Goal: Task Accomplishment & Management: Manage account settings

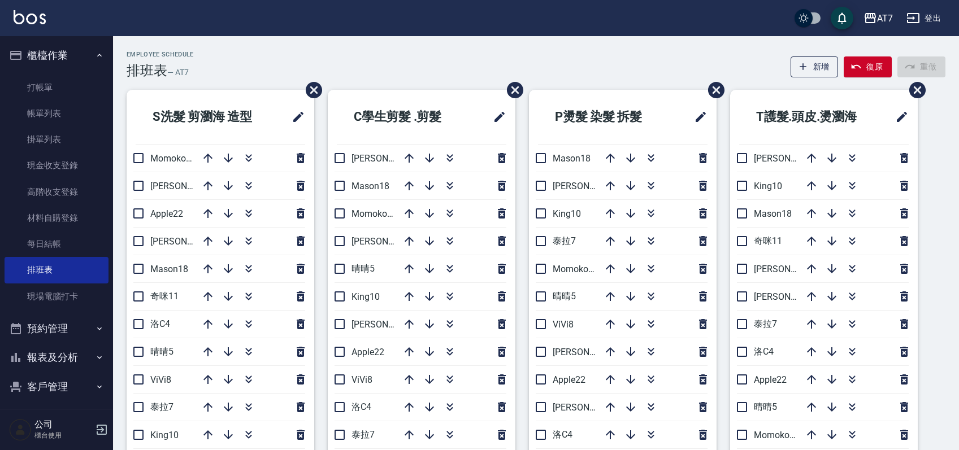
scroll to position [75, 0]
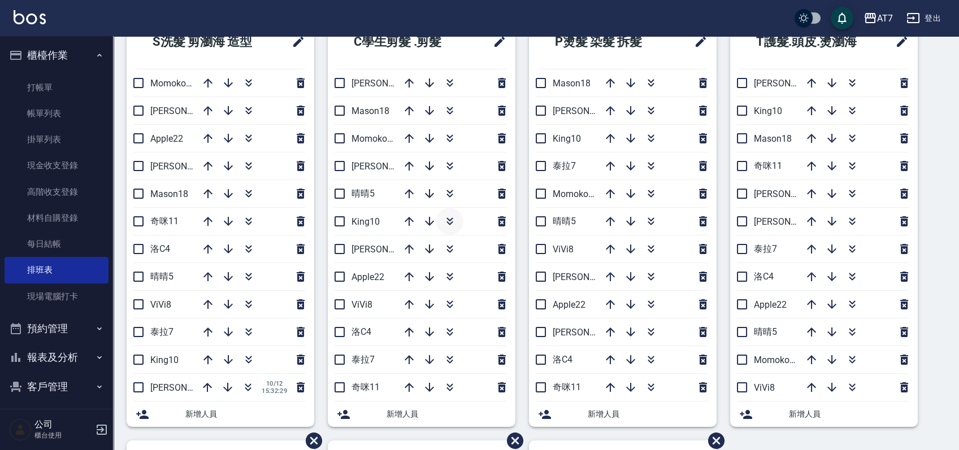
click at [449, 221] on icon "button" at bounding box center [450, 222] width 14 height 14
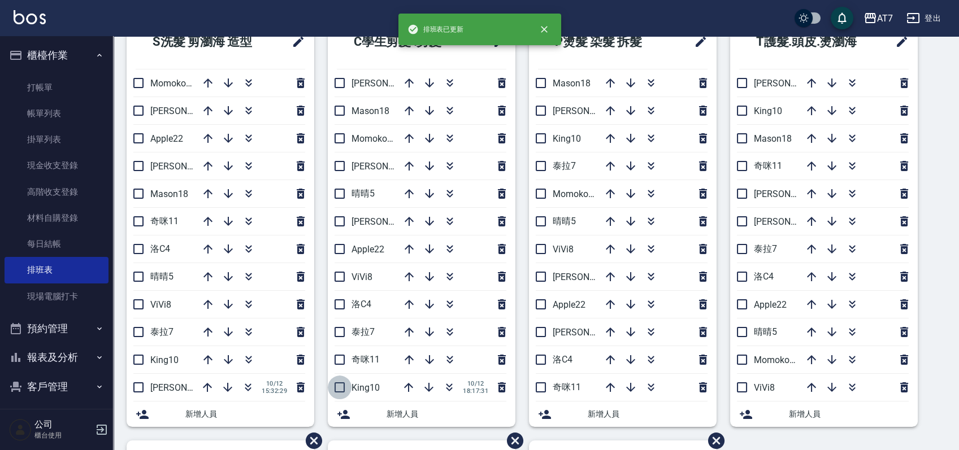
click at [341, 390] on input "checkbox" at bounding box center [340, 388] width 24 height 24
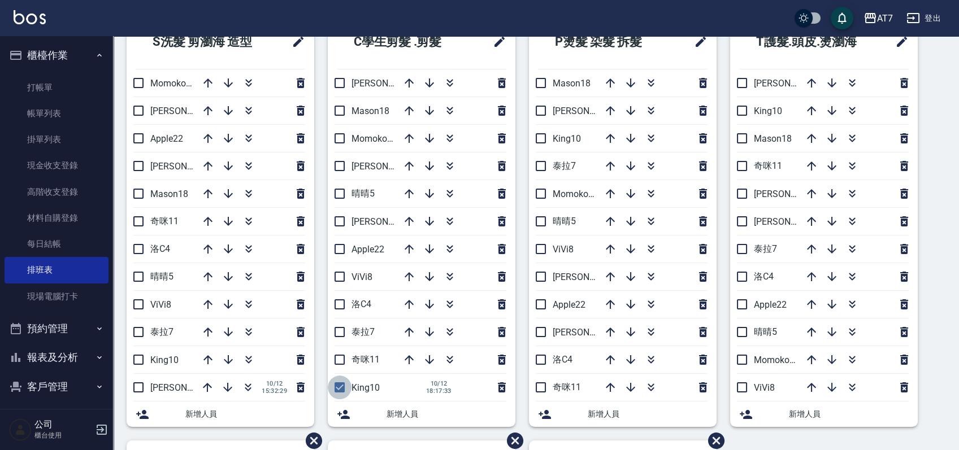
click at [341, 388] on input "checkbox" at bounding box center [340, 388] width 24 height 24
checkbox input "false"
click at [445, 306] on icon "button" at bounding box center [450, 305] width 14 height 14
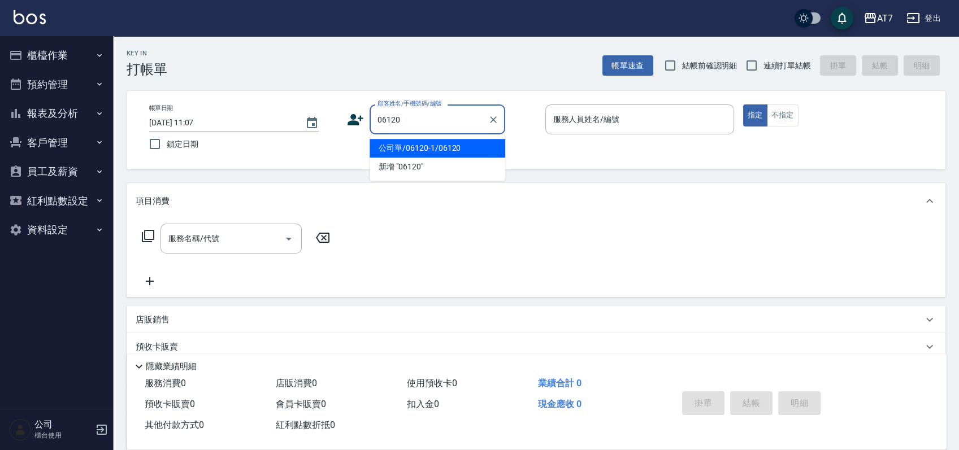
type input "公司單/06120-1/06120"
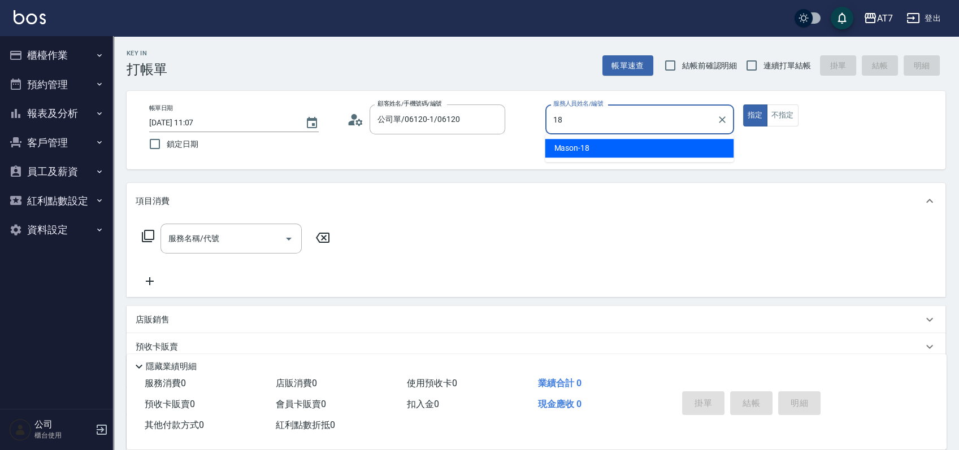
type input "Mason-18"
type button "true"
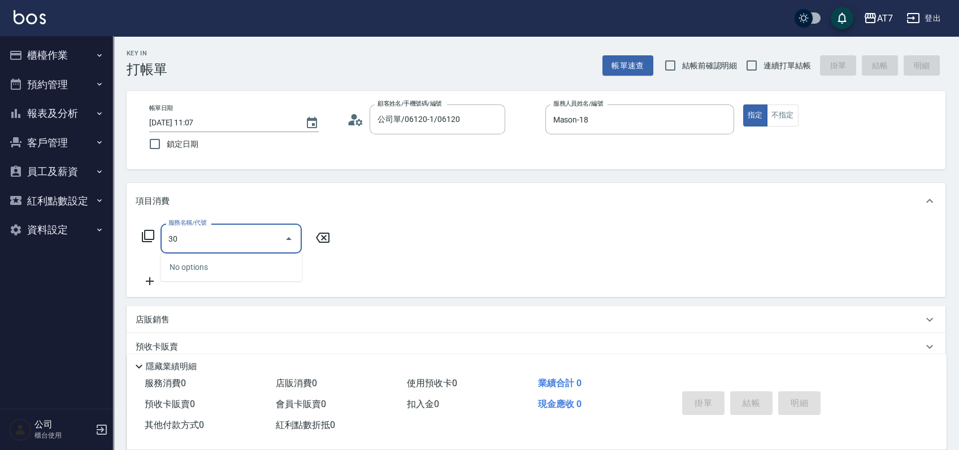
type input "304"
type input "40"
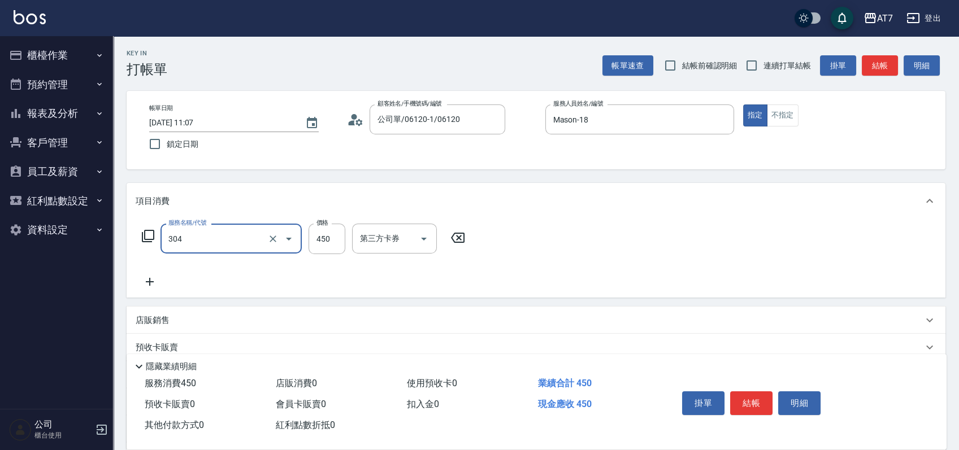
type input "A+級剪髮(304)"
type input "0"
type input "400"
type input "40"
type input "400"
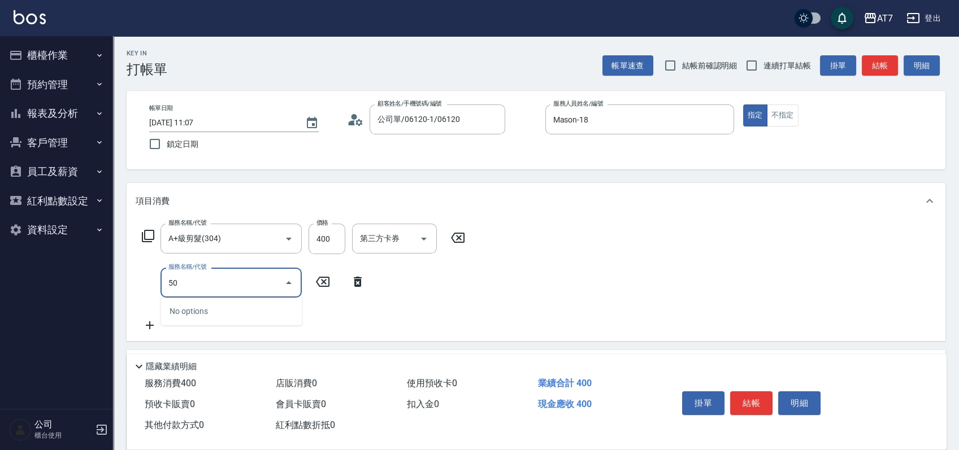
type input "501"
type input "70"
type input "洗髮(互助)(501)"
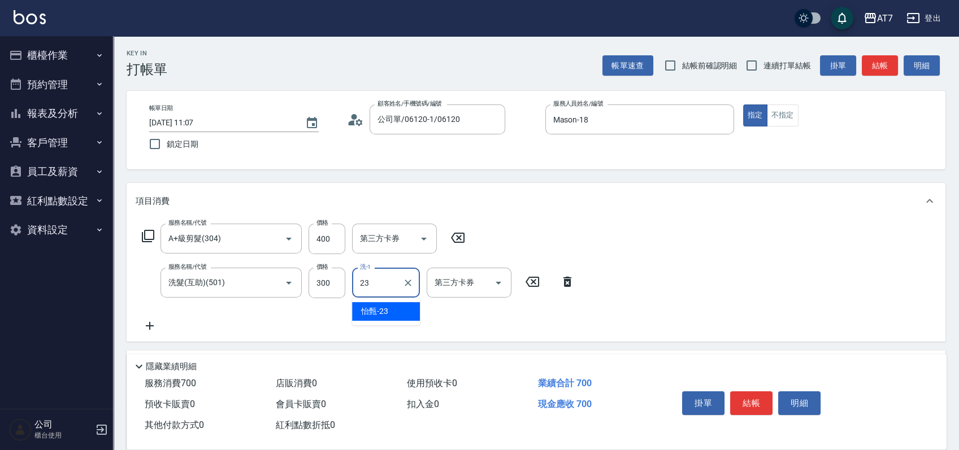
type input "怡甄-23"
click at [742, 399] on button "結帳" at bounding box center [751, 404] width 42 height 24
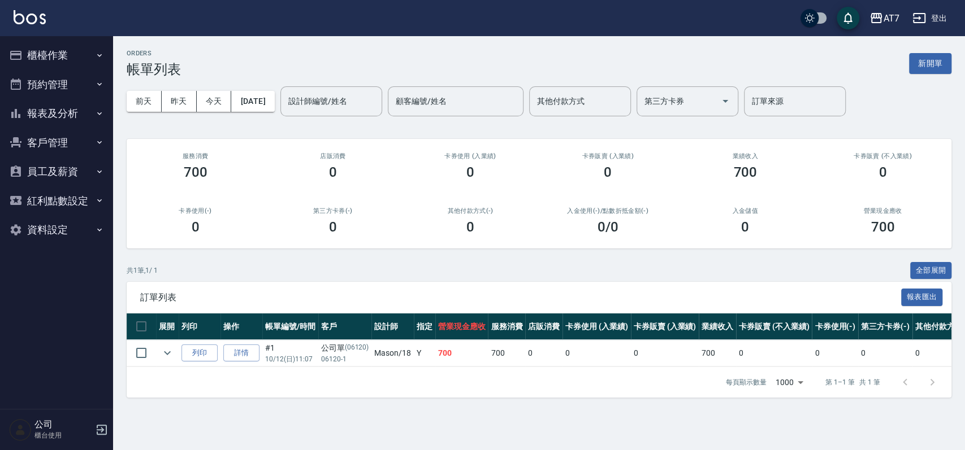
click at [58, 57] on button "櫃檯作業" at bounding box center [57, 55] width 104 height 29
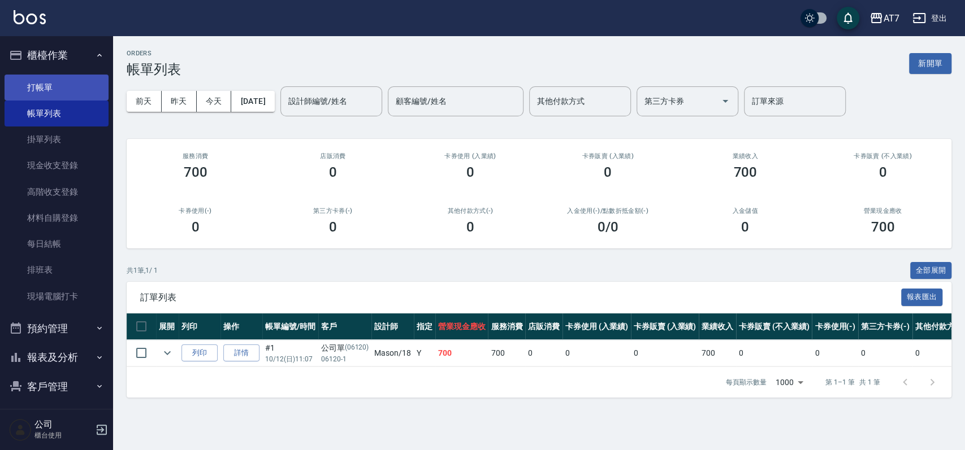
click at [79, 82] on link "打帳單" at bounding box center [57, 88] width 104 height 26
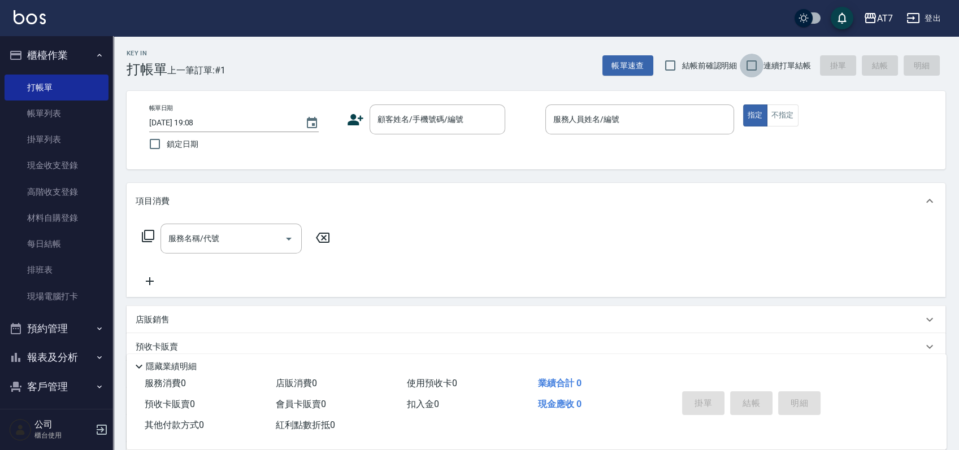
click at [750, 65] on input "連續打單結帳" at bounding box center [752, 66] width 24 height 24
checkbox input "true"
click at [421, 129] on div "顧客姓名/手機號碼/編號" at bounding box center [438, 120] width 136 height 30
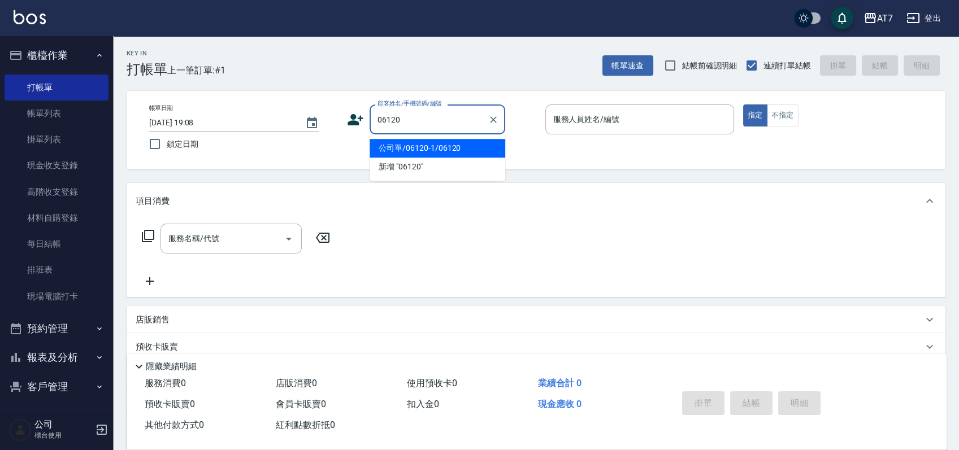
type input "公司單/06120-1/06120"
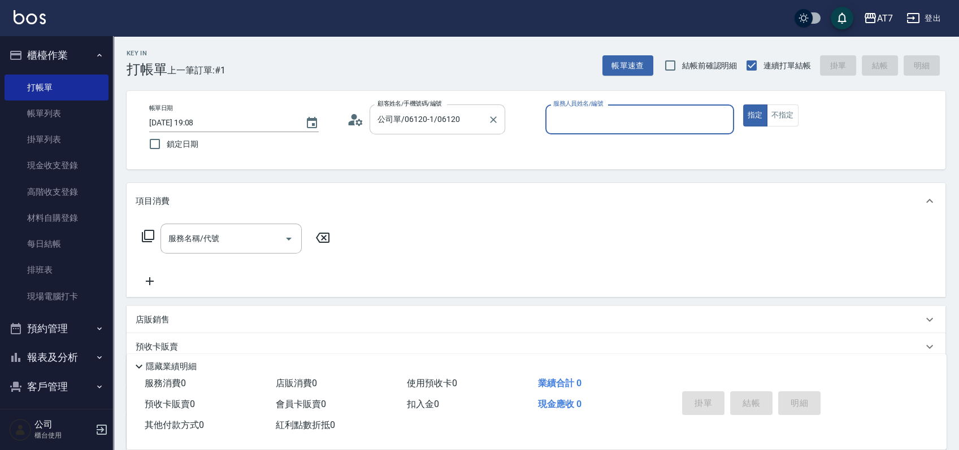
click at [743, 105] on button "指定" at bounding box center [755, 116] width 24 height 22
type button "true"
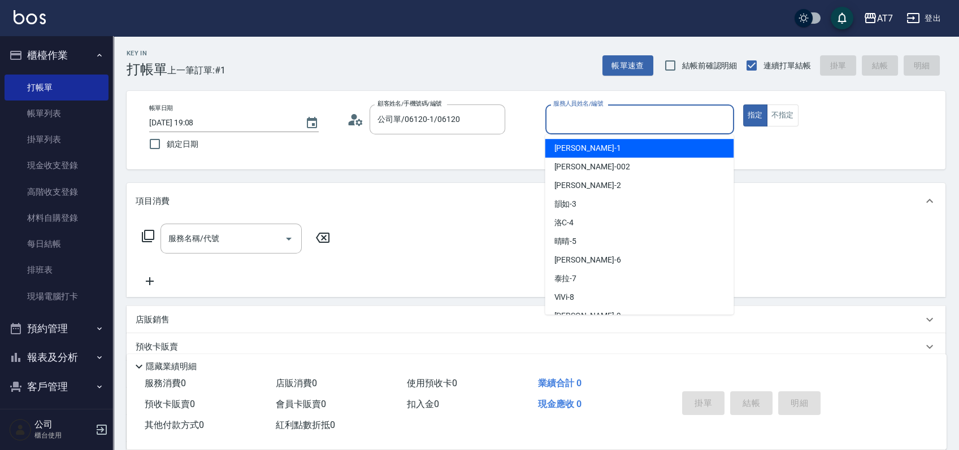
click at [638, 115] on input "服務人員姓名/編號" at bounding box center [639, 120] width 179 height 20
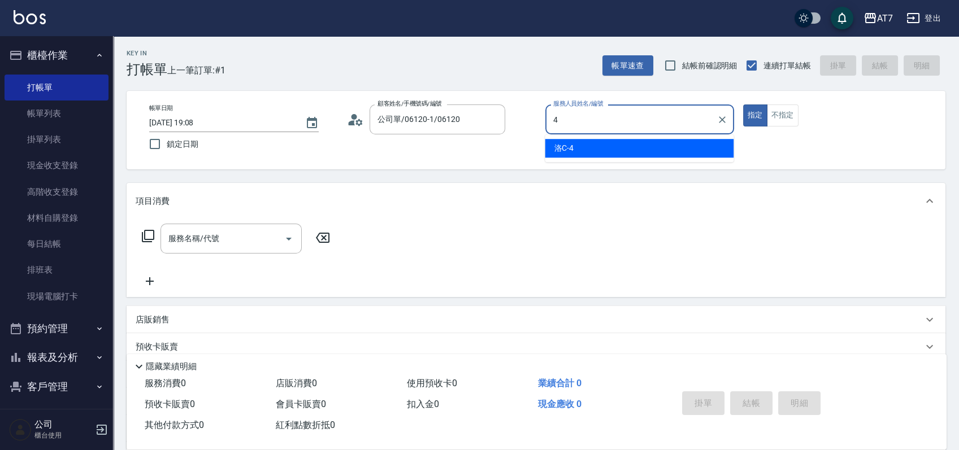
type input "洛C-4"
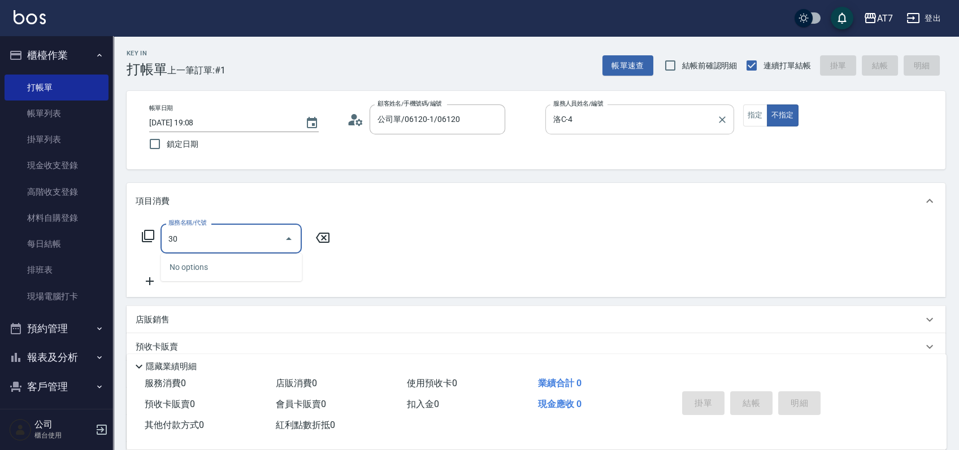
type input "302"
type input "30"
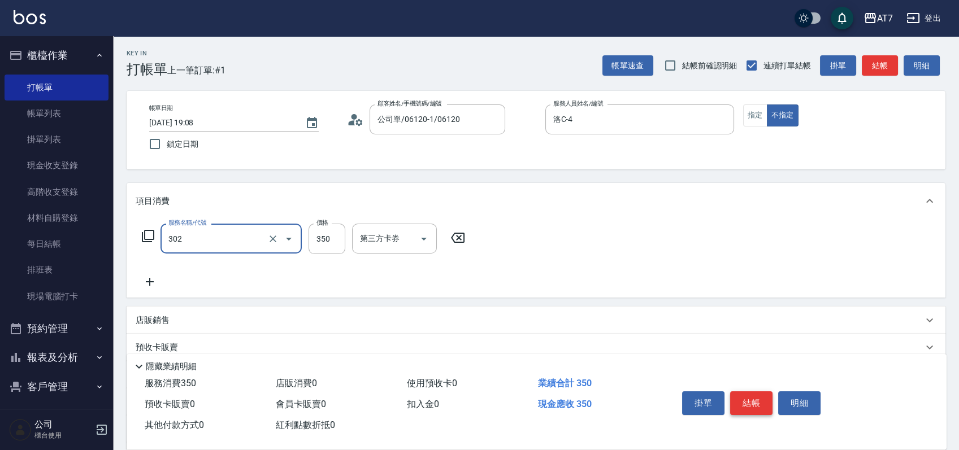
type input "剪髮(302)"
click at [753, 399] on button "結帳" at bounding box center [751, 404] width 42 height 24
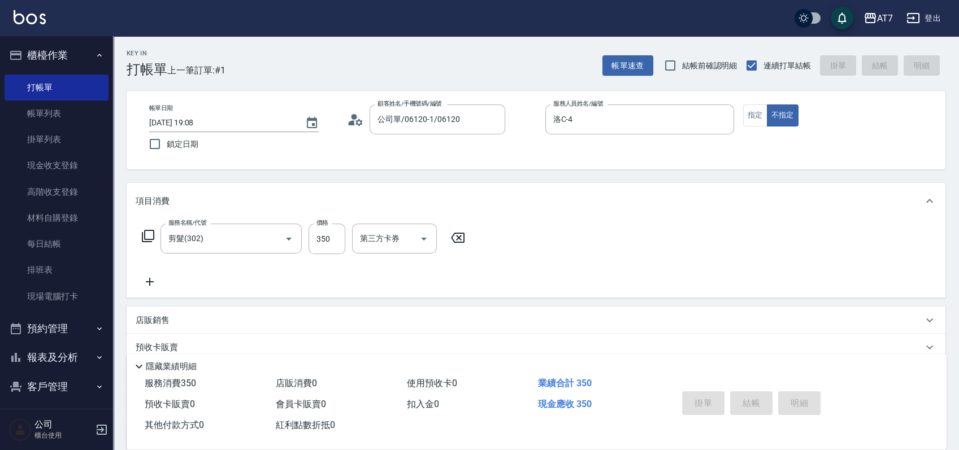
type input "2025/10/12 19:09"
type input "0"
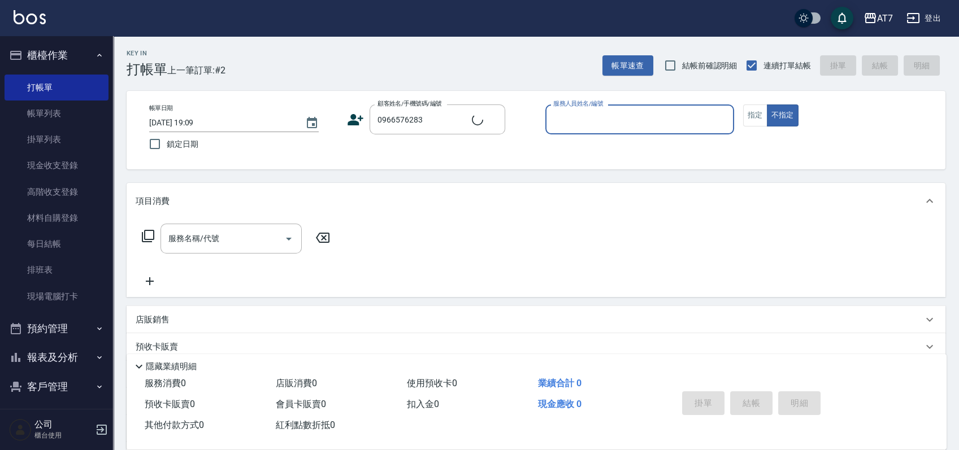
type input "林宜辰/0966576283/null"
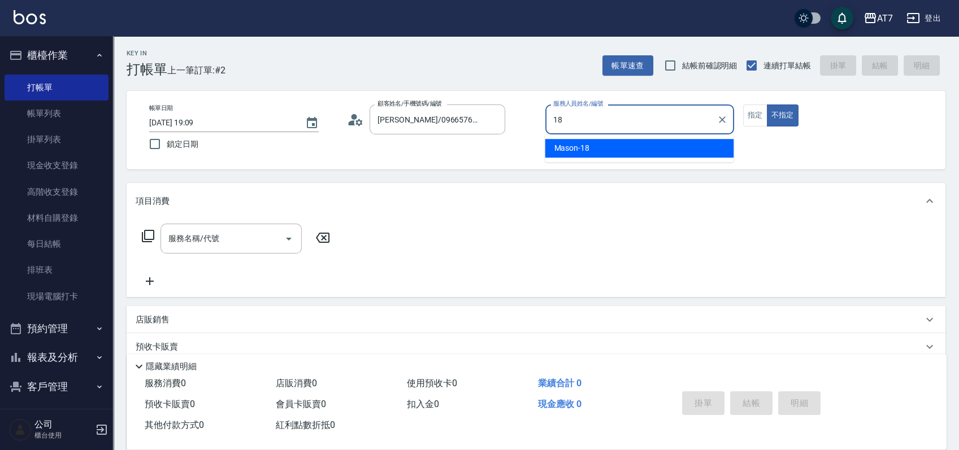
type input "Mason-18"
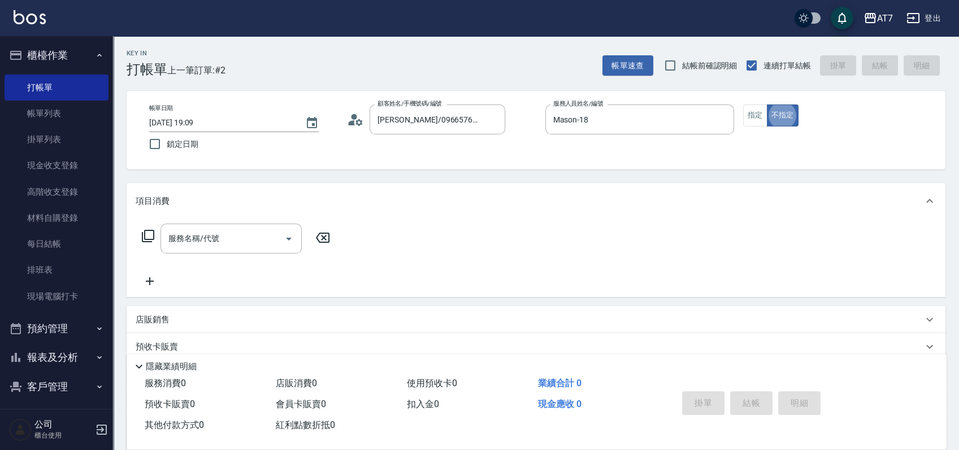
type button "false"
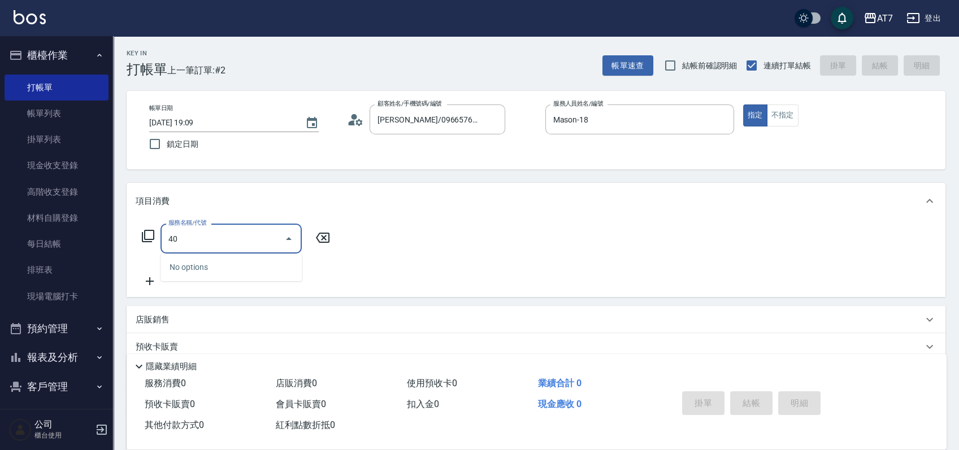
type input "401"
type input "150"
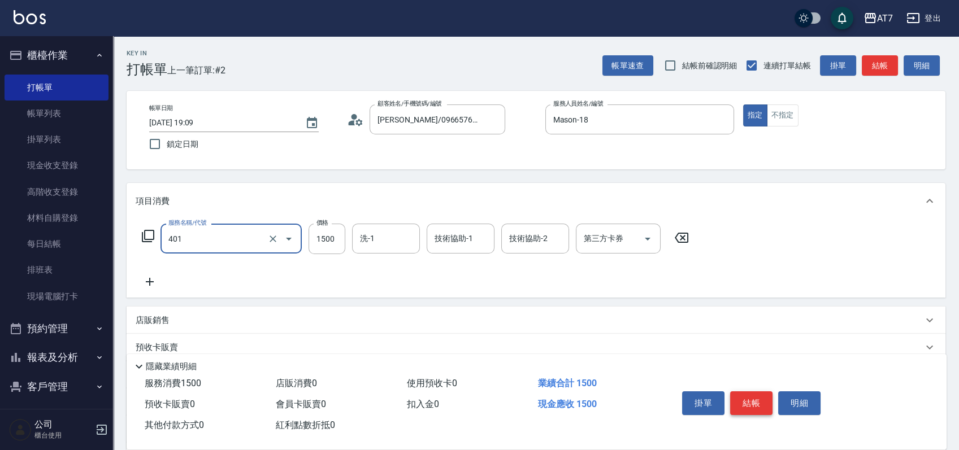
type input "染髮(互助)(401)"
type input "0"
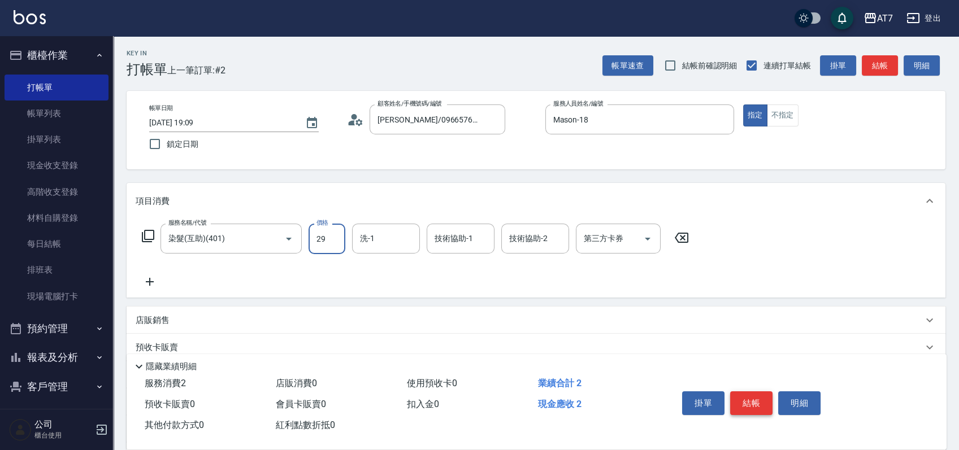
type input "299"
type input "20"
type input "2999"
type input "290"
type input "2999"
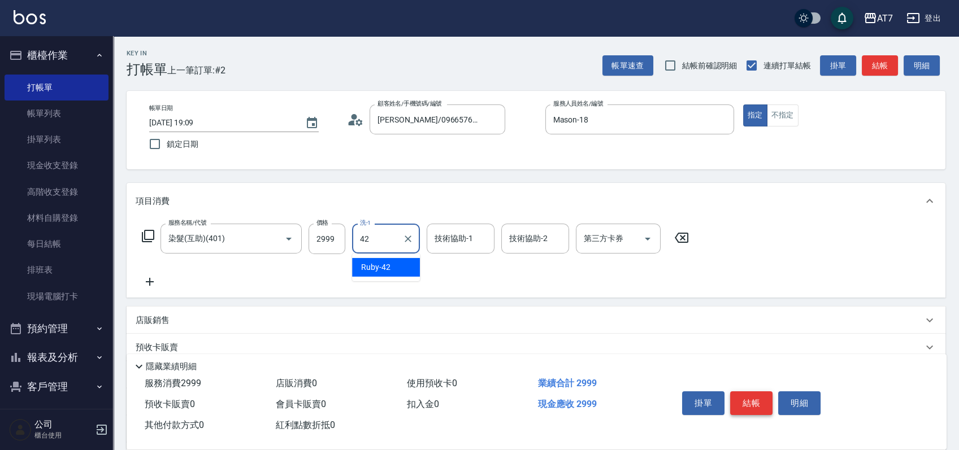
type input "Ruby-42"
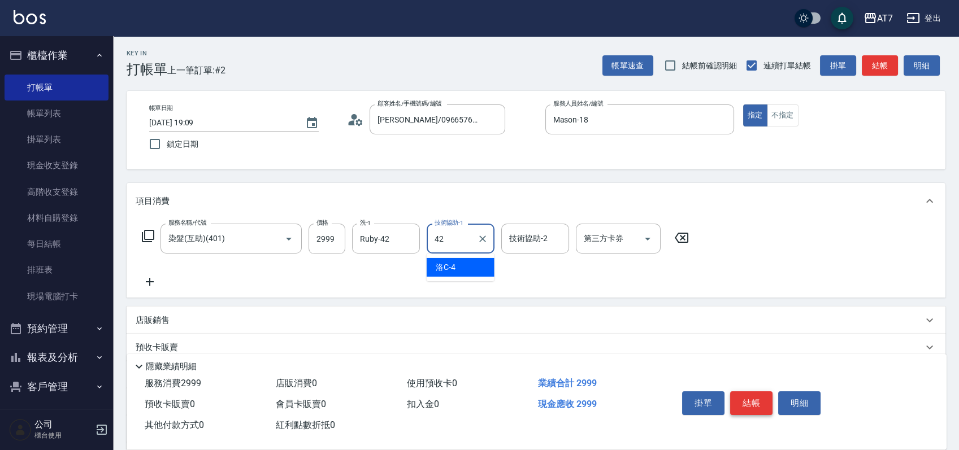
type input "Ruby-42"
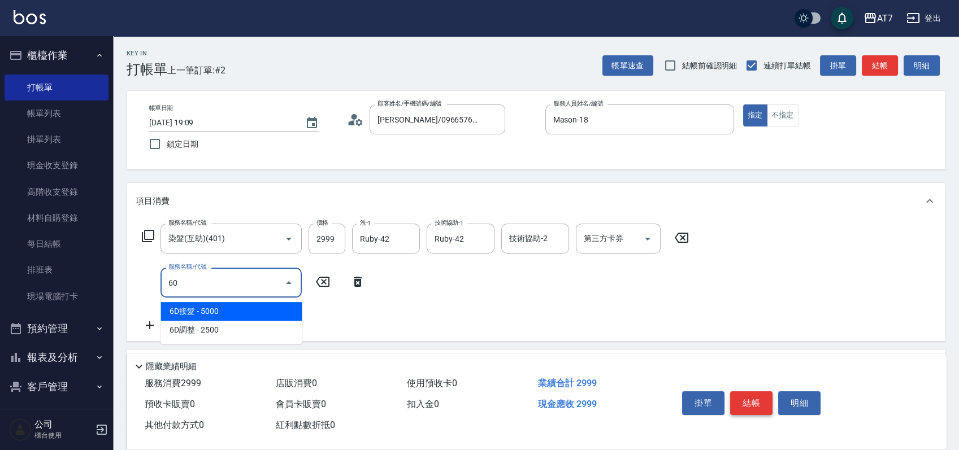
type input "609"
type input "540"
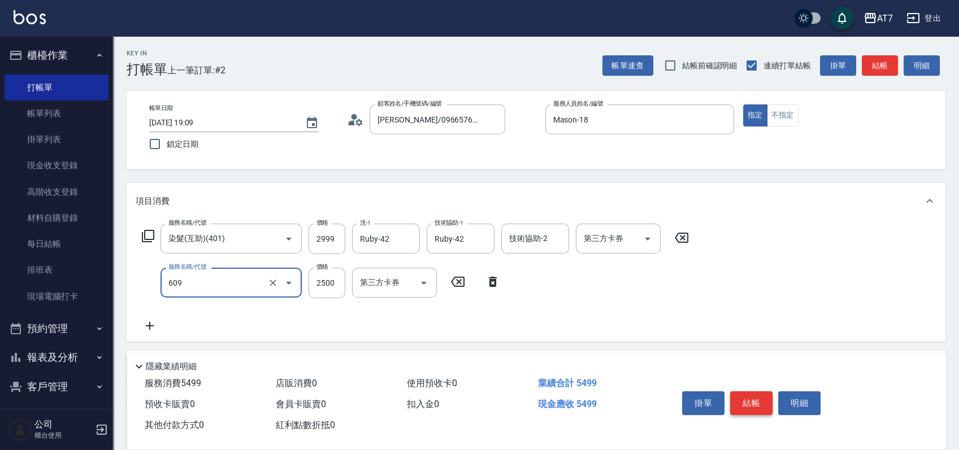
type input "鉑金護髮M（自領(609)"
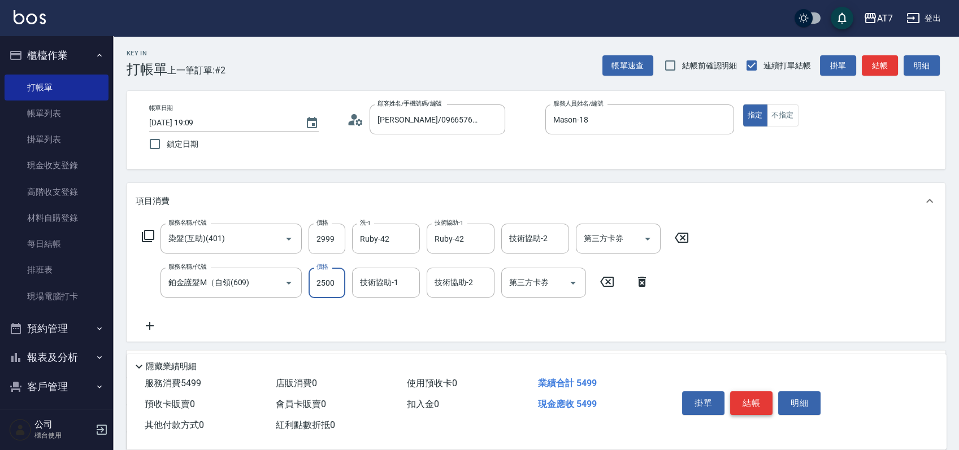
type input "3"
type input "300"
type input "320"
type input "3000"
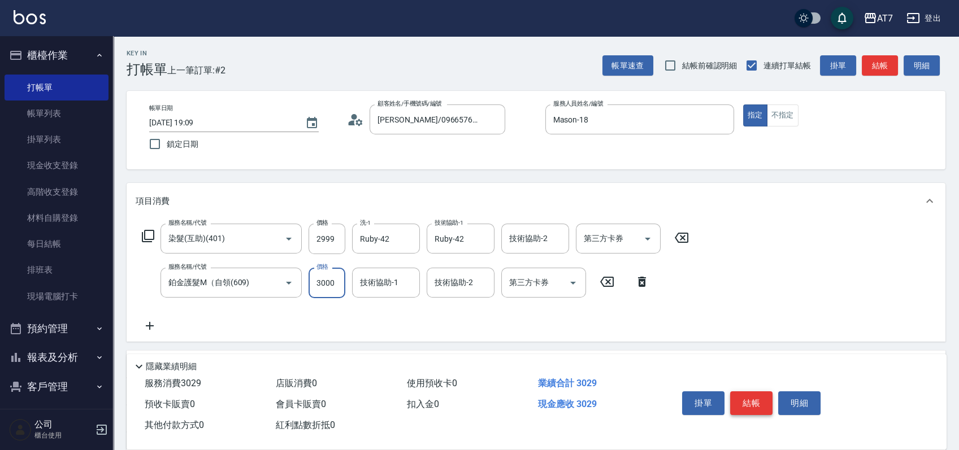
type input "590"
type input "3000"
type input "Ruby-42"
click at [753, 399] on button "結帳" at bounding box center [751, 404] width 42 height 24
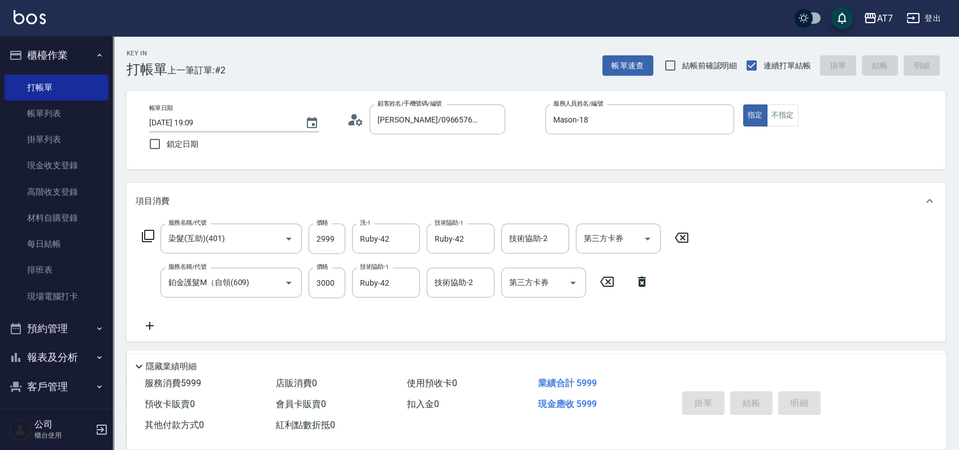
type input "0"
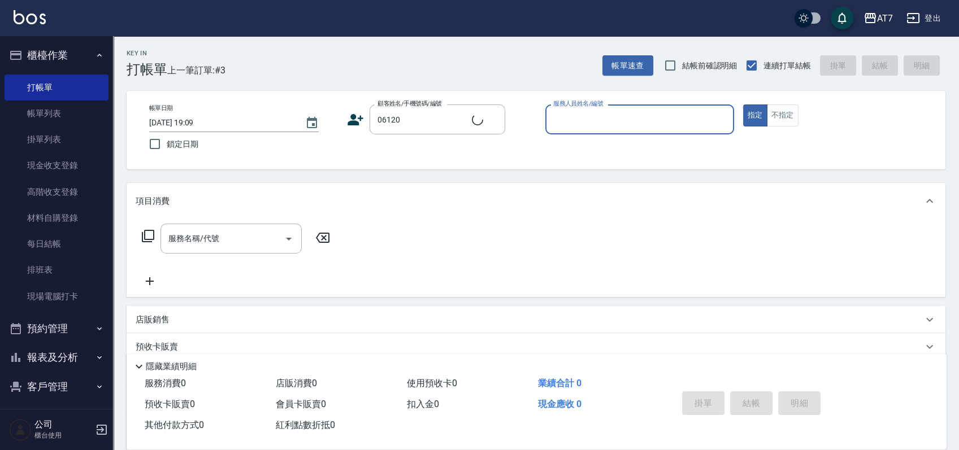
type input "公司單/06120-1/06120"
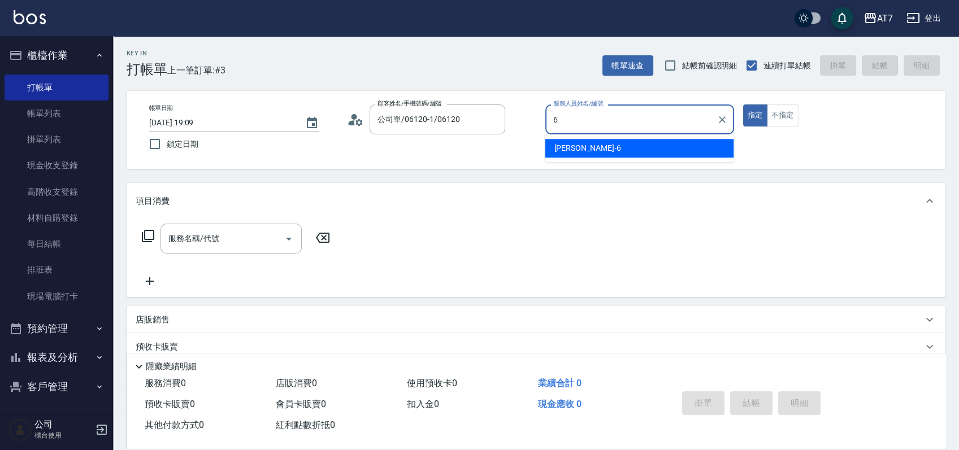
type input "杜莎莎-6"
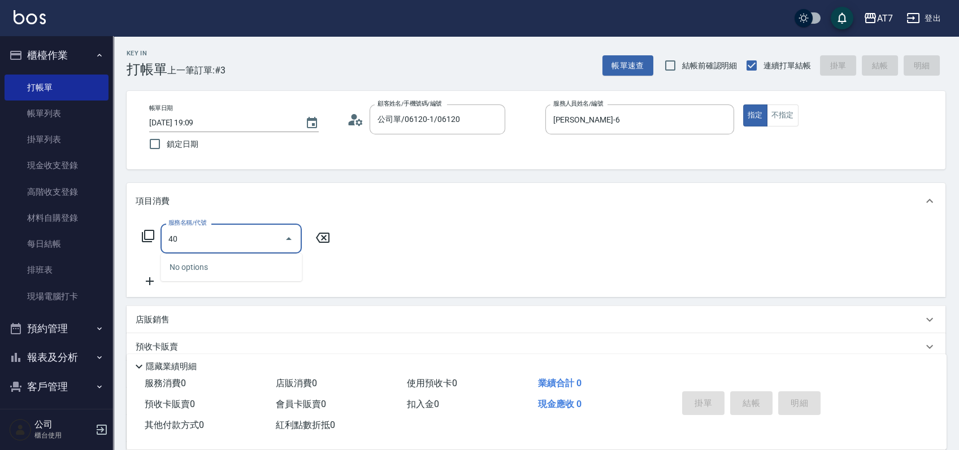
type input "403"
type input "150"
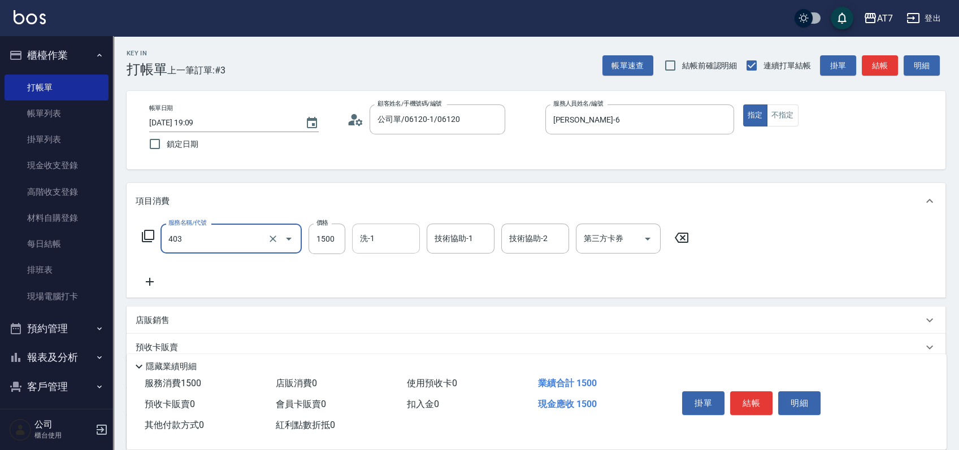
type input "染髮-年終(互助)(403)"
type input "1"
type input "0"
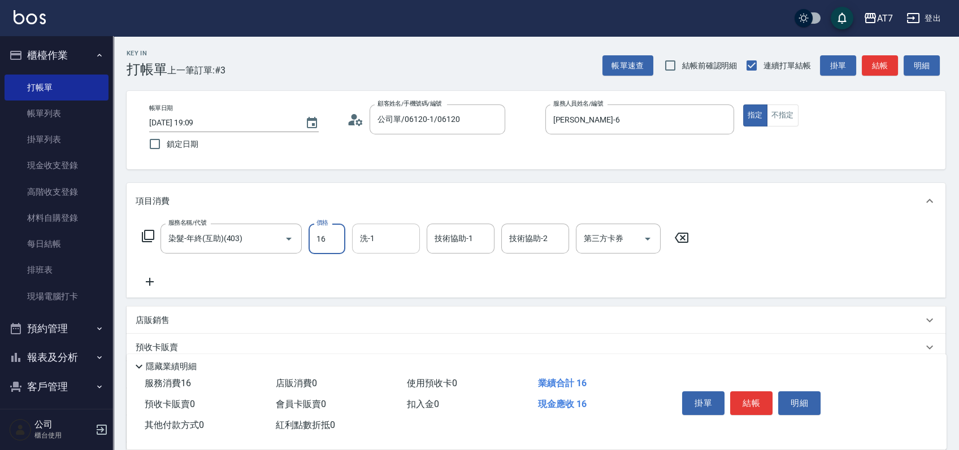
type input "168"
type input "160"
type input "1680"
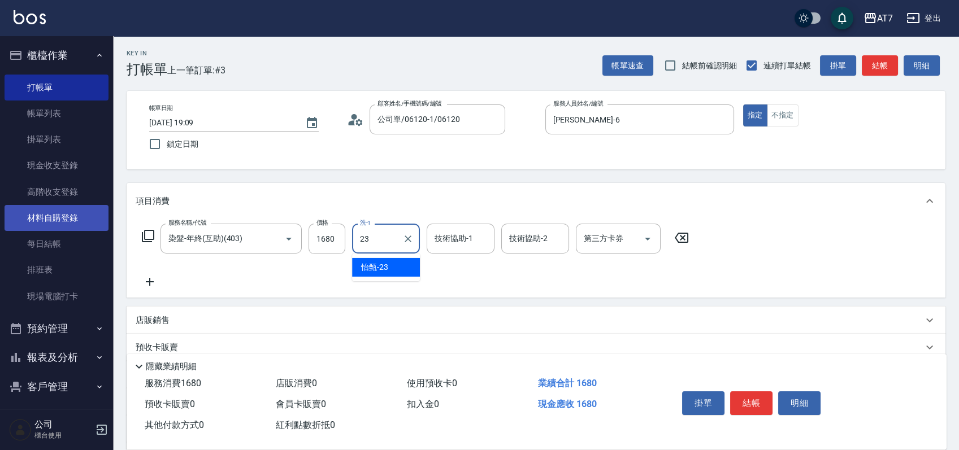
type input "怡甄-23"
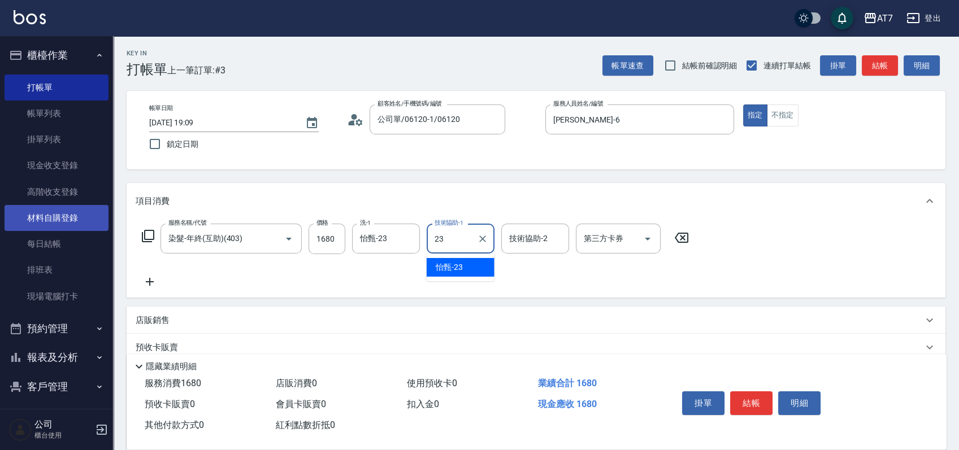
type input "怡甄-23"
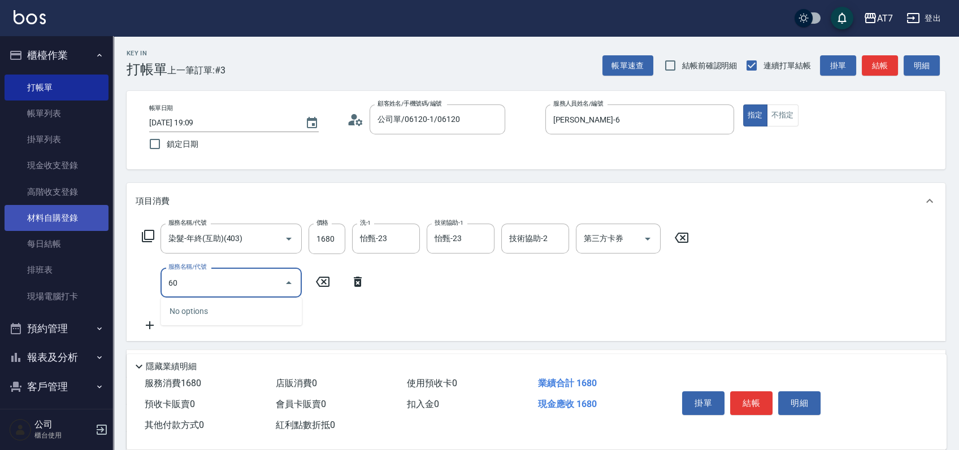
type input "604"
type input "260"
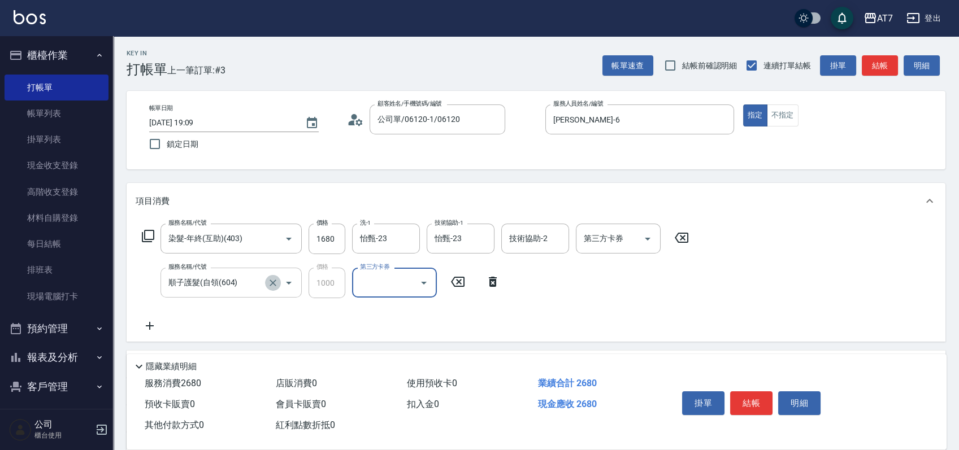
click at [272, 287] on icon "Clear" at bounding box center [272, 282] width 11 height 11
type input "順子護髮(自領(604)"
click at [276, 281] on icon "Clear" at bounding box center [272, 282] width 11 height 11
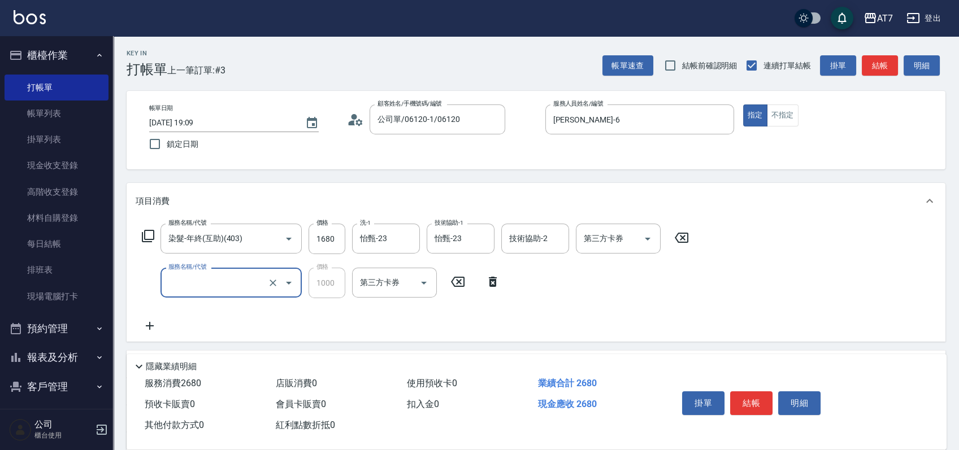
type input "6"
type input "160"
type input "605"
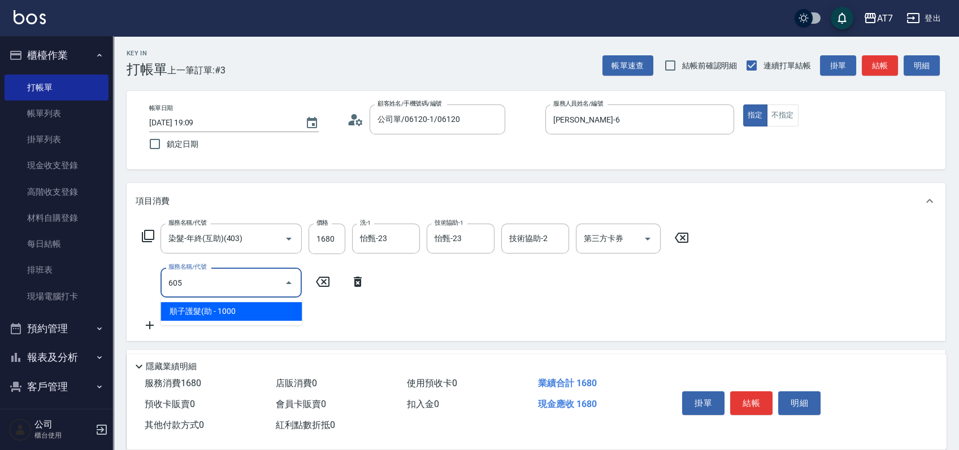
type input "260"
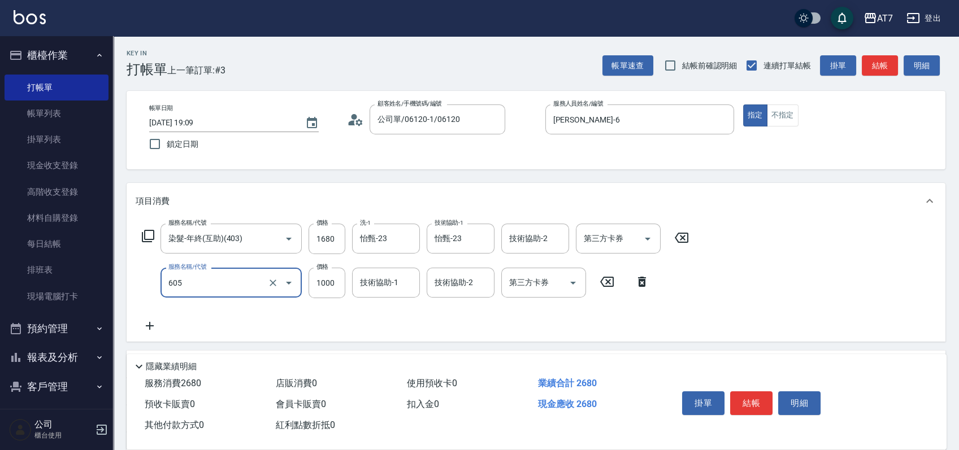
type input "順子護髮(助(605)"
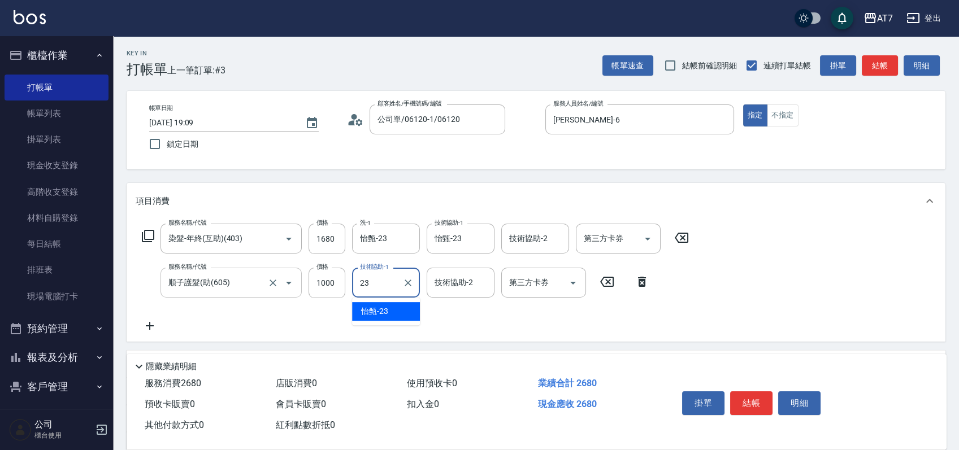
type input "怡甄-23"
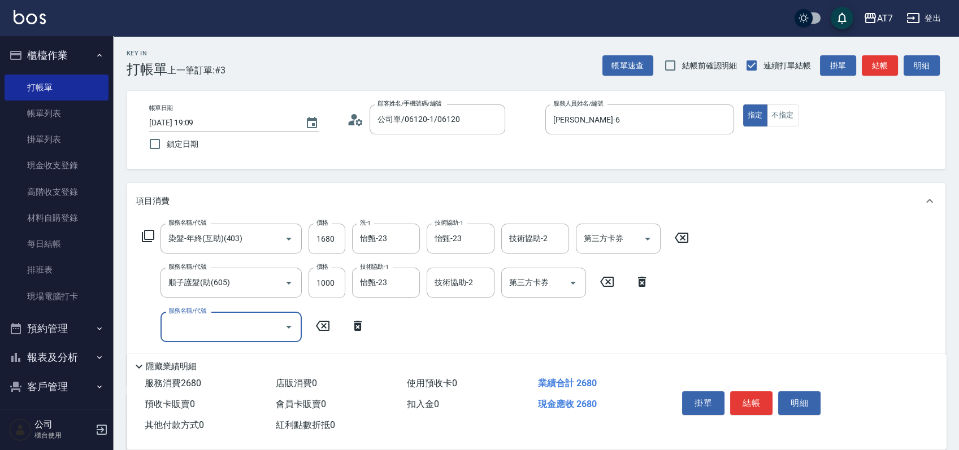
scroll to position [75, 0]
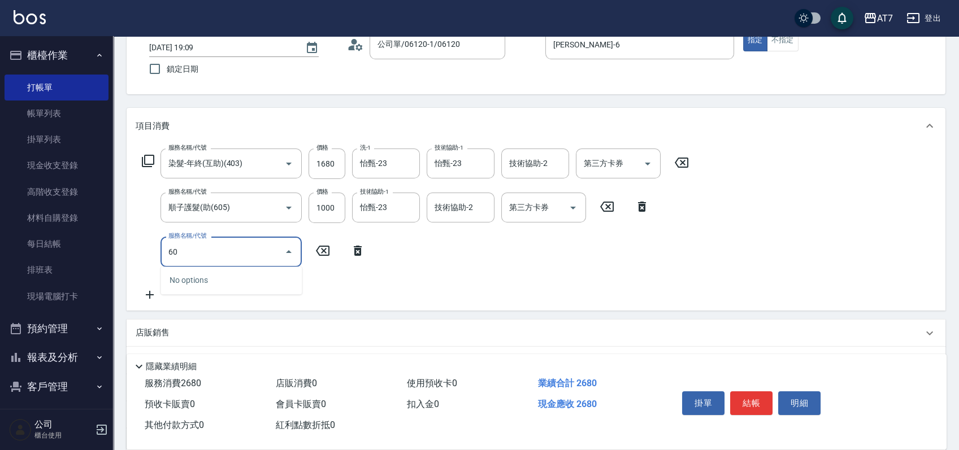
type input "6"
type input "4"
type input "303"
type input "300"
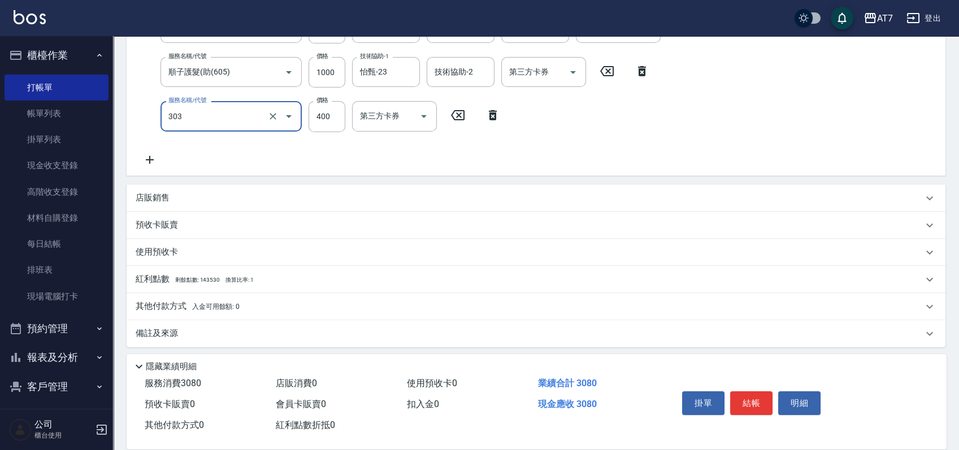
scroll to position [214, 0]
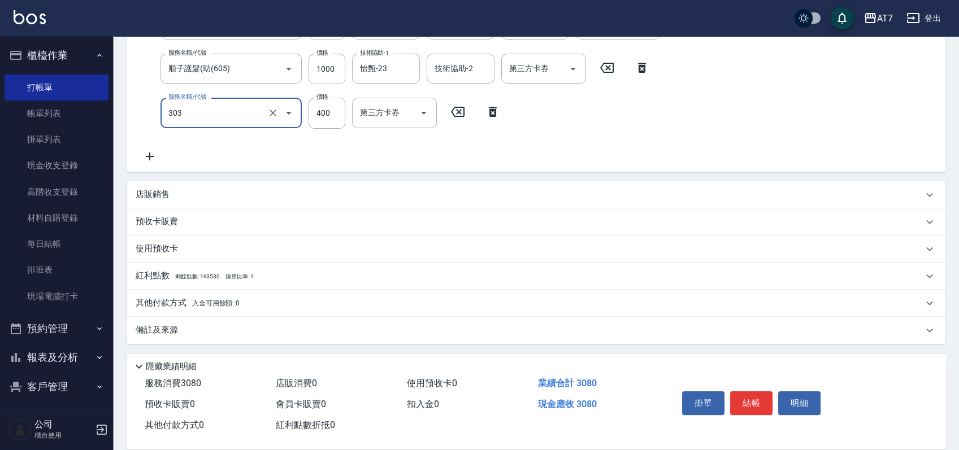
type input "A級剪髮(303)"
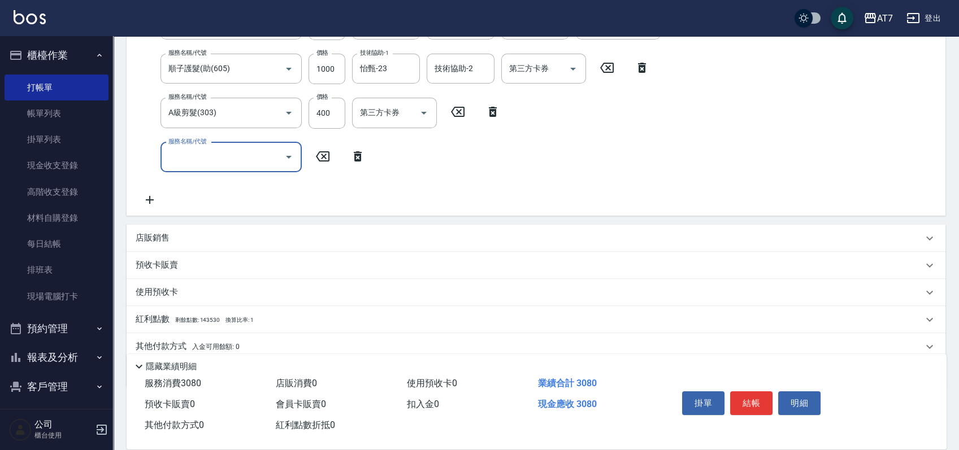
click at [221, 242] on div "店販銷售" at bounding box center [529, 238] width 787 height 12
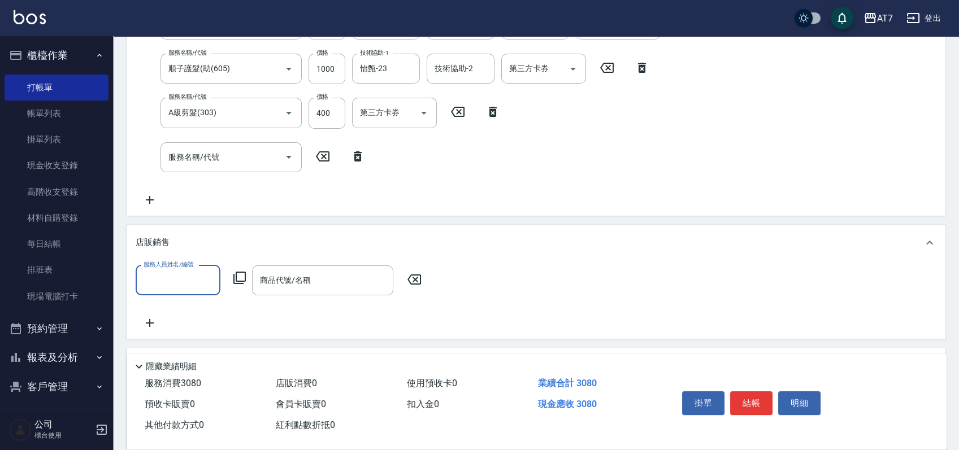
scroll to position [0, 0]
type input "杜莎莎-6"
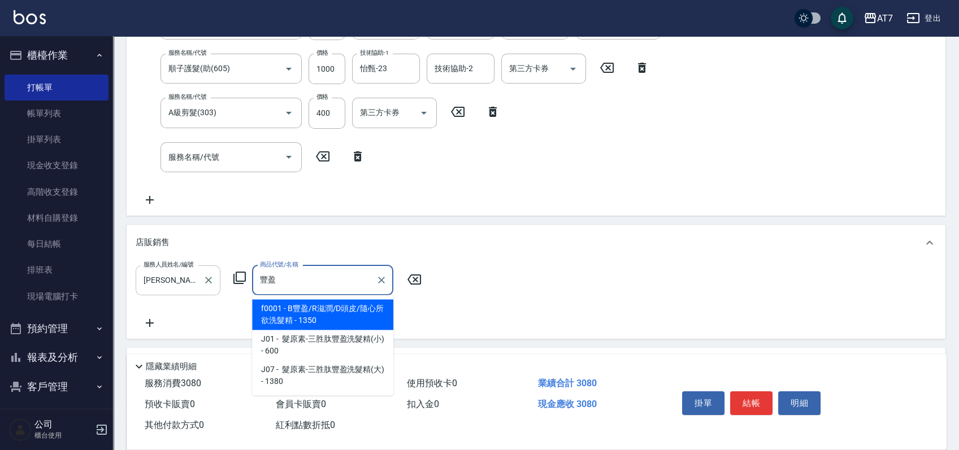
type input "封"
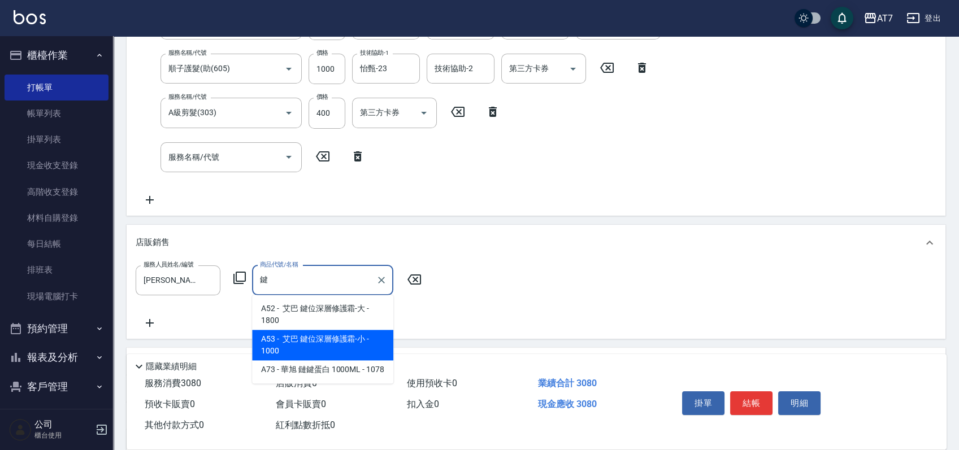
type input "鍵鍵"
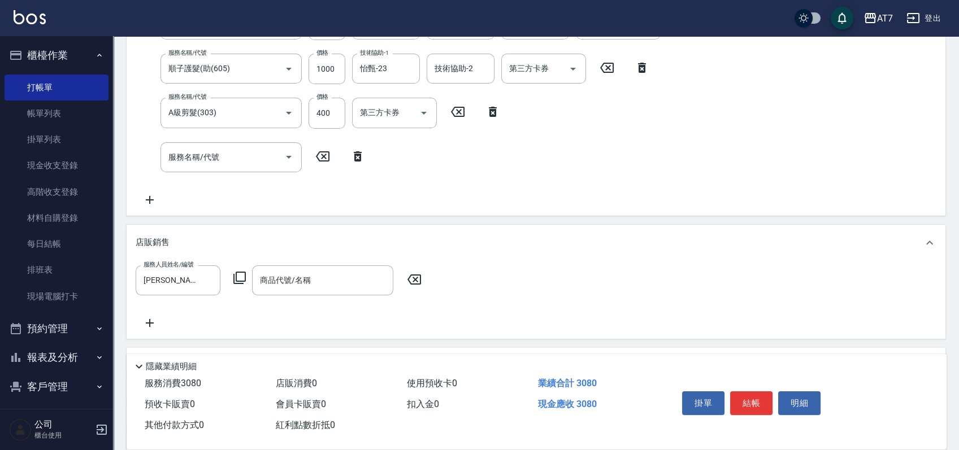
click at [310, 346] on div "項目消費 服務名稱/代號 染髮-年終(互助)(403) 服務名稱/代號 價格 1680 價格 洗-1 怡甄-23 洗-1 技術協助-1 怡甄-23 技術協助-…" at bounding box center [536, 226] width 819 height 515
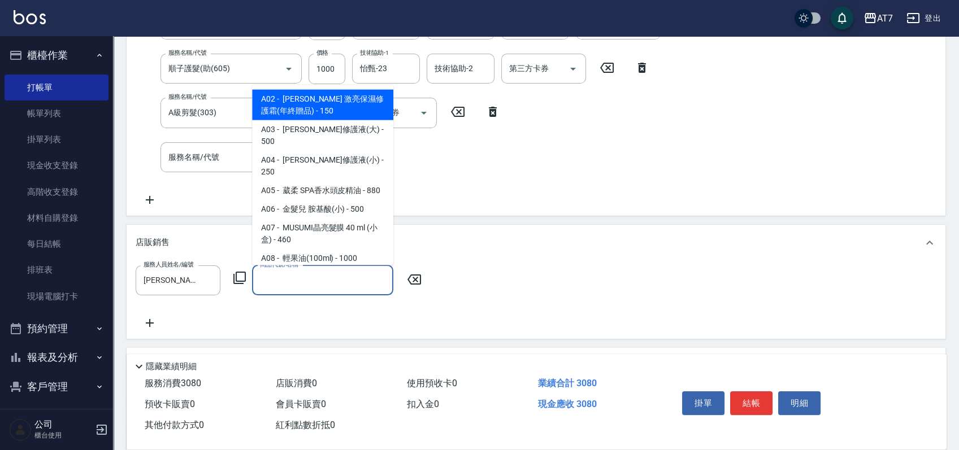
click at [316, 273] on input "商品代號/名稱" at bounding box center [322, 281] width 131 height 20
type input "ㄇ"
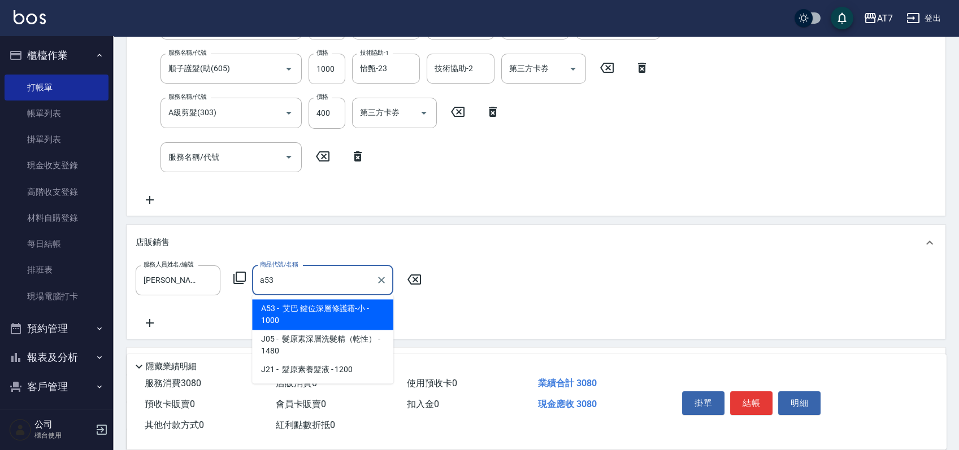
type input "艾巴 鍵位深層修護霜-小"
type input "400"
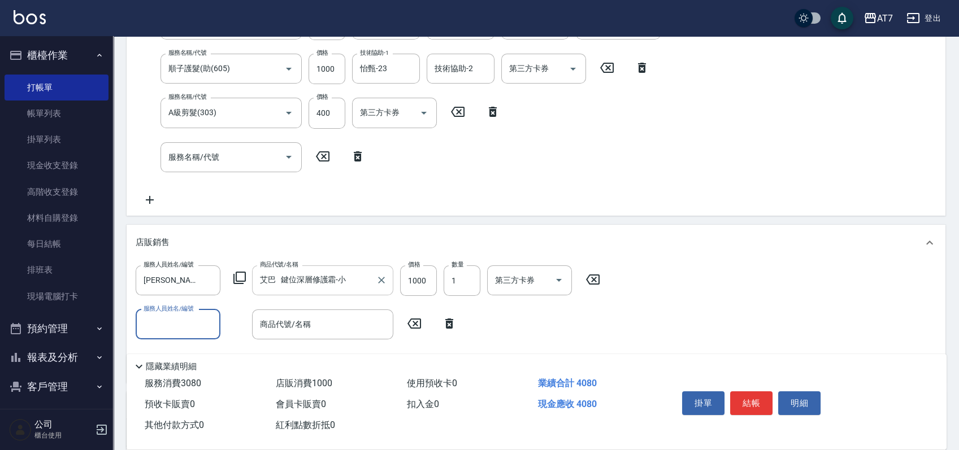
type input "s"
type input "T"
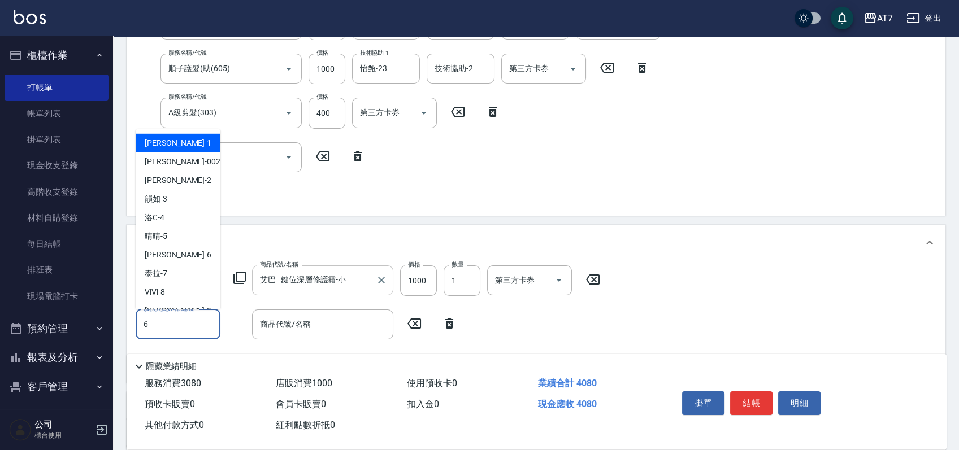
type input "杜莎莎-6"
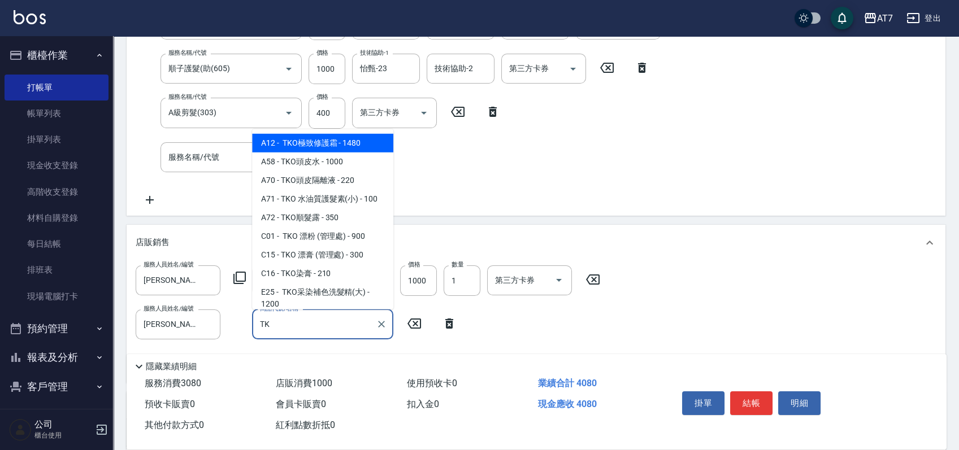
type input "TKO"
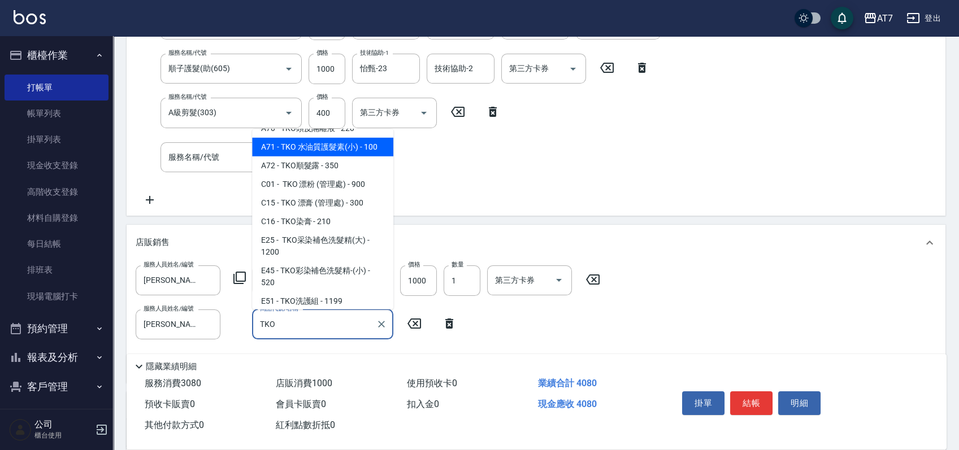
scroll to position [75, 0]
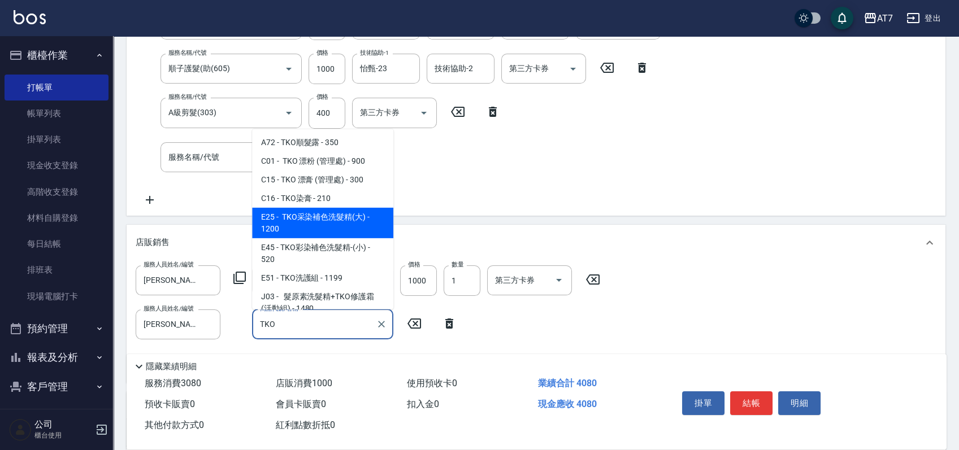
click at [357, 231] on span "E25 - TKO采染補色洗髮精(大) - 1200" at bounding box center [322, 223] width 141 height 31
type input "520"
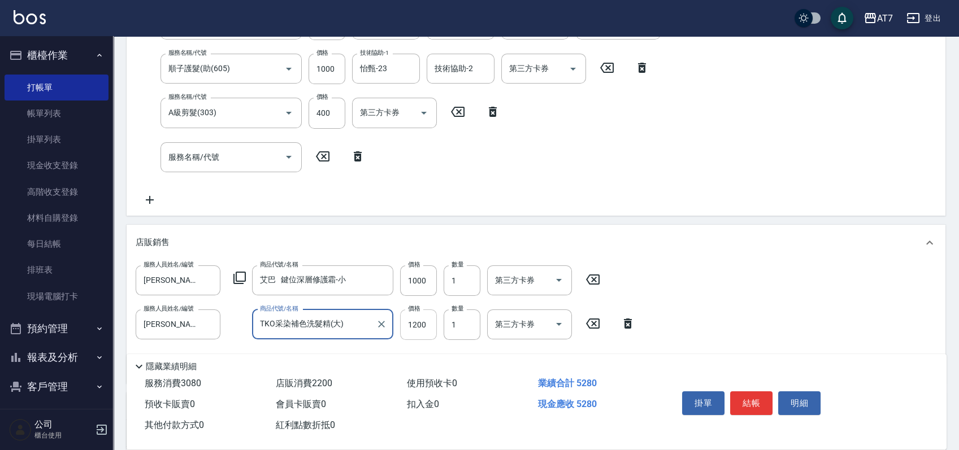
type input "TKO采染補色洗髮精(大)"
click at [421, 332] on input "1200" at bounding box center [418, 325] width 37 height 31
type input "1"
type input "400"
type input "10"
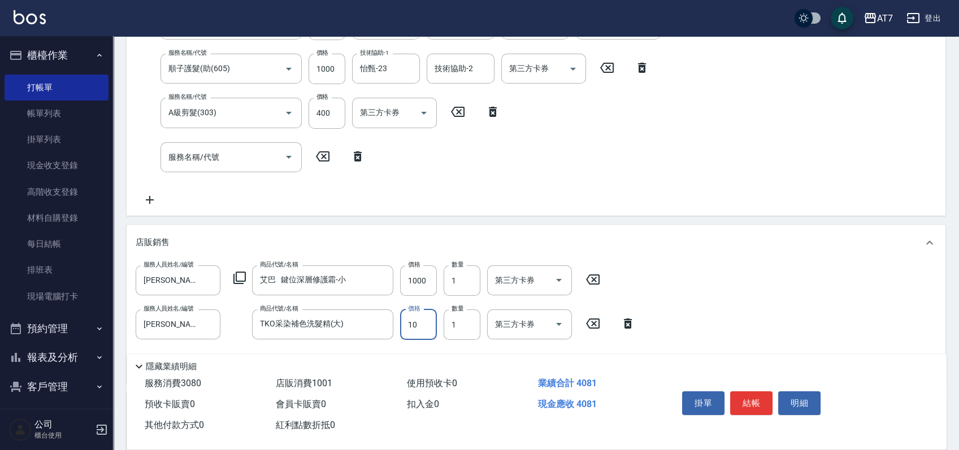
type input "410"
type input "1000"
type input "500"
type input "1000"
click at [759, 399] on button "結帳" at bounding box center [751, 404] width 42 height 24
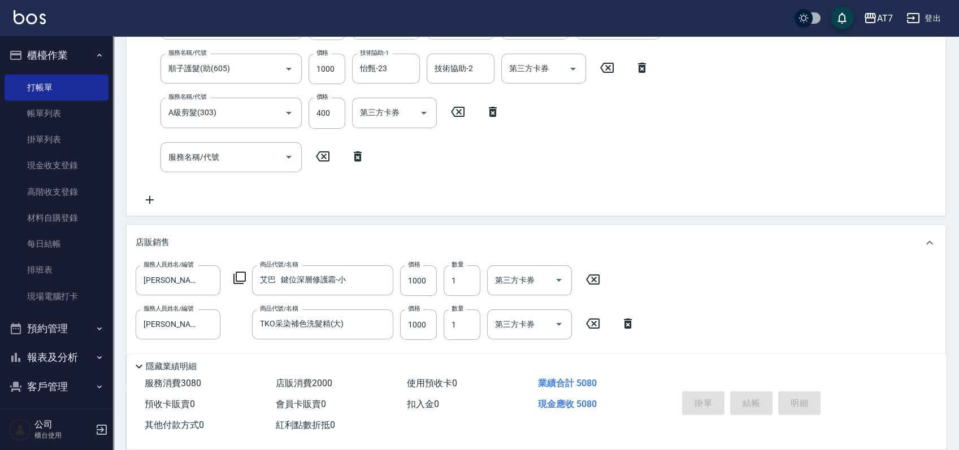
type input "2025/10/12 19:21"
type input "0"
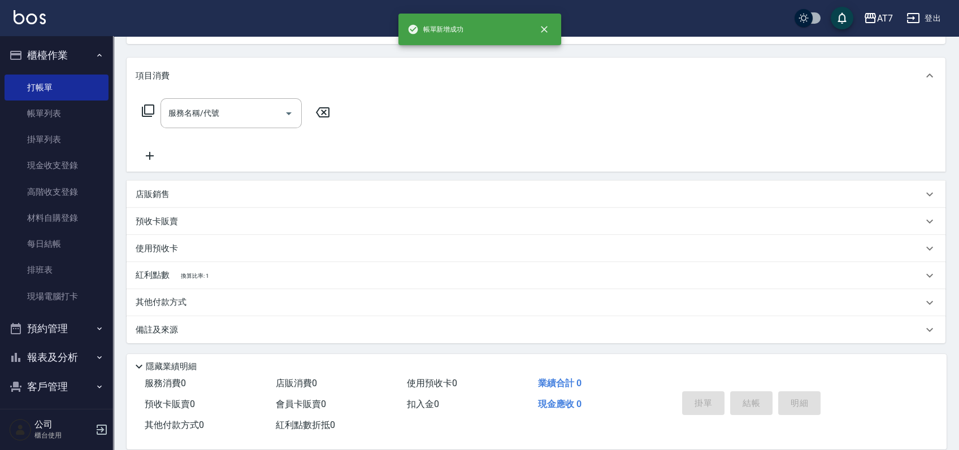
scroll to position [0, 0]
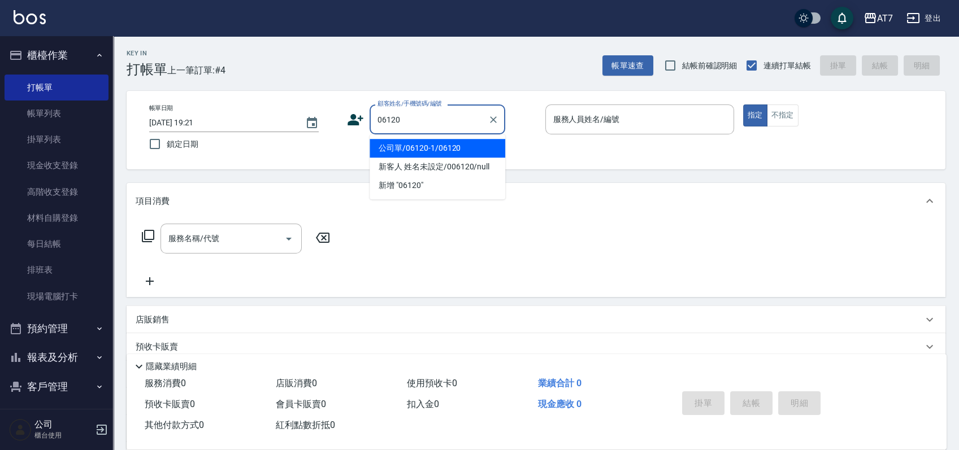
type input "公司單/06120-1/06120"
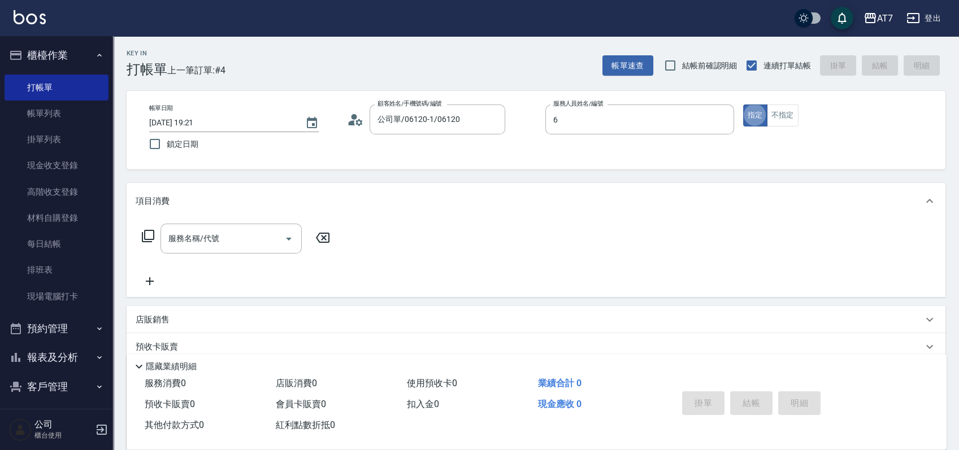
type input "杜莎莎-6"
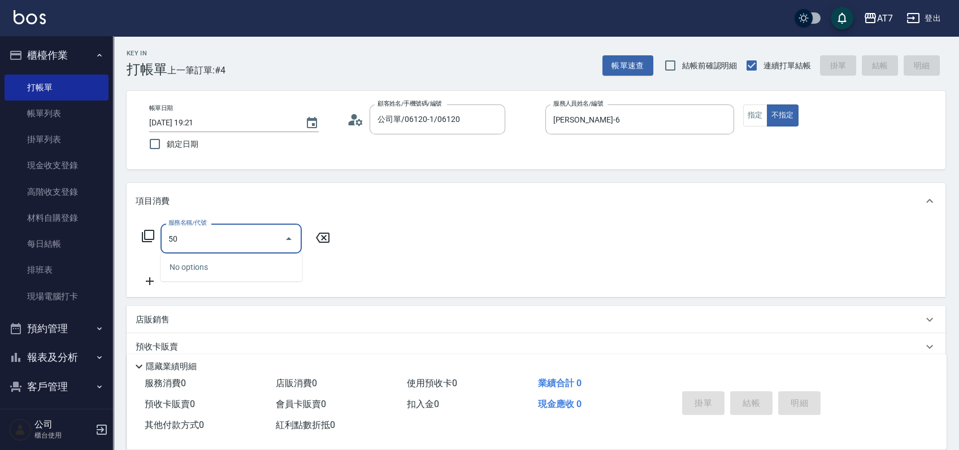
type input "501"
type input "30"
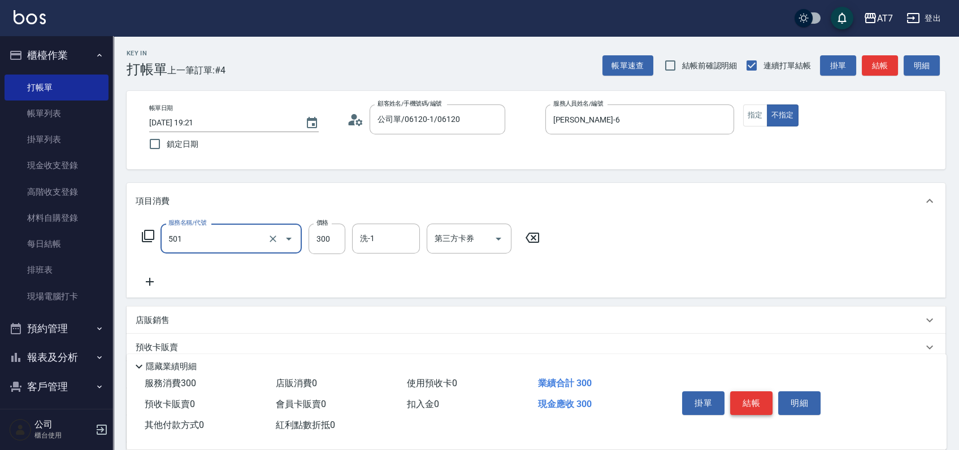
type input "洗髮(互助)(501)"
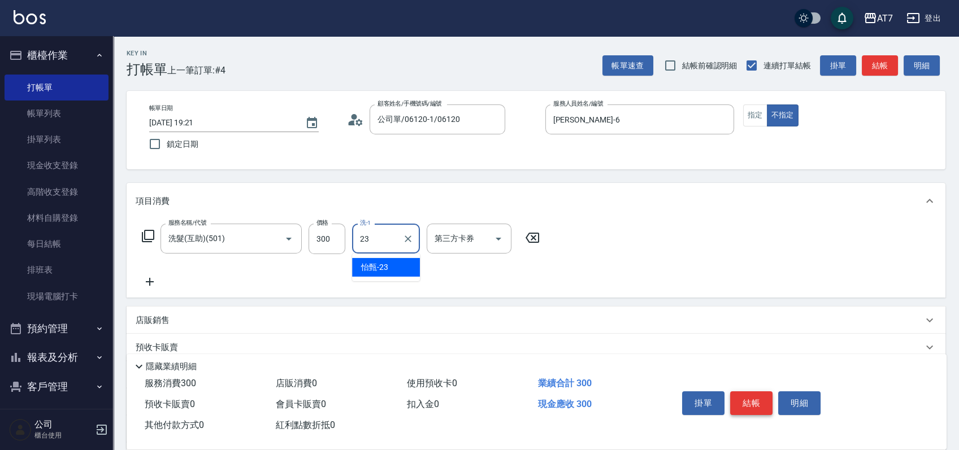
type input "怡甄-23"
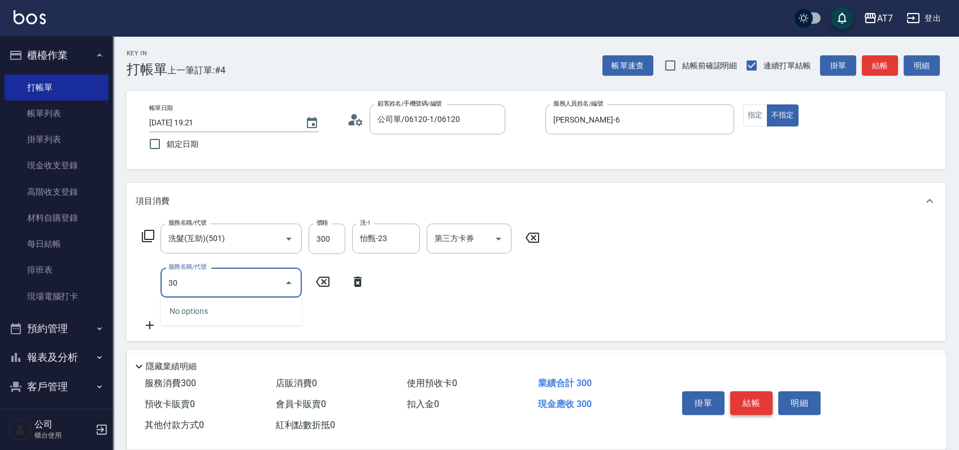
type input "301"
type input "60"
type input "學生剪髮(301)"
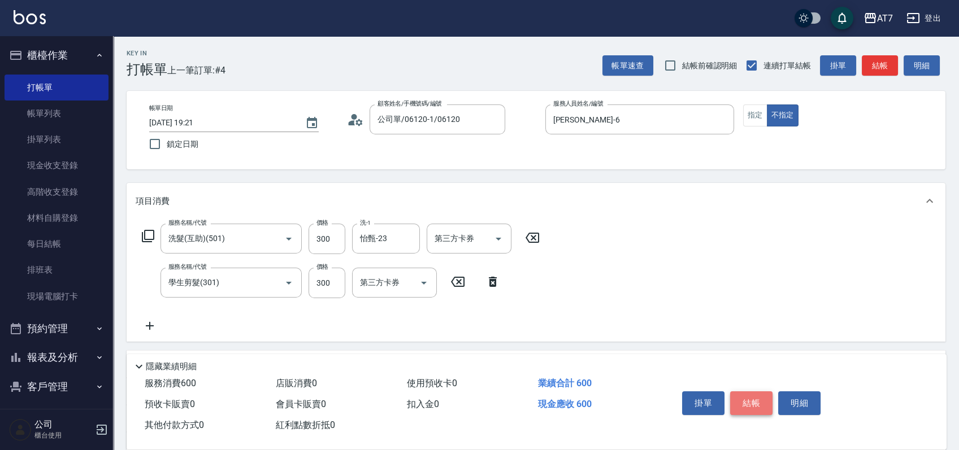
click at [759, 399] on button "結帳" at bounding box center [751, 404] width 42 height 24
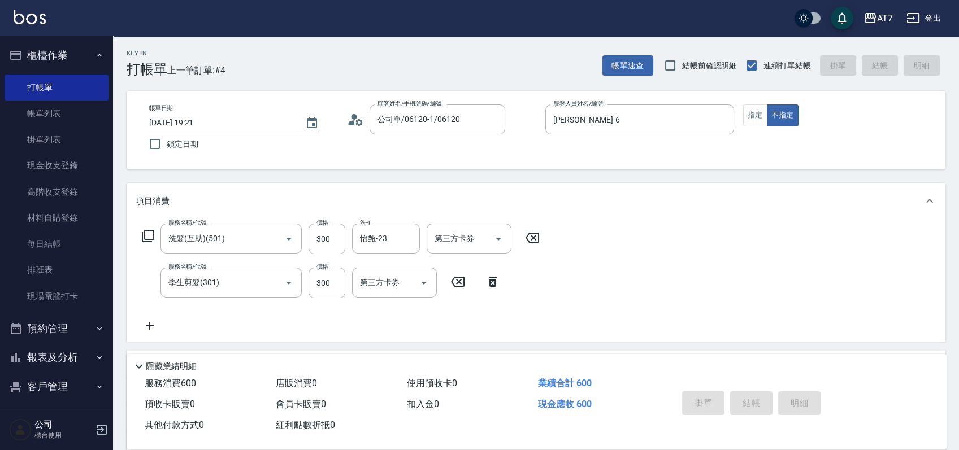
type input "2025/10/12 19:22"
type input "0"
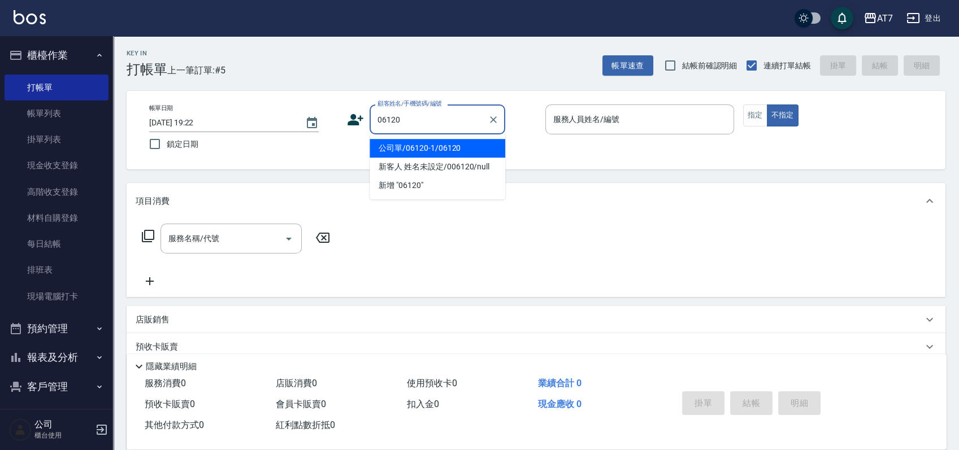
type input "公司單/06120-1/06120"
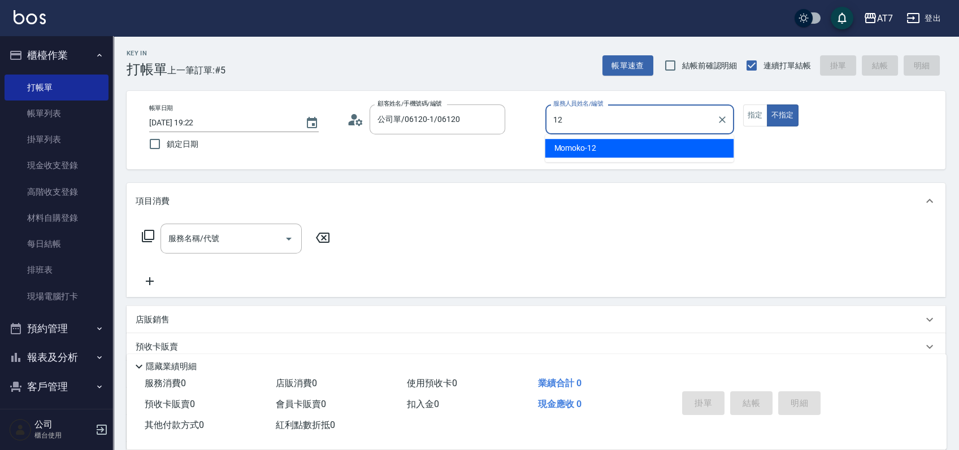
type input "Momoko-12"
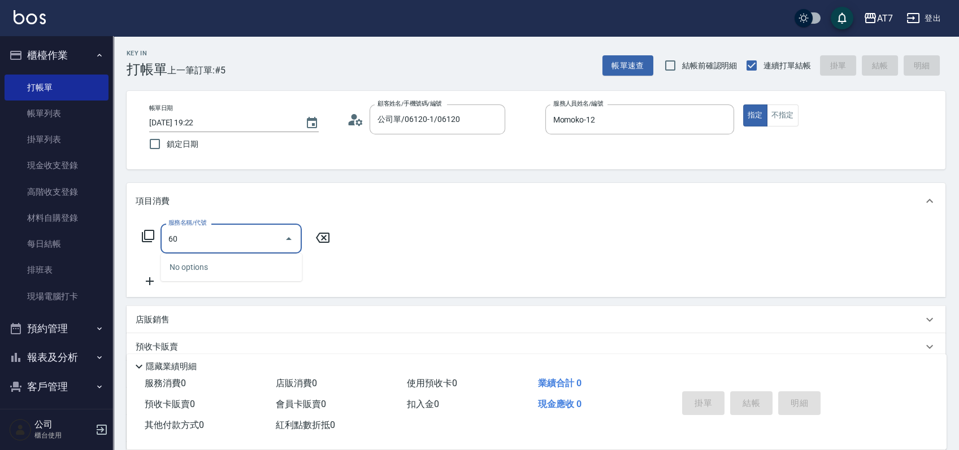
type input "601"
type input "60"
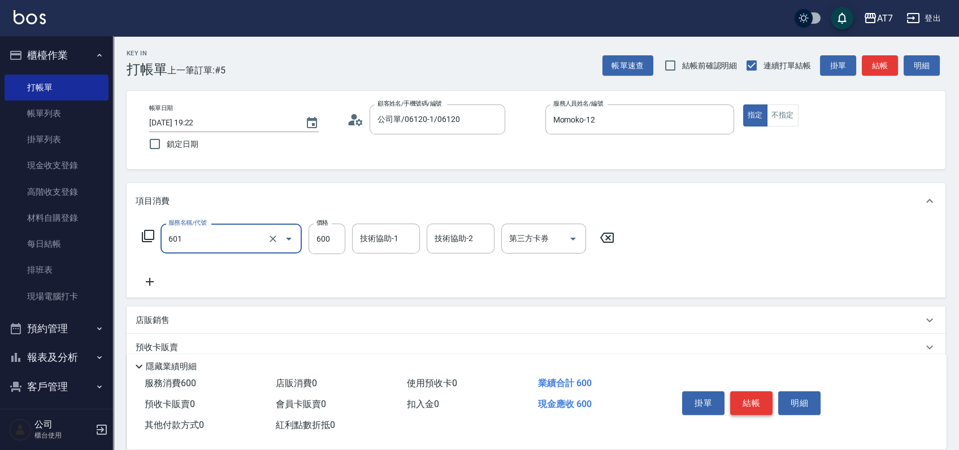
type input "深層護髮（助）(601)"
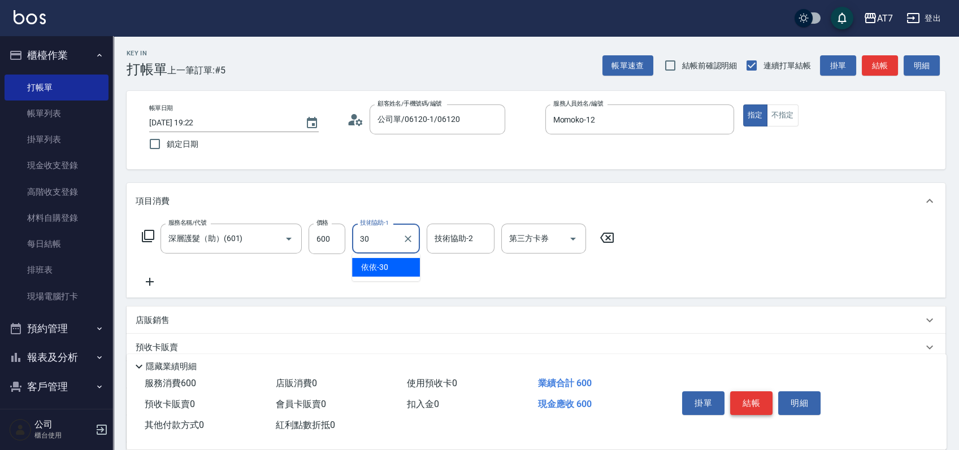
type input "依依-30"
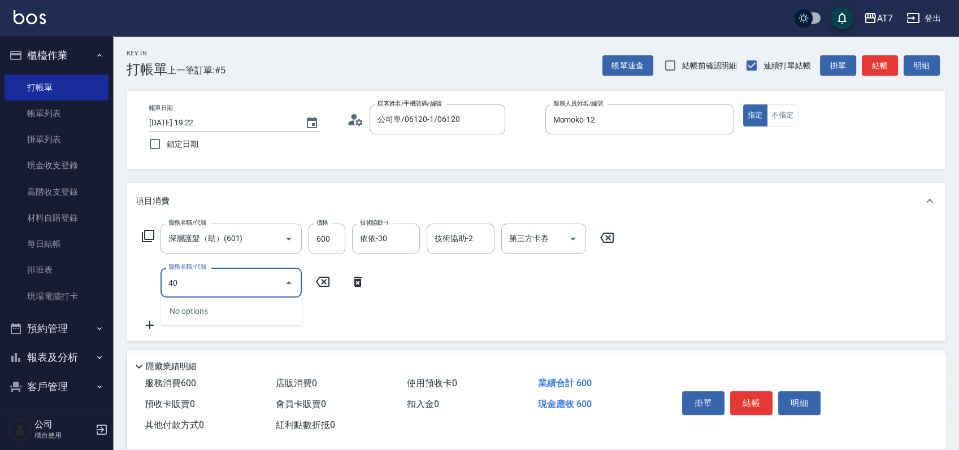
type input "401"
type input "210"
type input "染髮(互助)(401)"
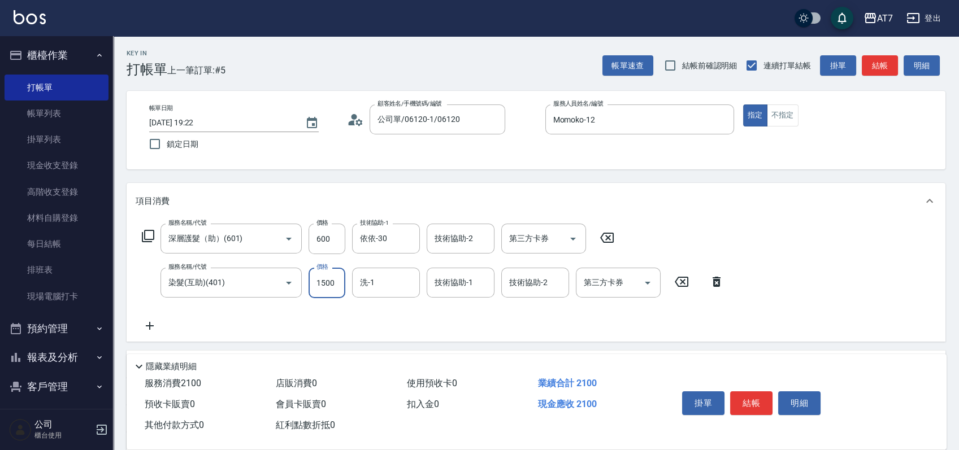
type input "3"
type input "60"
type input "328"
type input "380"
type input "3280"
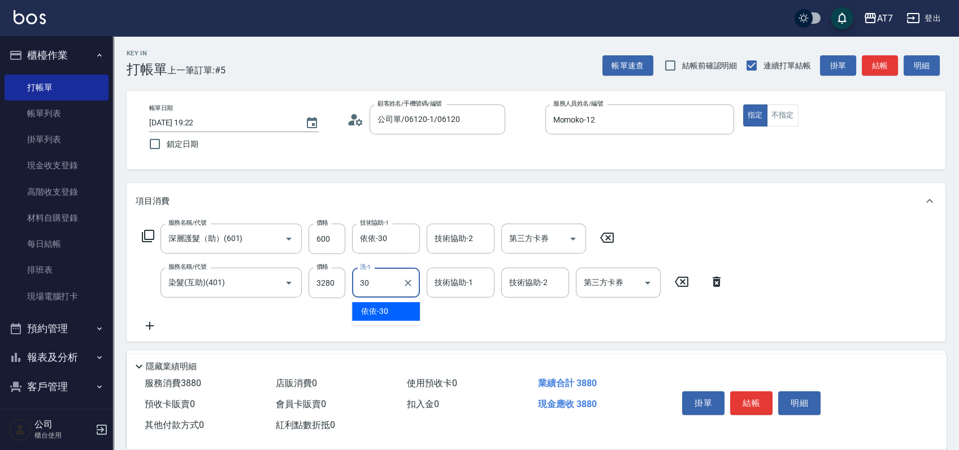
type input "依依-30"
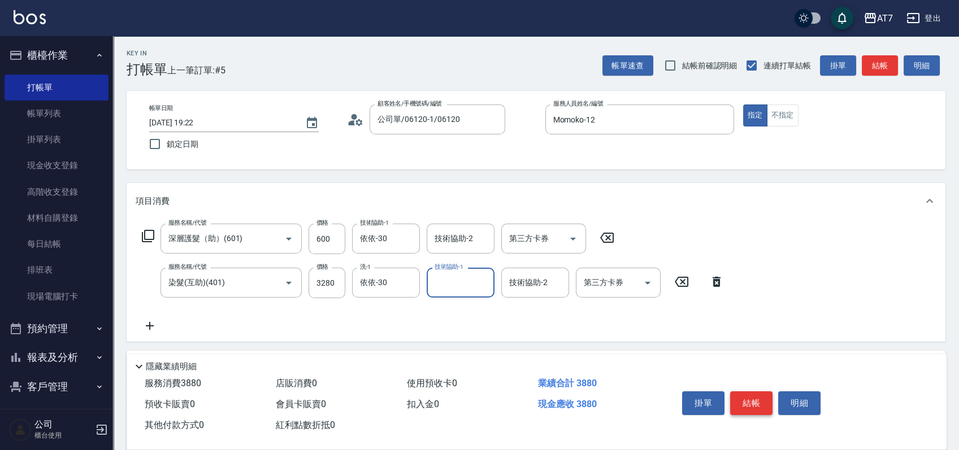
click at [762, 402] on button "結帳" at bounding box center [751, 404] width 42 height 24
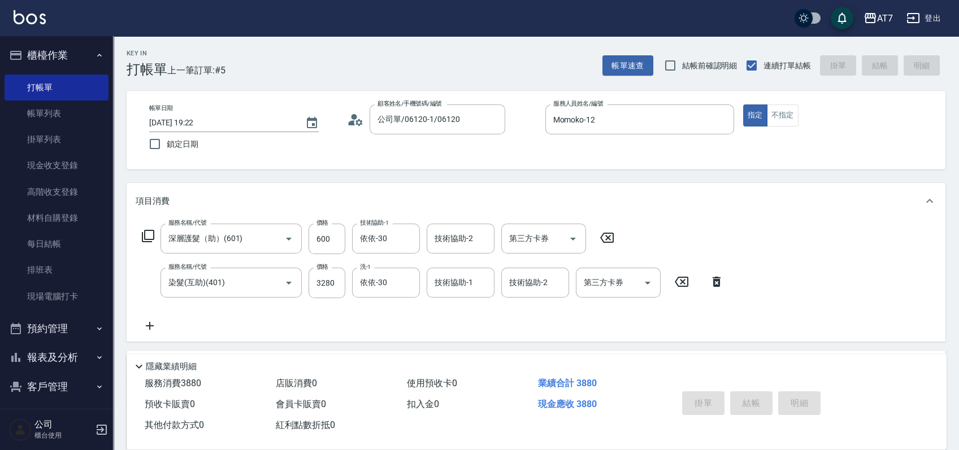
type input "2025/10/12 19:23"
type input "0"
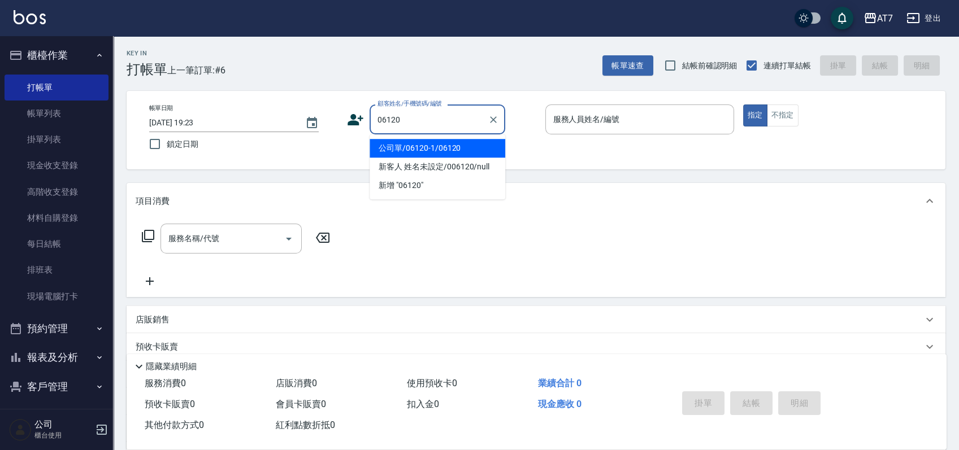
type input "公司單/06120-1/06120"
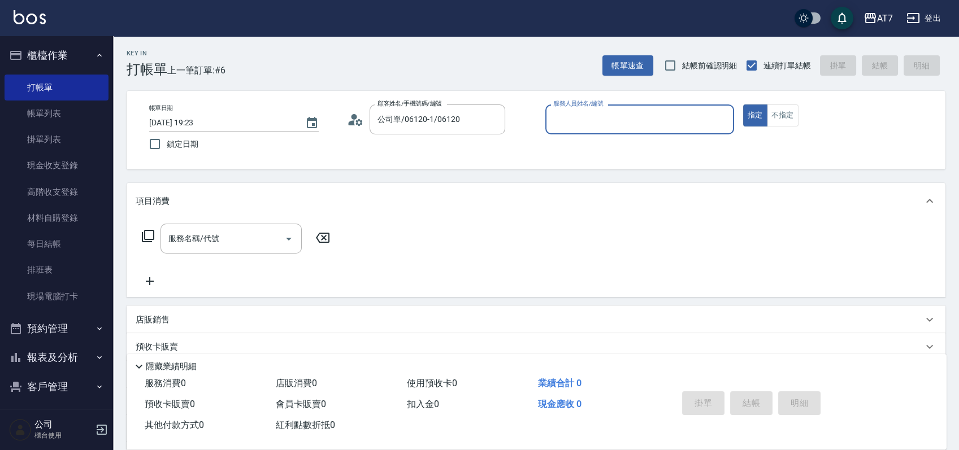
type input "2"
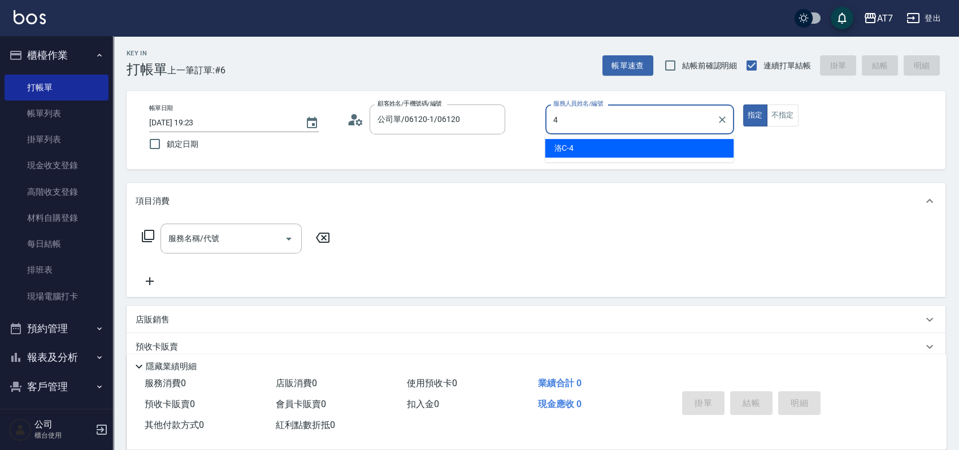
type input "洛C-4"
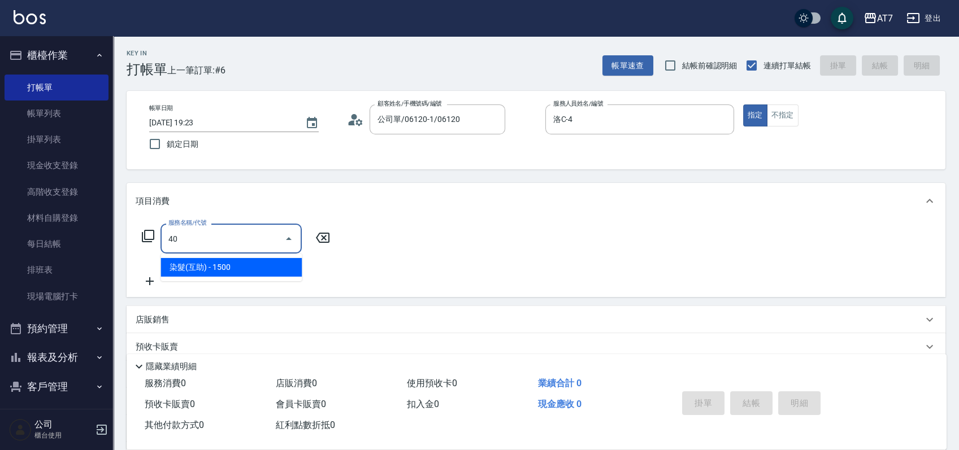
type input "4"
type input "201"
type input "150"
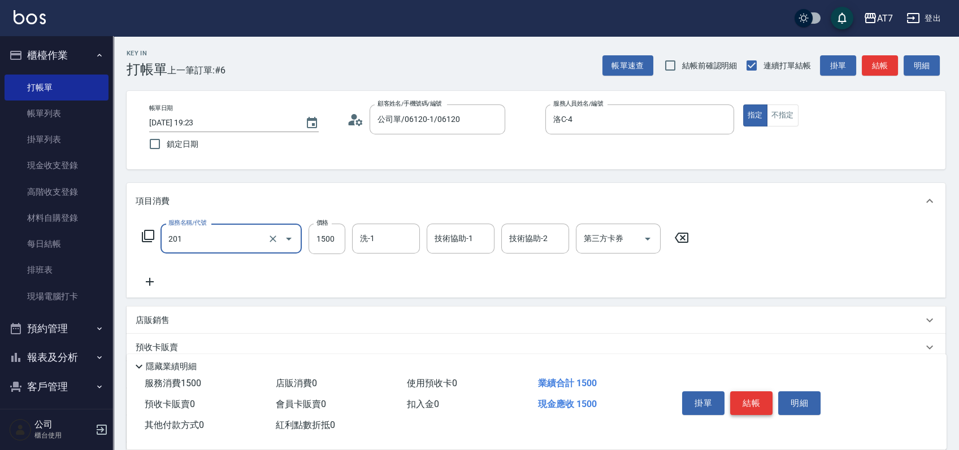
type input "燙-互助(201)"
type input "0"
type input "139"
type input "10"
type input "1399"
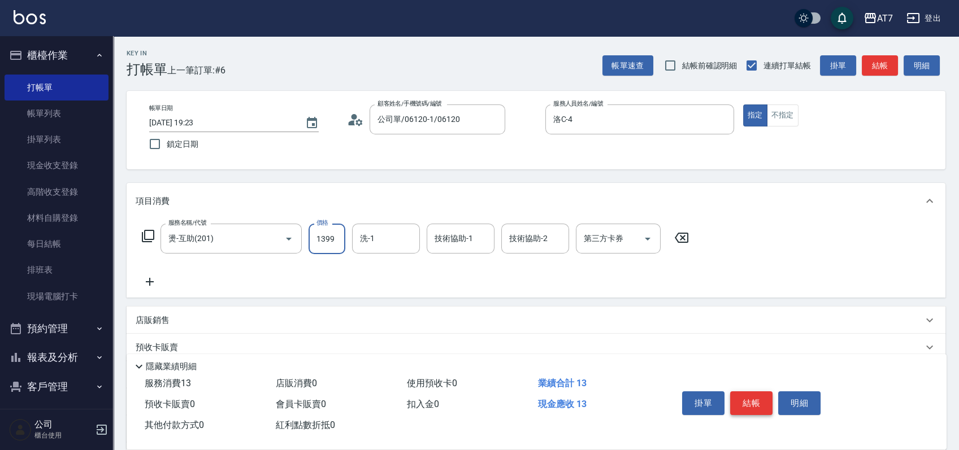
type input "130"
type input "1399"
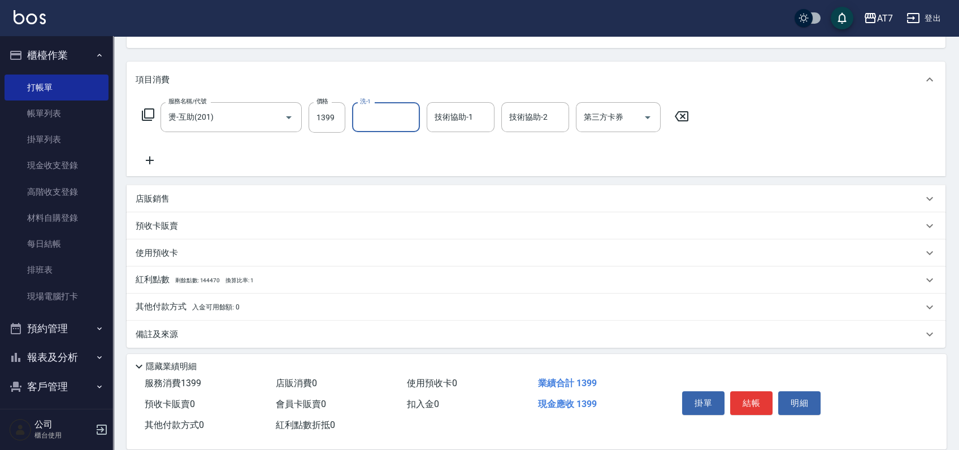
scroll to position [126, 0]
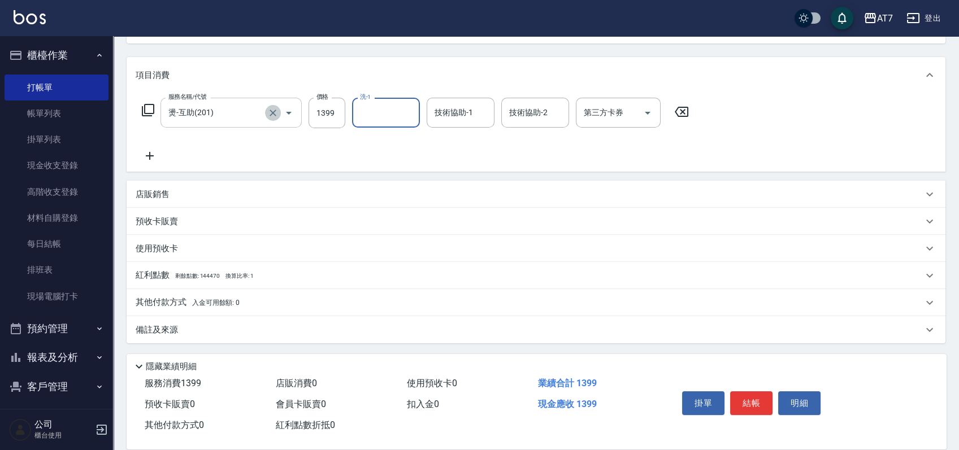
click at [268, 111] on icon "Clear" at bounding box center [272, 112] width 11 height 11
type input "0"
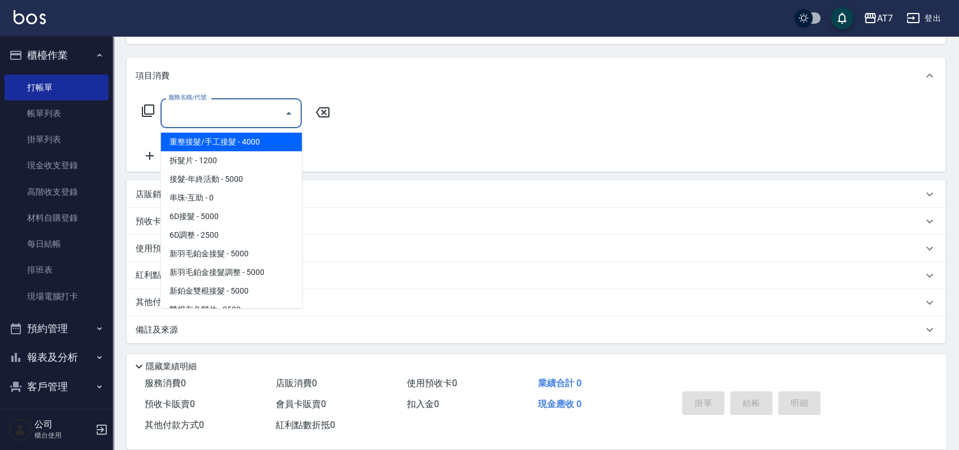
scroll to position [125, 0]
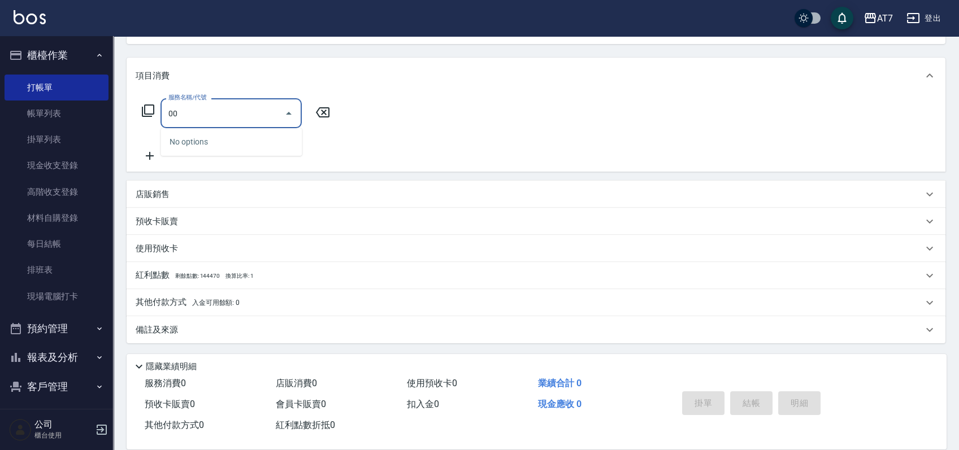
type input "0"
type input "200"
type input "150"
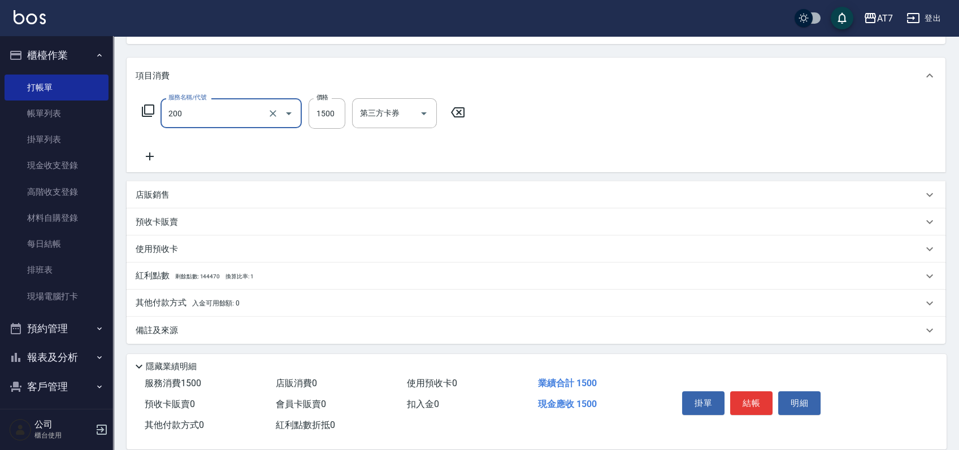
scroll to position [126, 0]
type input "燙髮(200)"
type input "1"
type input "0"
type input "139"
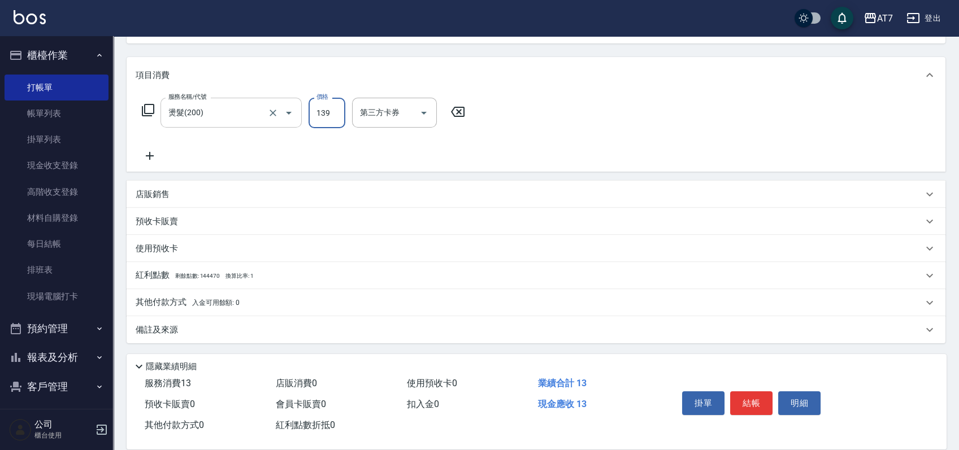
type input "10"
type input "1399"
type input "130"
type input "1399"
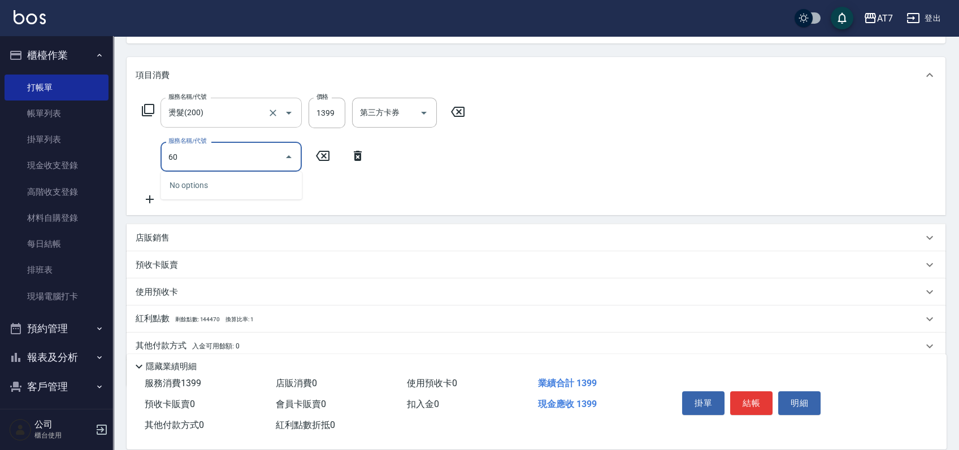
type input "605"
type input "230"
type input "順子護髮(助(605)"
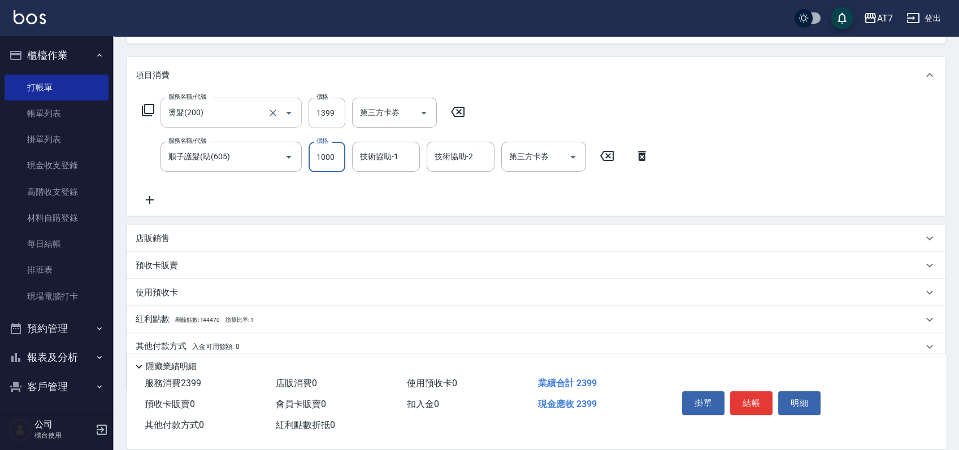
type input "1"
type input "140"
click at [274, 160] on icon "Clear" at bounding box center [272, 156] width 11 height 11
type input "12"
type input "順子護髮(助(605)"
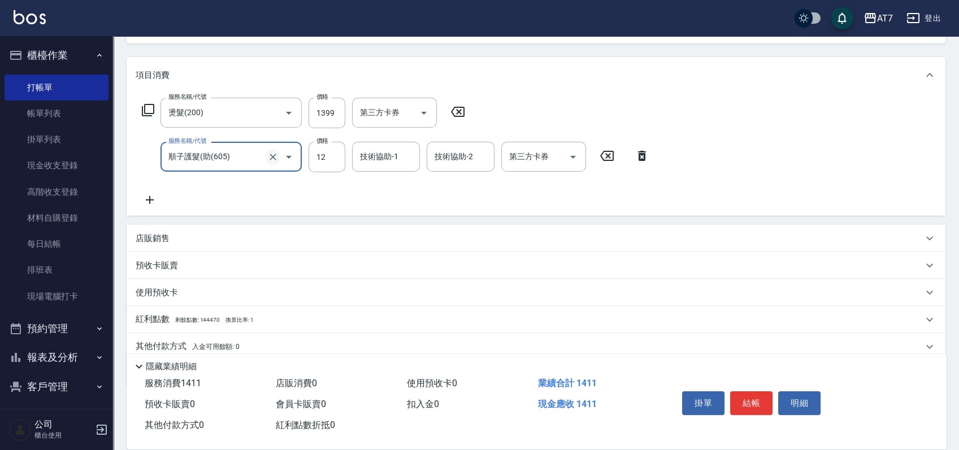
click at [268, 157] on icon "Clear" at bounding box center [272, 156] width 11 height 11
type input "130"
type input "0"
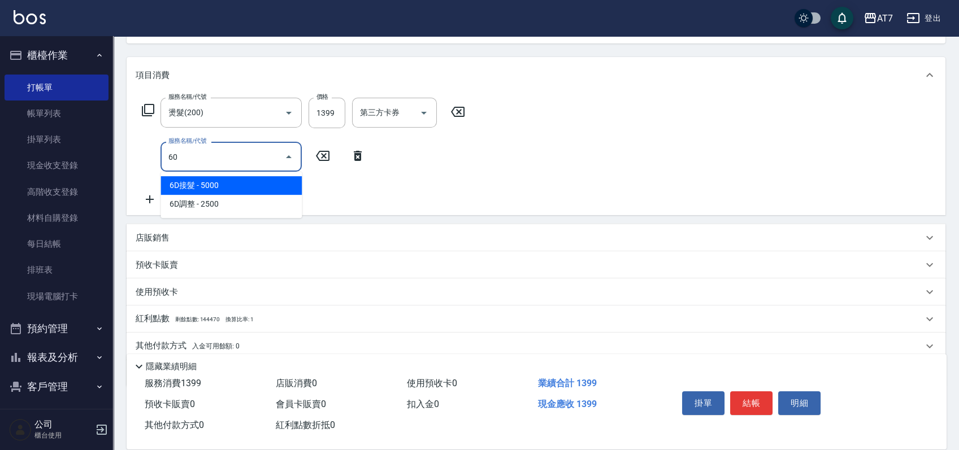
type input "604"
type input "230"
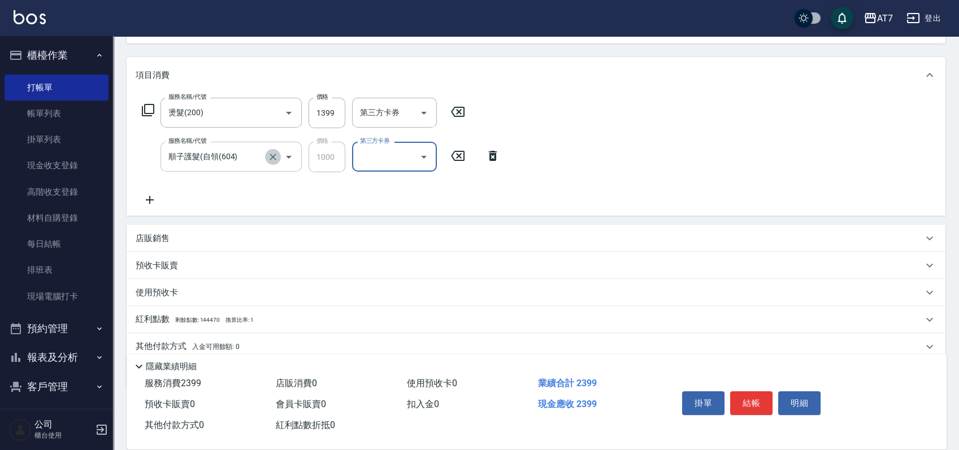
click at [270, 158] on icon "Clear" at bounding box center [272, 156] width 11 height 11
type input "順子護髮(自領(604)"
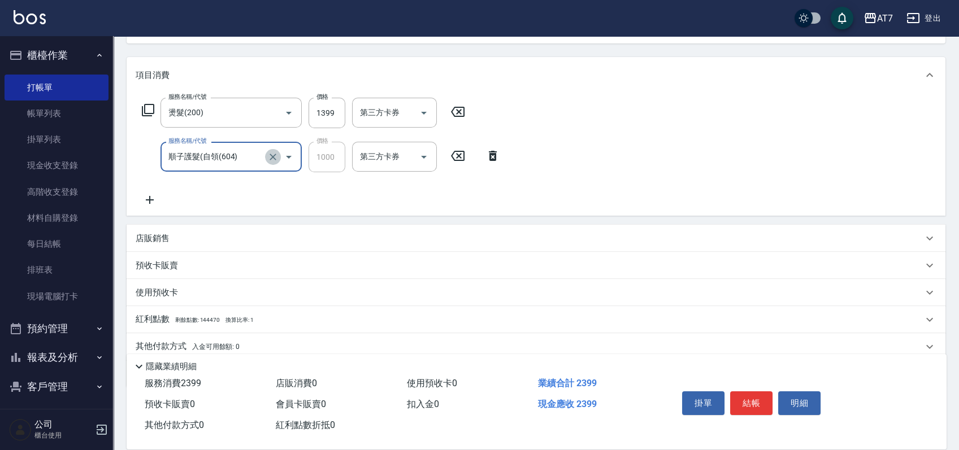
click at [268, 158] on icon "Clear" at bounding box center [272, 156] width 11 height 11
type input "130"
type input "0"
type input "606"
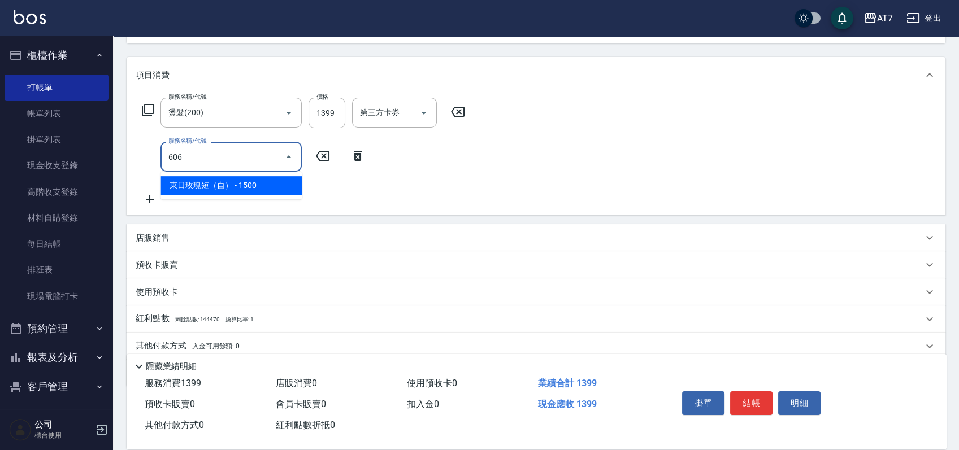
type input "280"
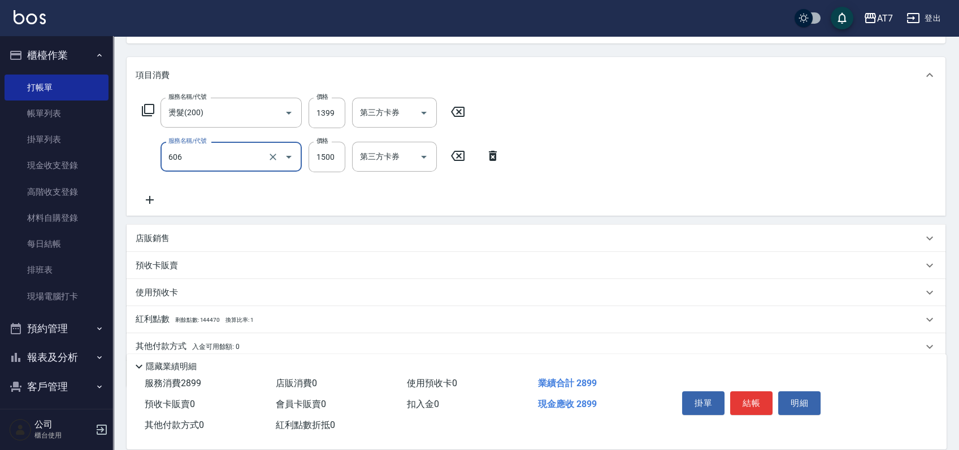
type input "東日玫瑰短（自）(606)"
type input "140"
type input "120"
type input "150"
type input "1200"
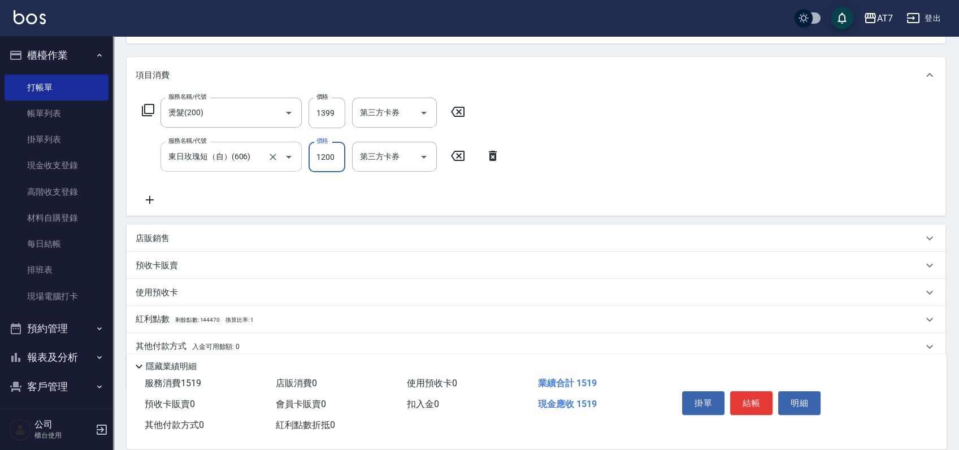
type input "250"
type input "1200"
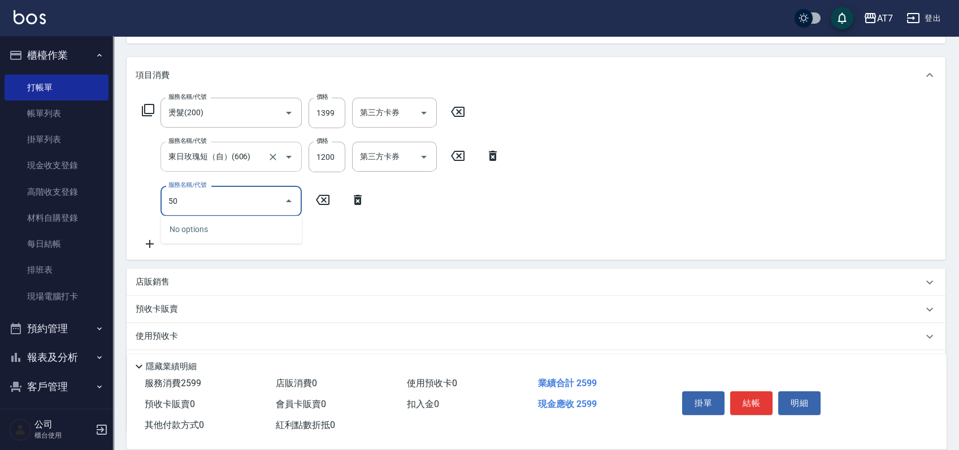
type input "500"
type input "280"
type input "洗髮(500)"
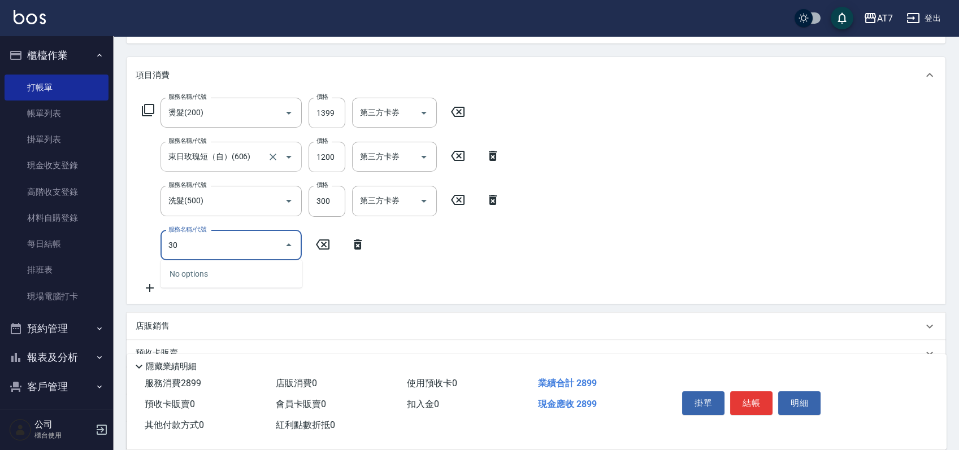
type input "300"
type input "290"
type input "剪瀏海(300)"
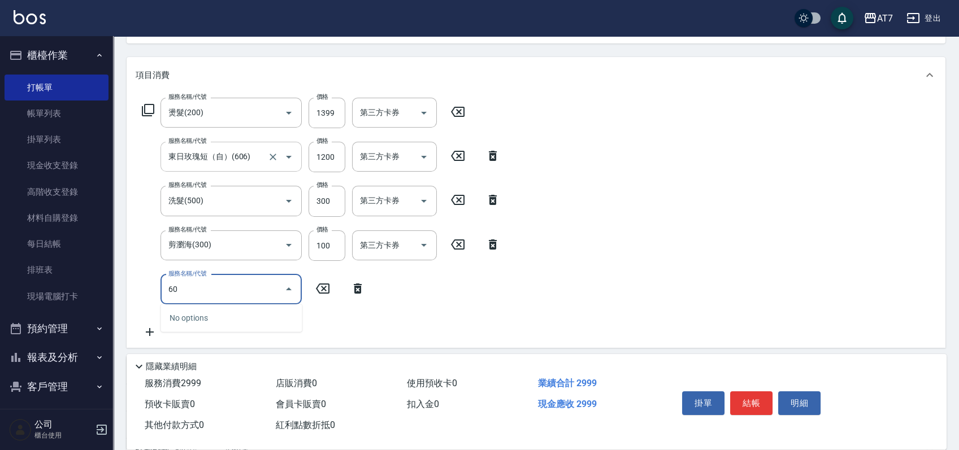
type input "606"
type input "440"
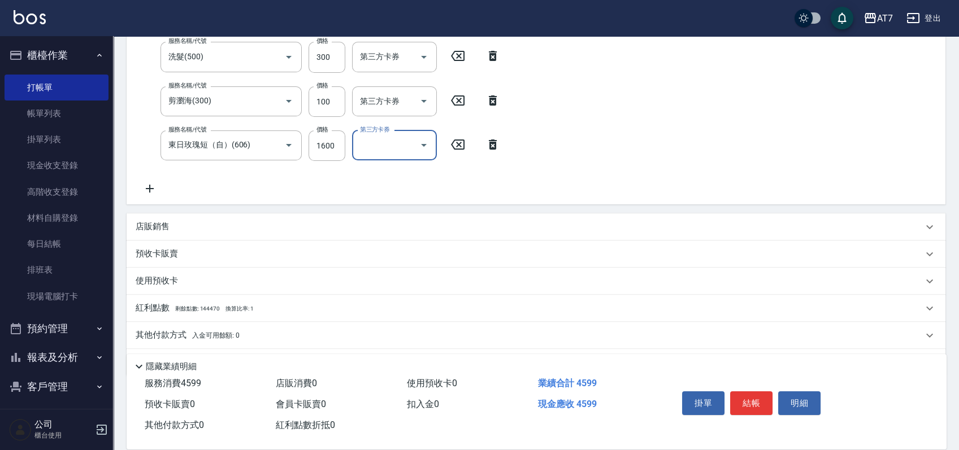
scroll to position [276, 0]
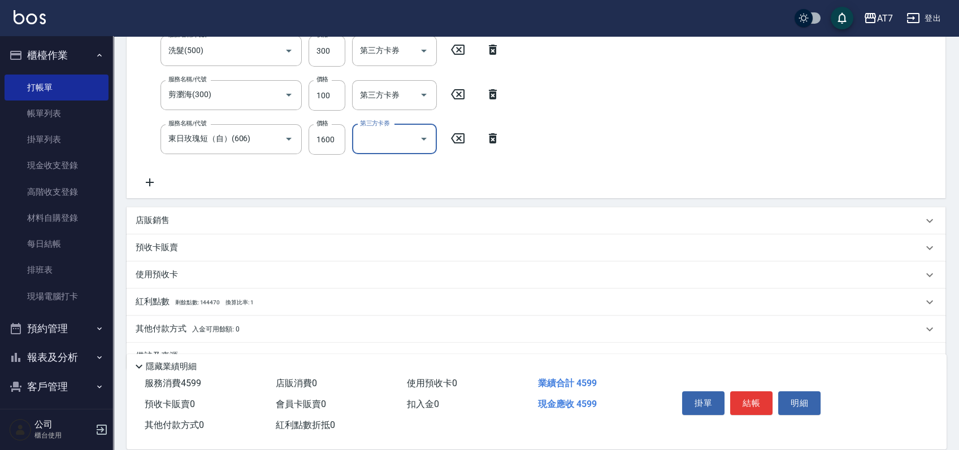
click at [255, 214] on div "店販銷售" at bounding box center [536, 220] width 819 height 27
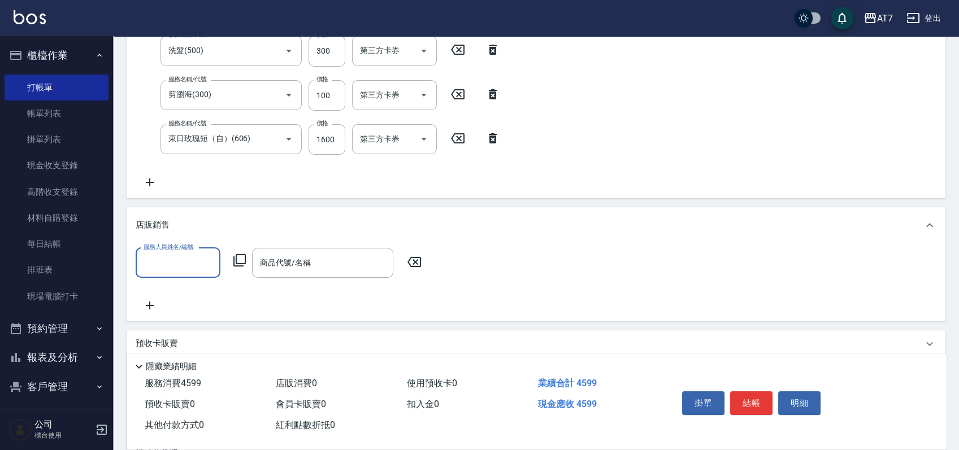
scroll to position [0, 0]
click at [484, 301] on div "服務人員姓名/編號 洛C-4 服務人員姓名/編號 商品代號/名稱 艾巴 鍵位深層修護霜-大 商品代號/名稱 價格 1800 價格 數量 1 數量 第三方卡券 …" at bounding box center [536, 280] width 801 height 65
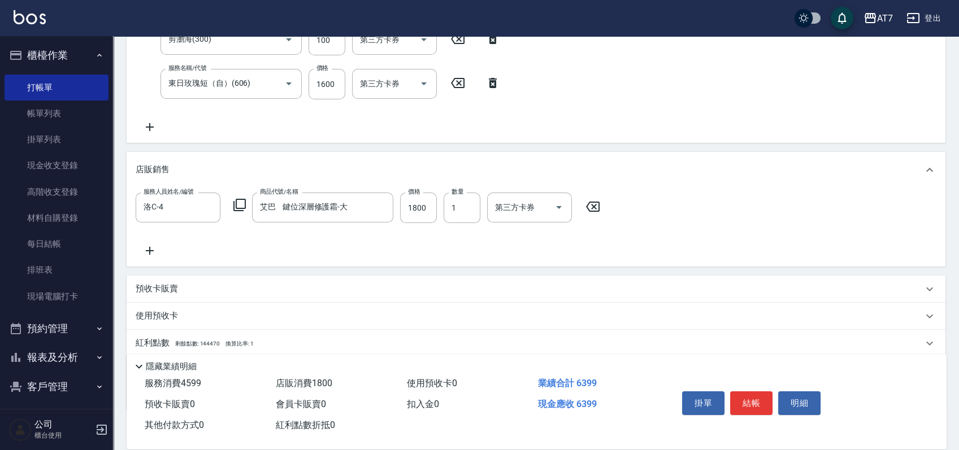
scroll to position [399, 0]
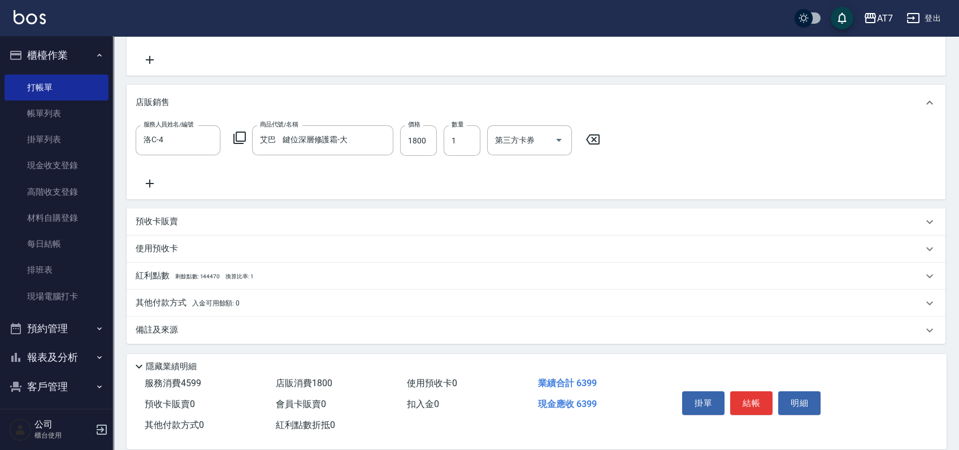
click at [202, 296] on div "其他付款方式 入金可用餘額: 0" at bounding box center [536, 303] width 819 height 27
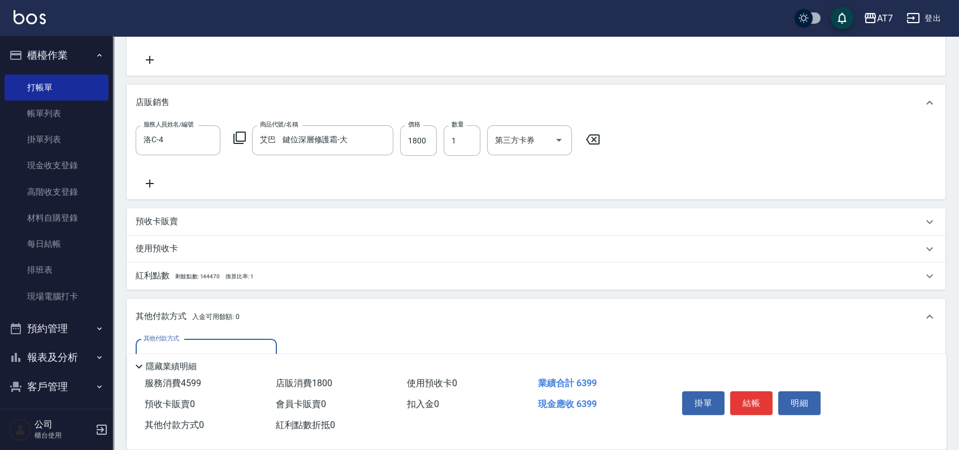
scroll to position [475, 0]
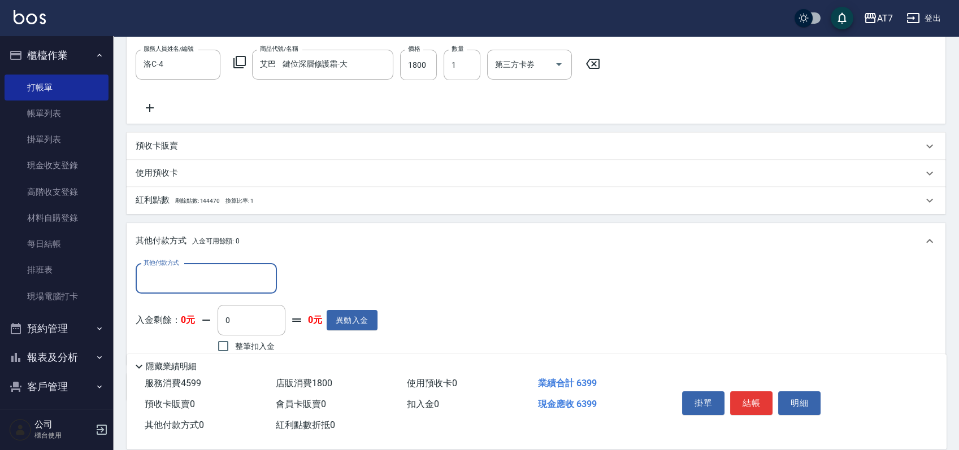
click at [214, 281] on input "其他付款方式" at bounding box center [206, 279] width 131 height 20
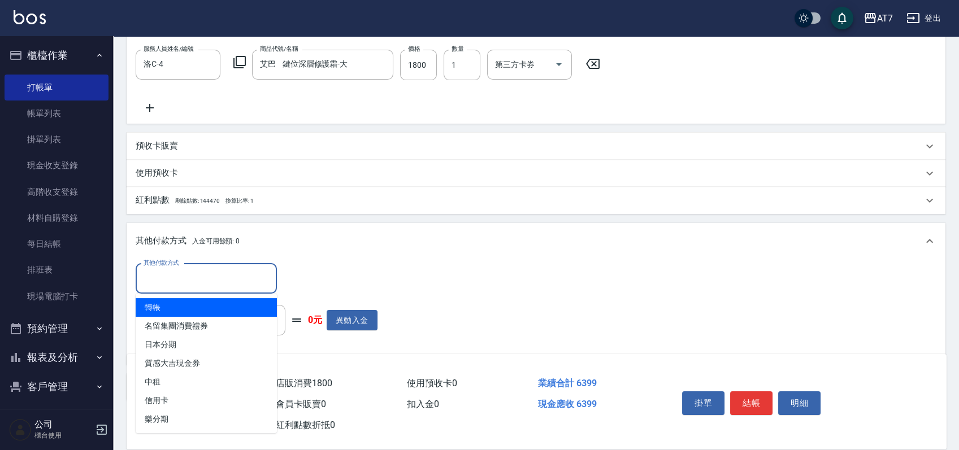
click at [176, 306] on span "轉帳" at bounding box center [206, 307] width 141 height 19
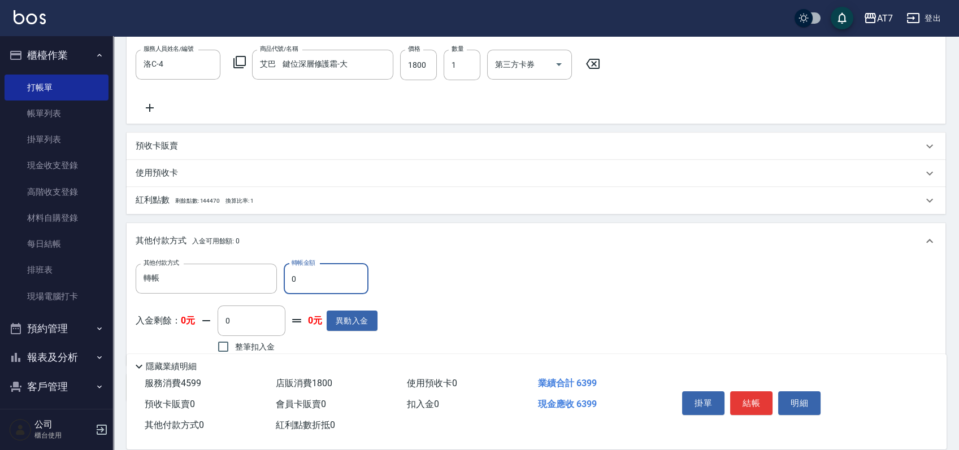
drag, startPoint x: 310, startPoint y: 282, endPoint x: 283, endPoint y: 287, distance: 27.6
click at [283, 287] on div "其他付款方式 轉帳 其他付款方式 轉帳金額 0 轉帳金額" at bounding box center [257, 279] width 242 height 31
click at [742, 396] on button "結帳" at bounding box center [751, 404] width 42 height 24
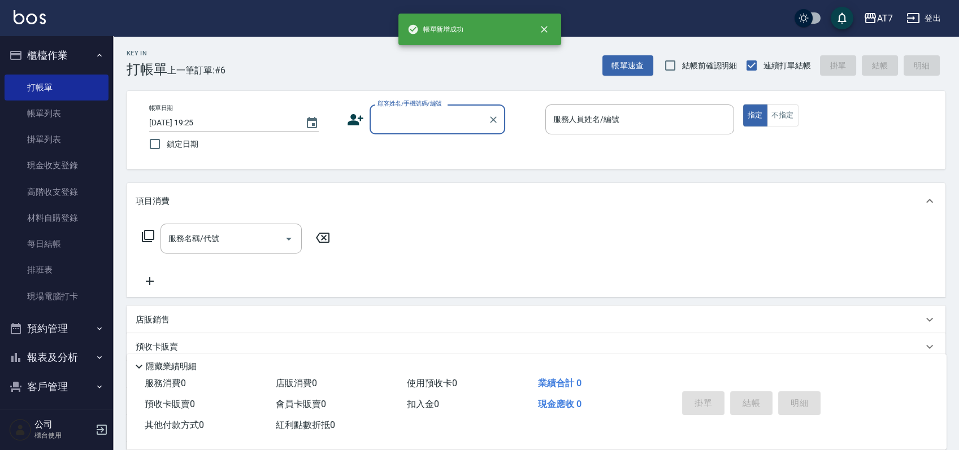
scroll to position [0, 0]
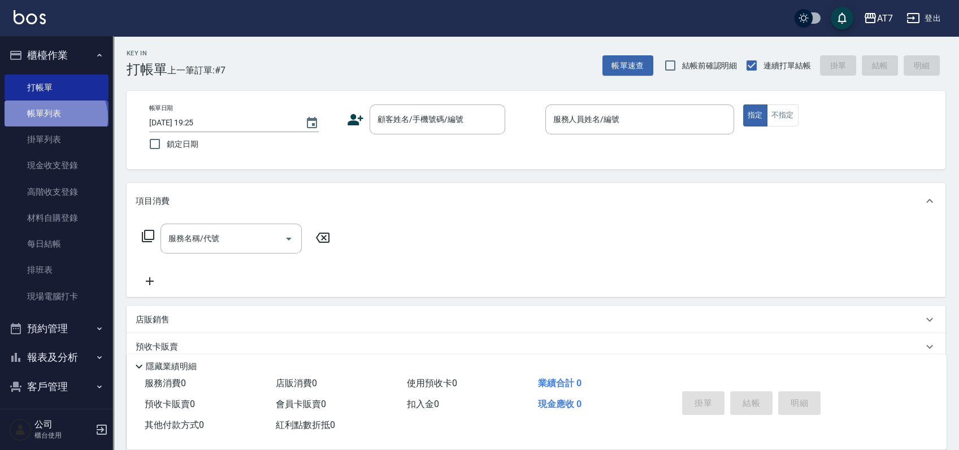
click at [54, 118] on link "帳單列表" at bounding box center [57, 114] width 104 height 26
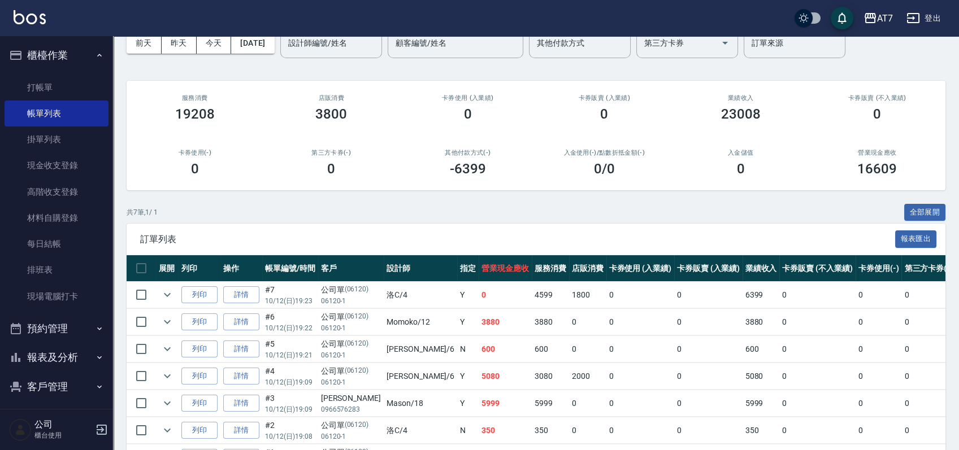
scroll to position [134, 0]
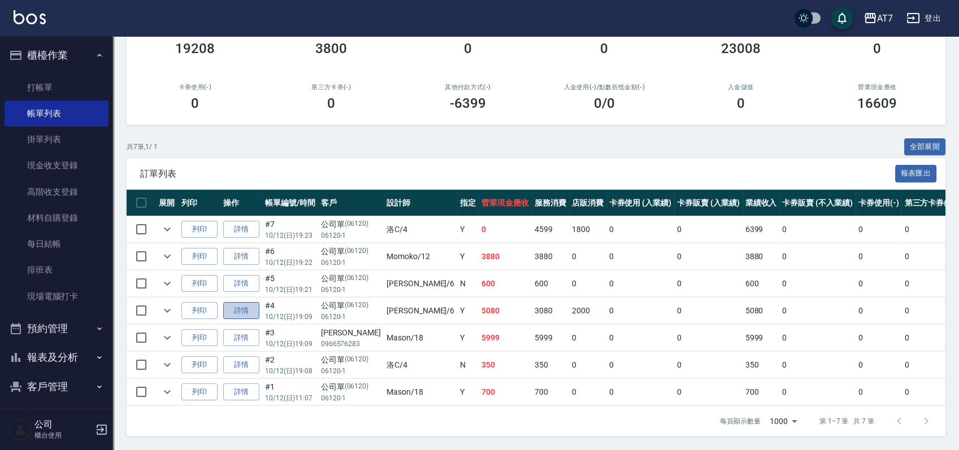
click at [244, 302] on link "詳情" at bounding box center [241, 311] width 36 height 18
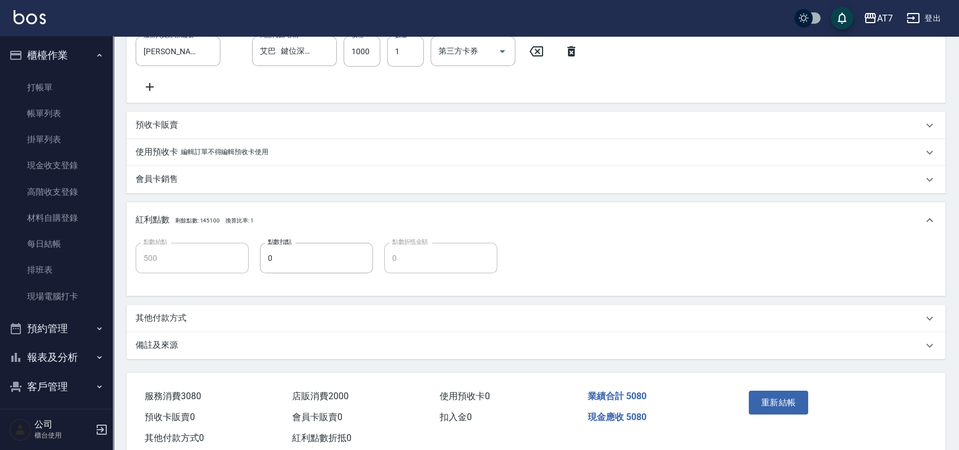
scroll to position [470, 0]
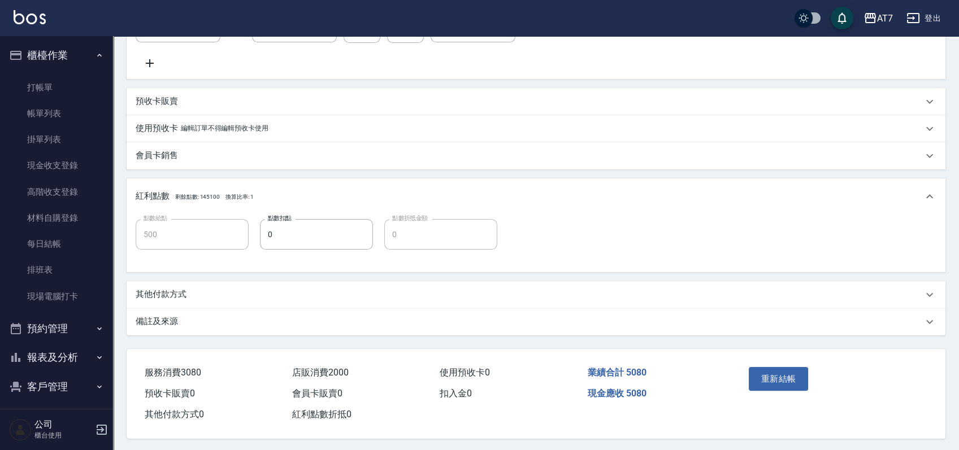
click at [184, 301] on p "其他付款方式" at bounding box center [161, 295] width 51 height 12
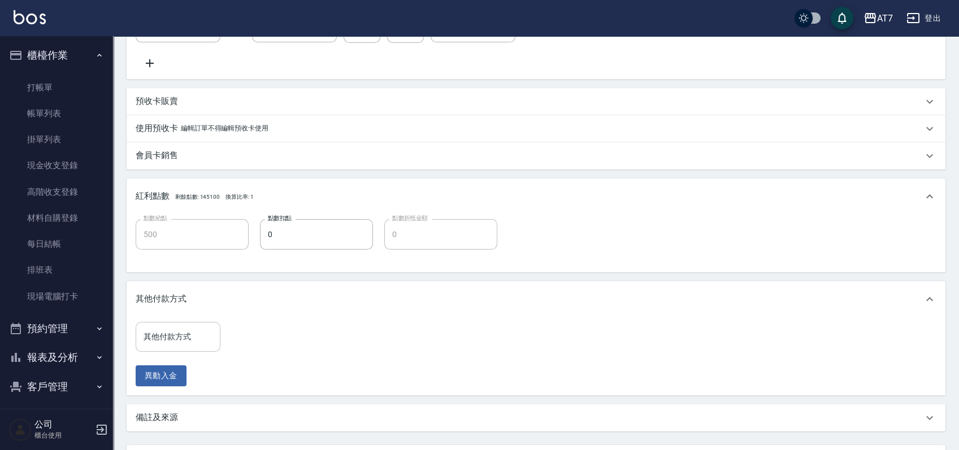
click at [194, 345] on input "其他付款方式" at bounding box center [178, 337] width 75 height 20
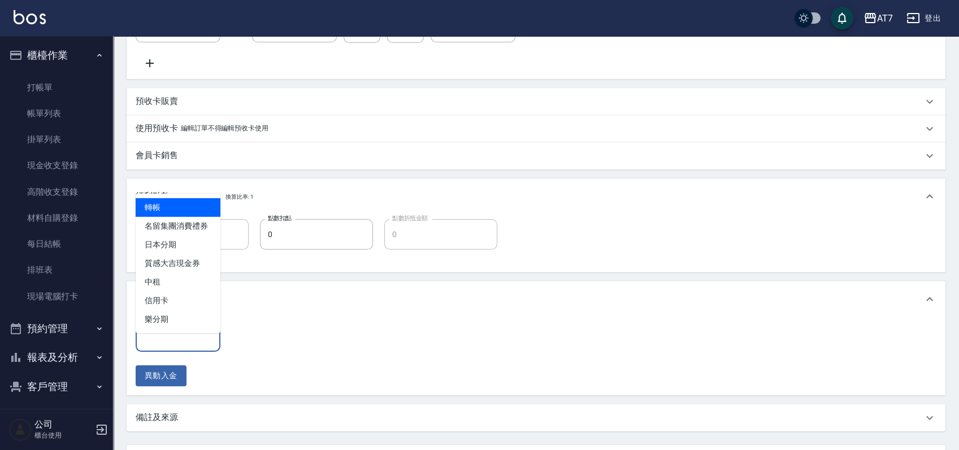
click at [158, 198] on span "轉帳" at bounding box center [178, 207] width 85 height 19
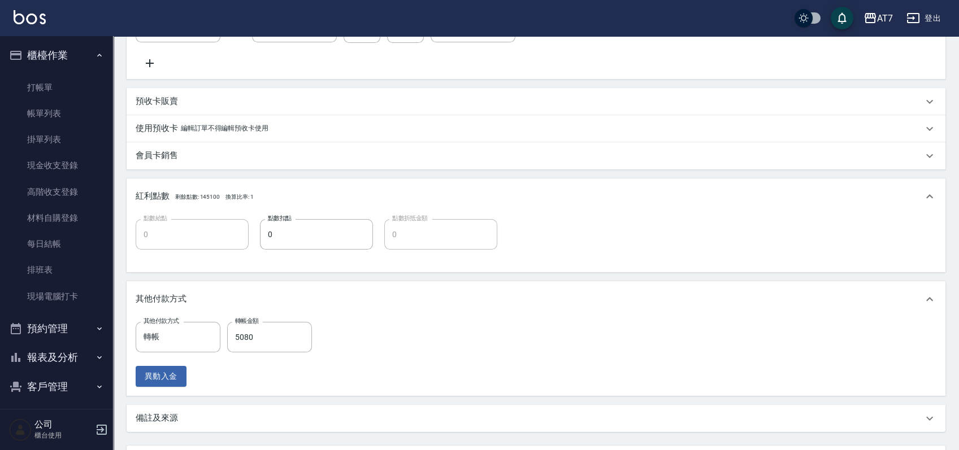
click at [690, 296] on div "其他付款方式" at bounding box center [536, 299] width 819 height 36
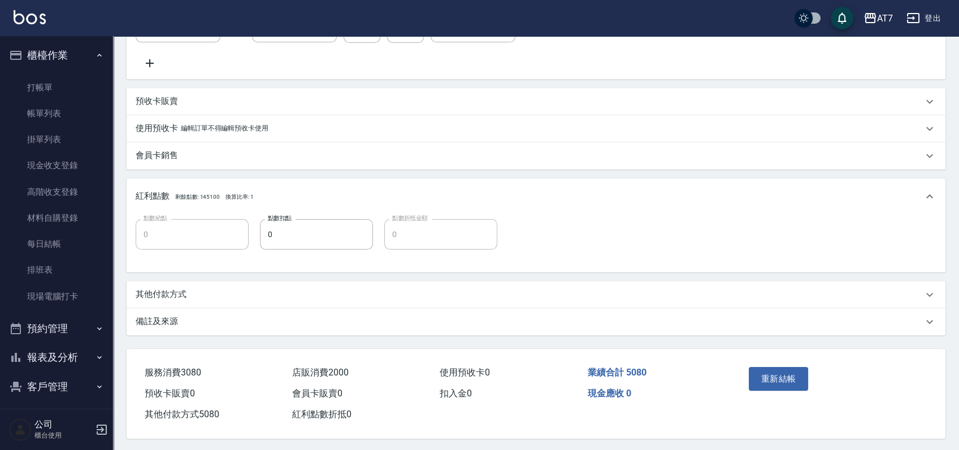
scroll to position [487, 0]
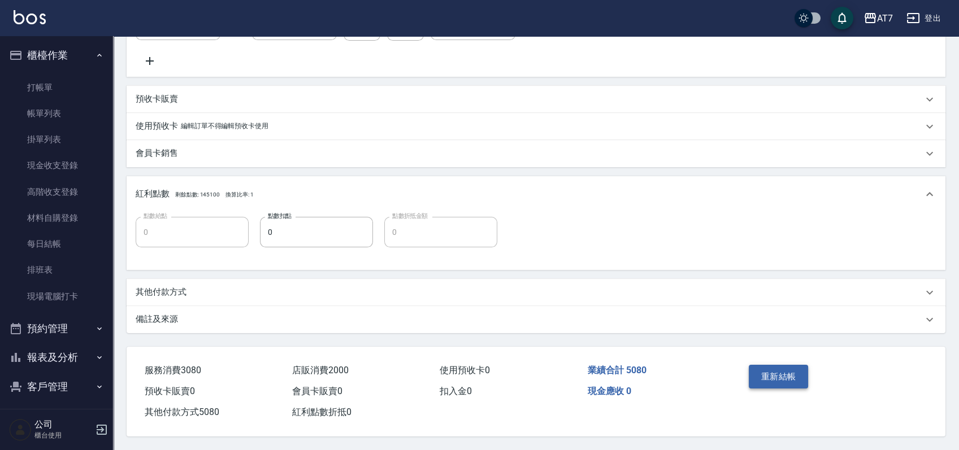
click at [784, 371] on button "重新結帳" at bounding box center [779, 377] width 60 height 24
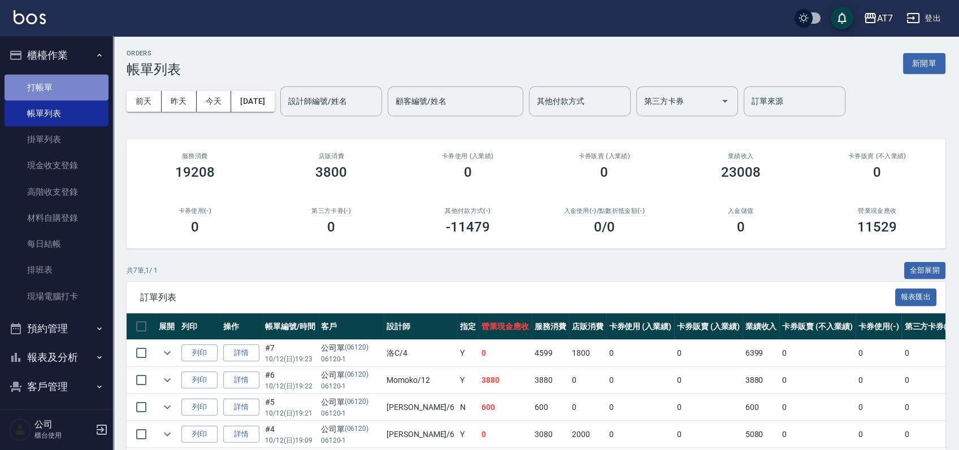
click at [59, 82] on link "打帳單" at bounding box center [57, 88] width 104 height 26
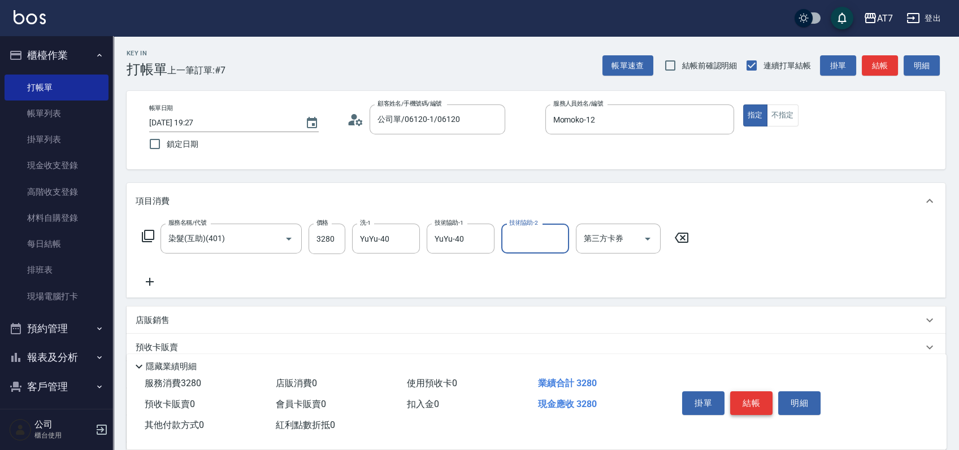
click at [755, 401] on button "結帳" at bounding box center [751, 404] width 42 height 24
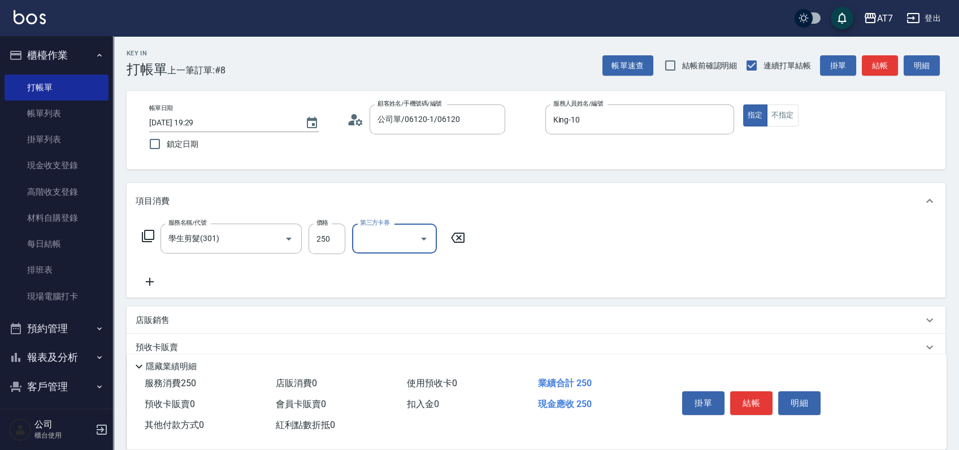
click at [755, 400] on button "結帳" at bounding box center [751, 404] width 42 height 24
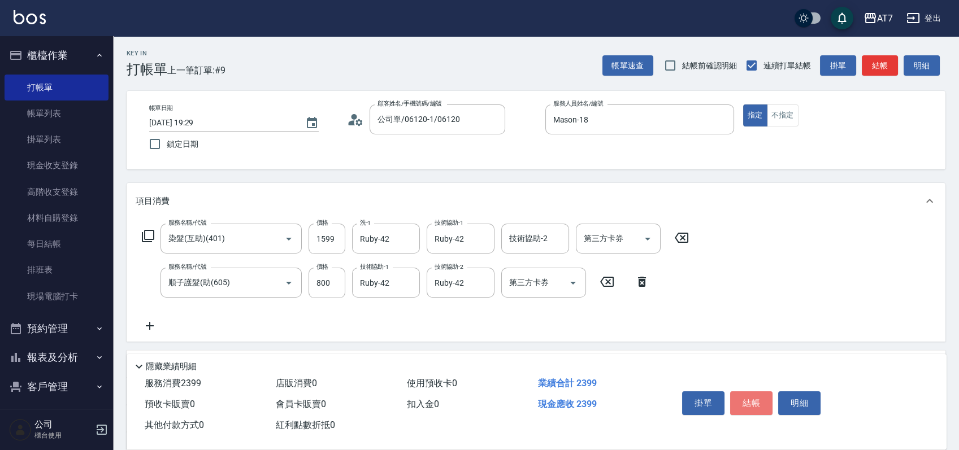
click at [755, 400] on button "結帳" at bounding box center [751, 404] width 42 height 24
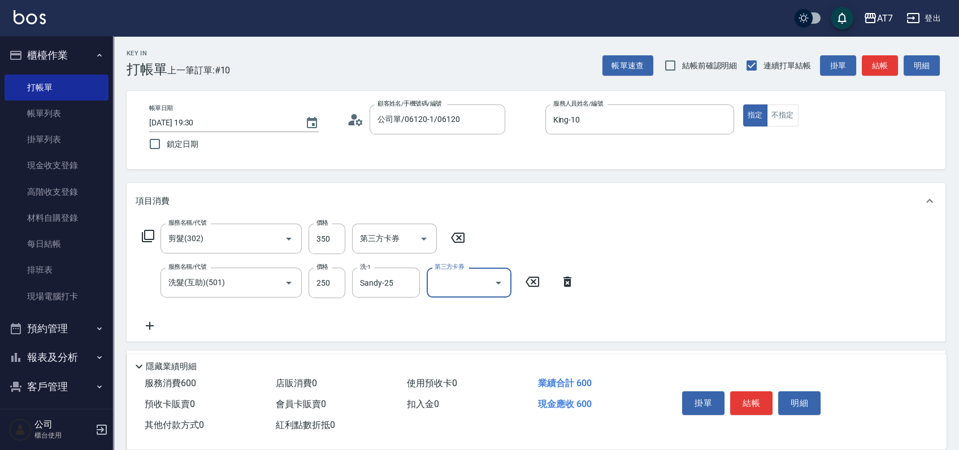
click at [755, 400] on button "結帳" at bounding box center [751, 404] width 42 height 24
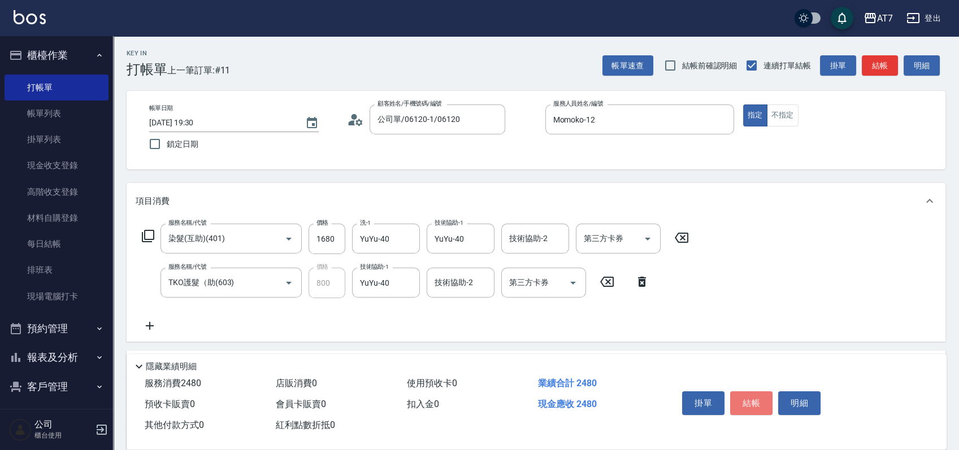
click at [755, 400] on button "結帳" at bounding box center [751, 404] width 42 height 24
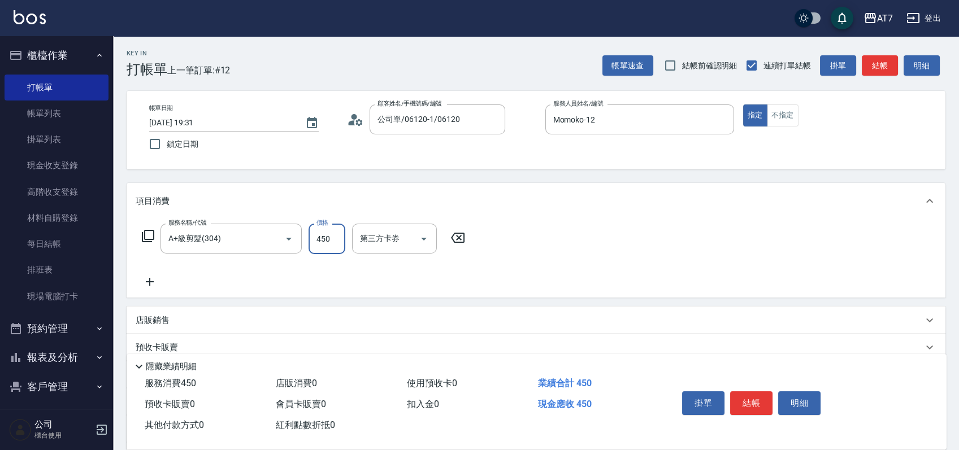
click at [755, 400] on button "結帳" at bounding box center [751, 404] width 42 height 24
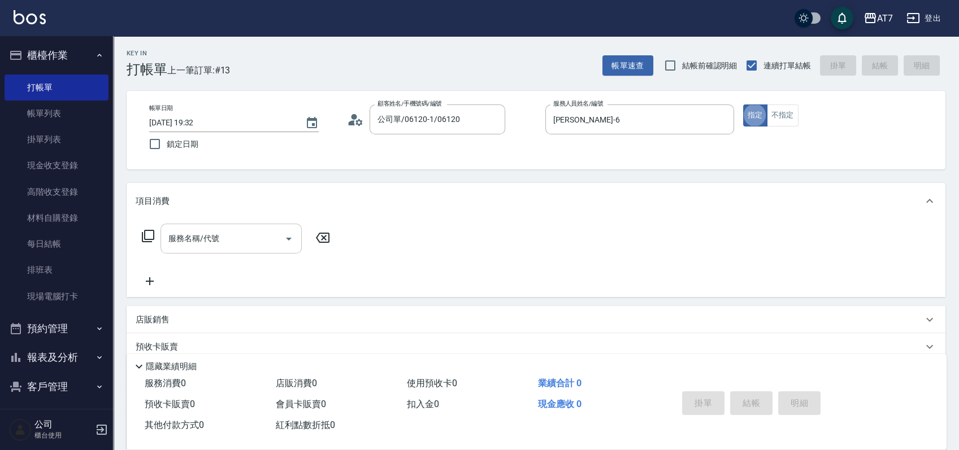
click at [246, 242] on input "服務名稱/代號" at bounding box center [223, 239] width 114 height 20
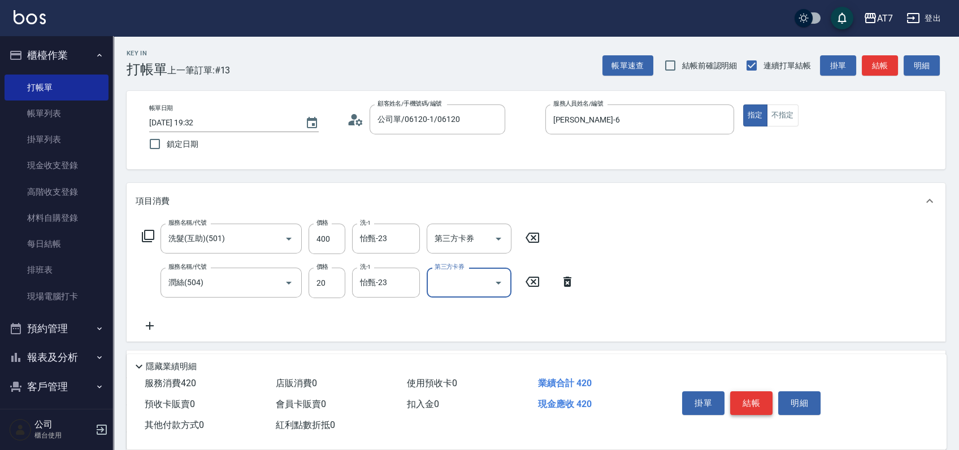
click at [755, 403] on button "結帳" at bounding box center [751, 404] width 42 height 24
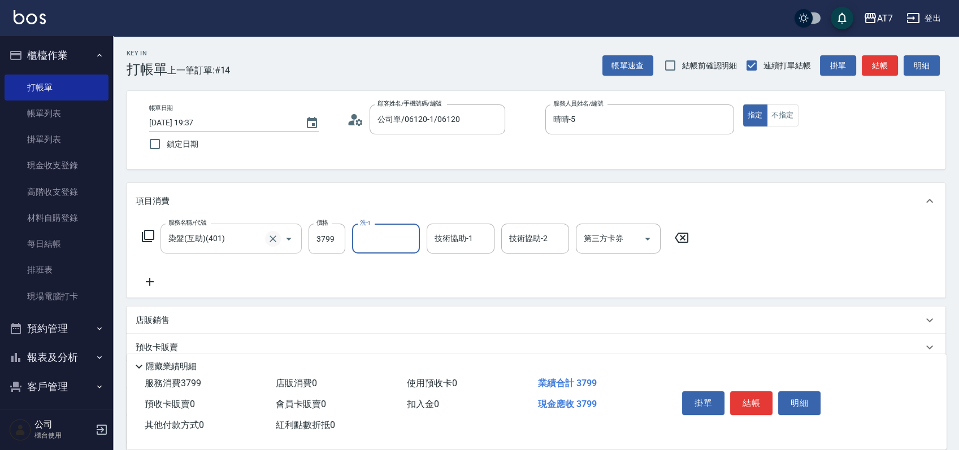
click at [271, 242] on icon "Clear" at bounding box center [272, 238] width 11 height 11
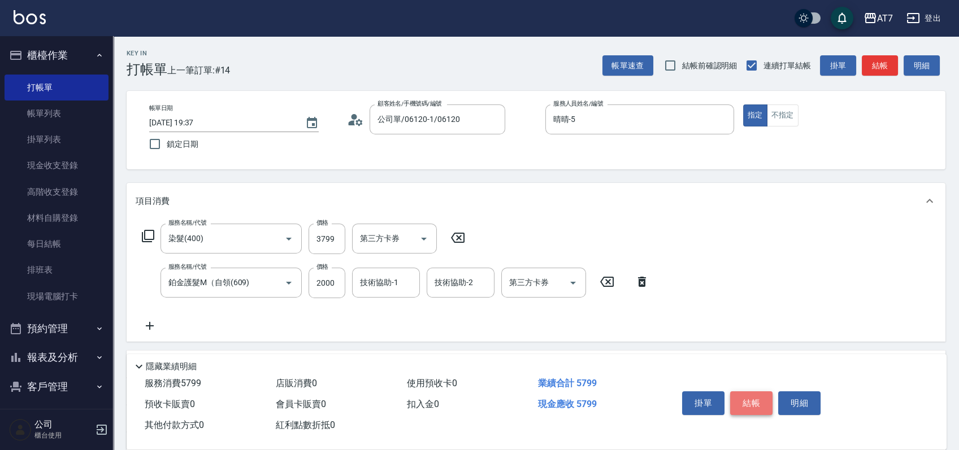
click at [755, 399] on button "結帳" at bounding box center [751, 404] width 42 height 24
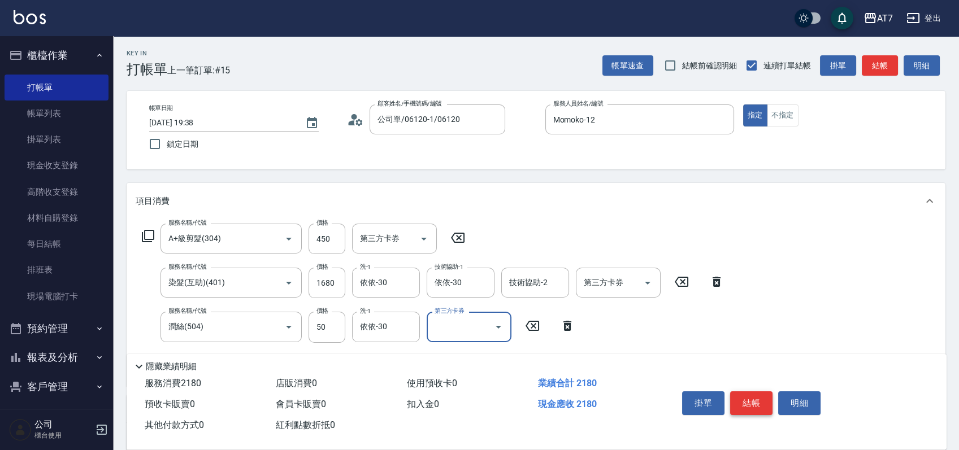
click at [762, 403] on button "結帳" at bounding box center [751, 404] width 42 height 24
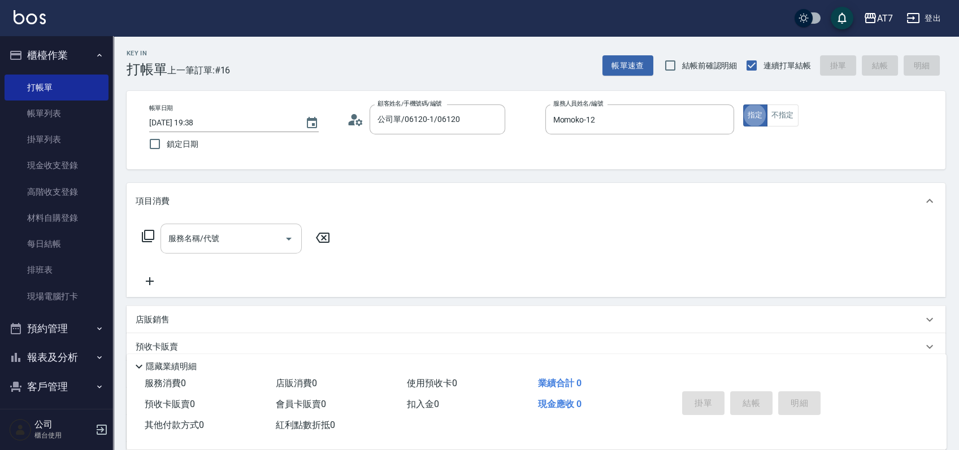
click at [230, 228] on div "服務名稱/代號" at bounding box center [230, 239] width 141 height 30
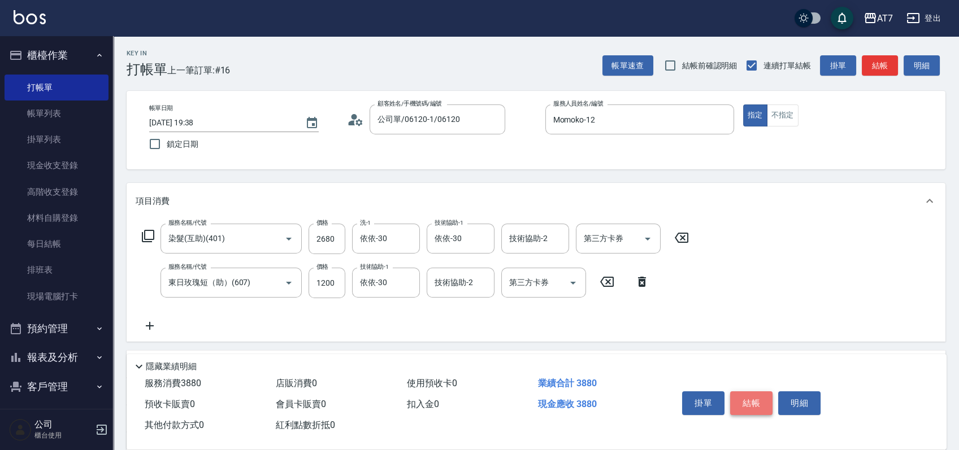
click at [759, 404] on button "結帳" at bounding box center [751, 404] width 42 height 24
click at [333, 283] on input "2500" at bounding box center [327, 283] width 37 height 31
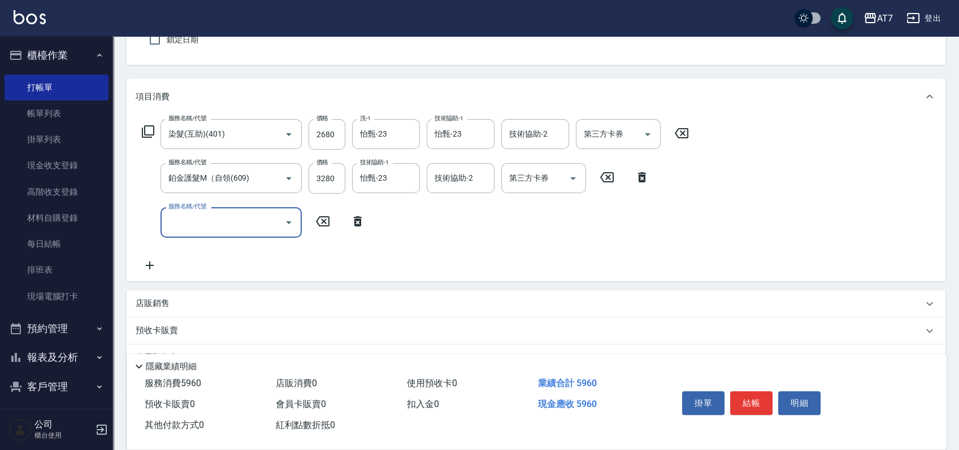
scroll to position [150, 0]
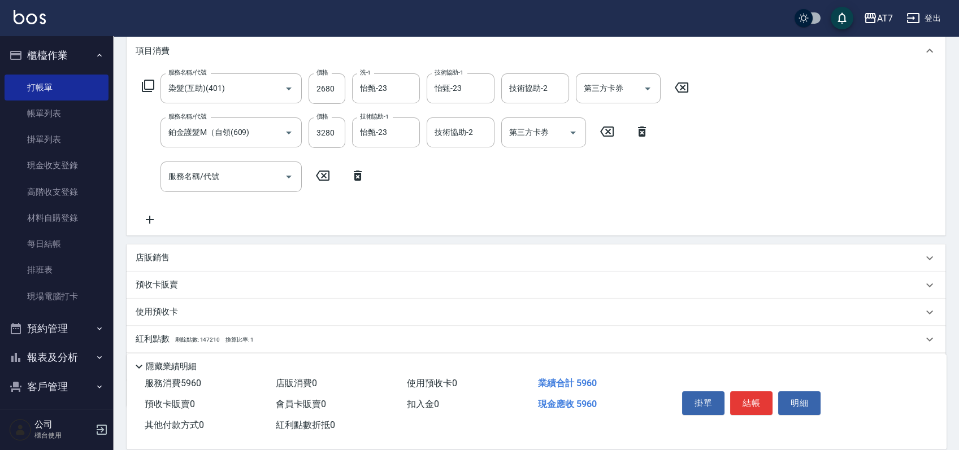
click at [206, 265] on div "店販銷售" at bounding box center [536, 258] width 819 height 27
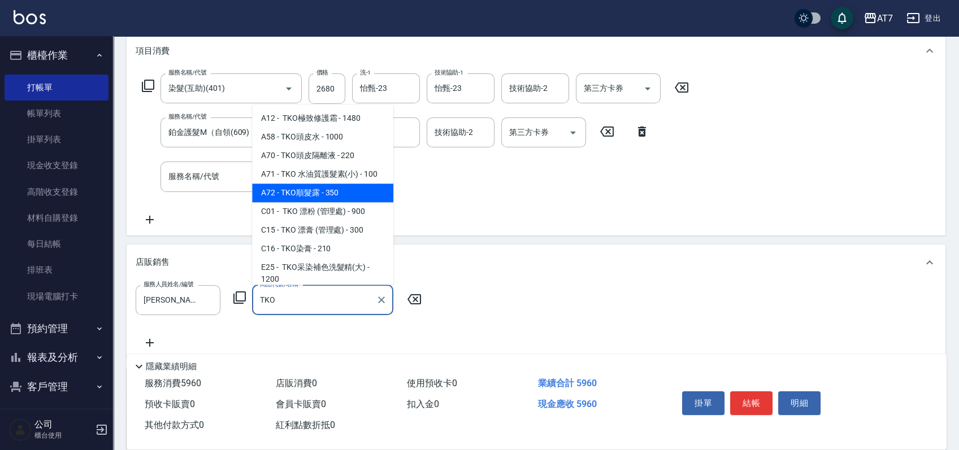
scroll to position [75, 0]
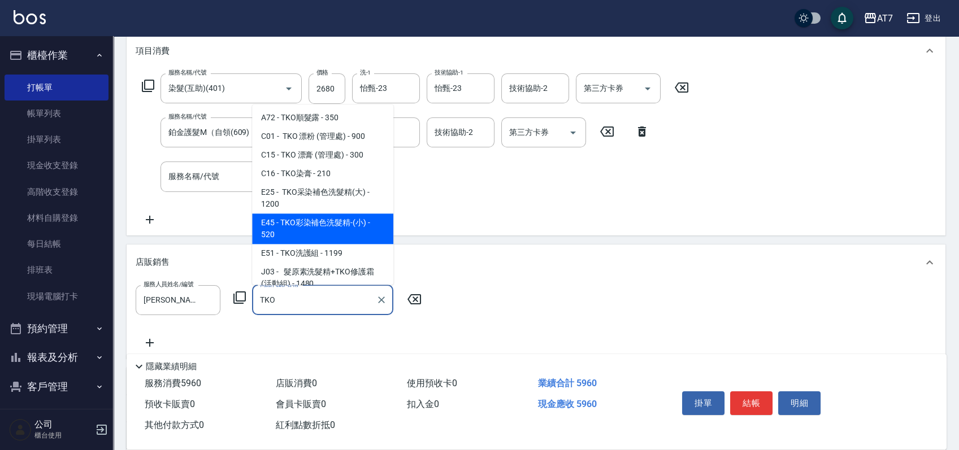
click at [346, 219] on span "E45 - TKO彩染補色洗髮精-(小) - 520" at bounding box center [322, 229] width 141 height 31
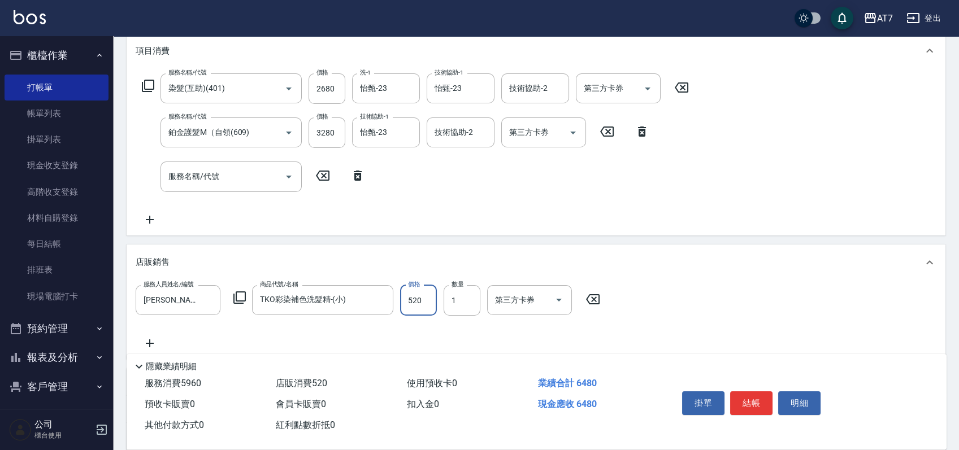
click at [411, 309] on input "520" at bounding box center [418, 300] width 37 height 31
click at [748, 395] on button "結帳" at bounding box center [751, 404] width 42 height 24
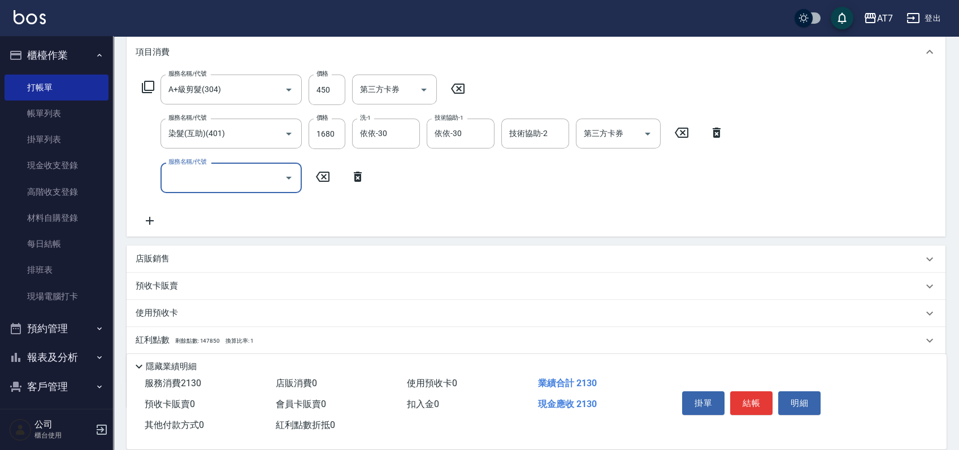
scroll to position [150, 0]
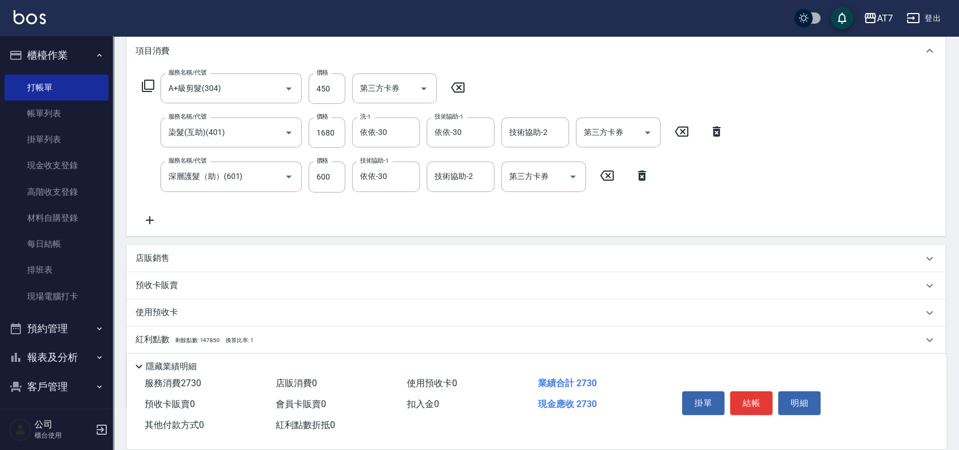
click at [219, 253] on div "店販銷售" at bounding box center [529, 259] width 787 height 12
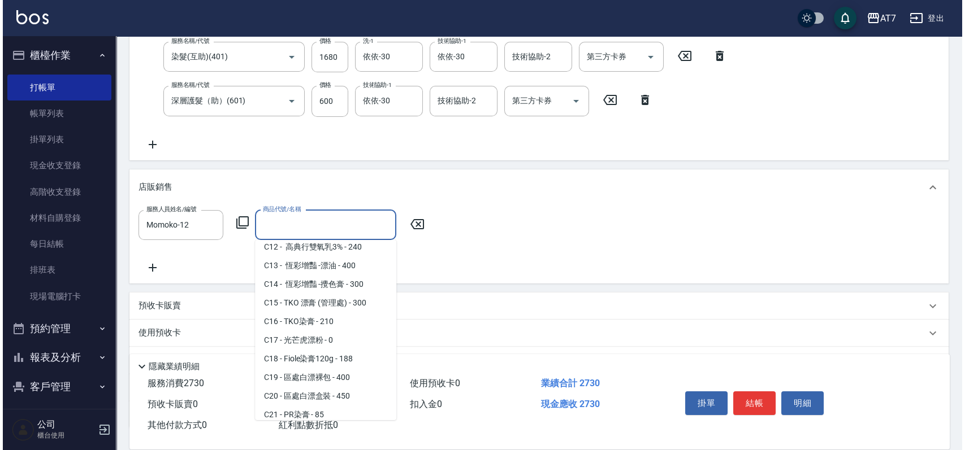
scroll to position [5, 0]
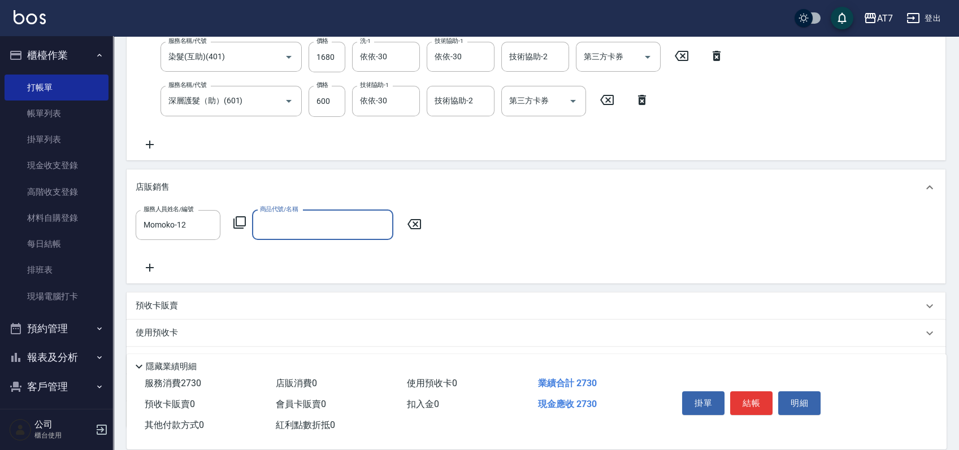
click at [319, 224] on input "商品代號/名稱" at bounding box center [322, 225] width 131 height 20
click at [241, 219] on icon at bounding box center [240, 223] width 14 height 14
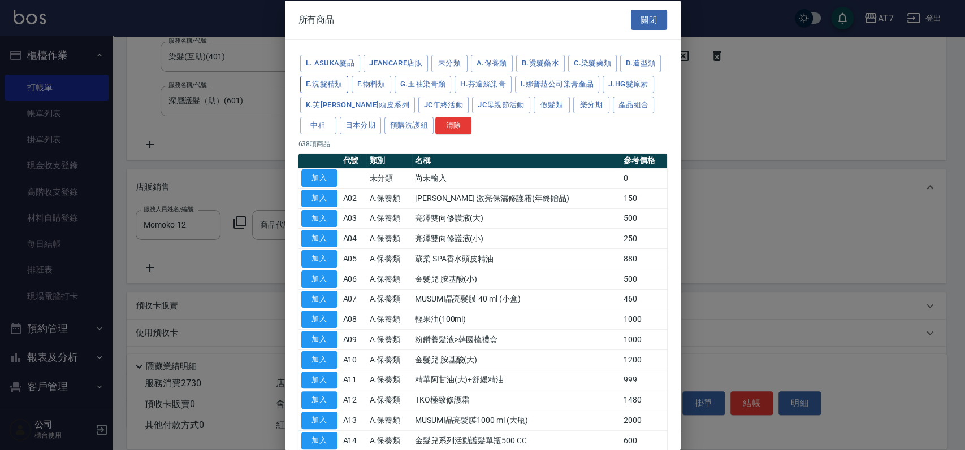
click at [348, 80] on button "E.洗髮精類" at bounding box center [324, 84] width 48 height 18
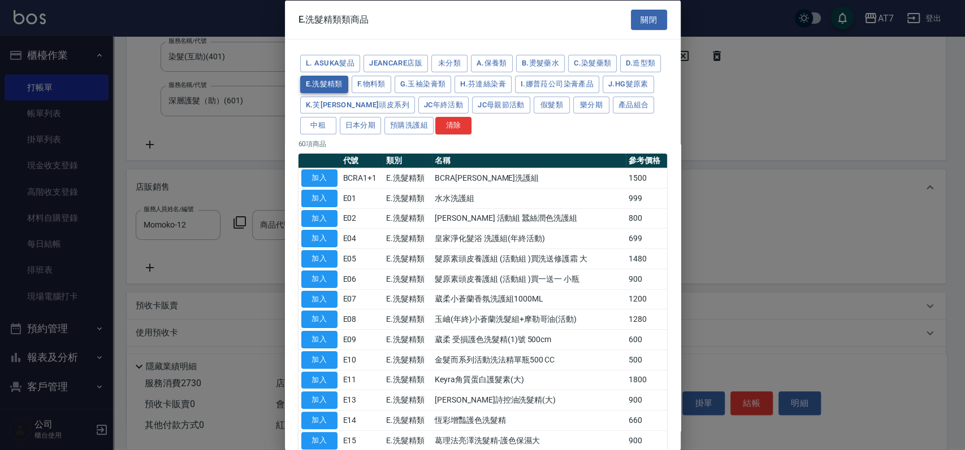
click at [348, 84] on button "E.洗髮精類" at bounding box center [324, 84] width 48 height 18
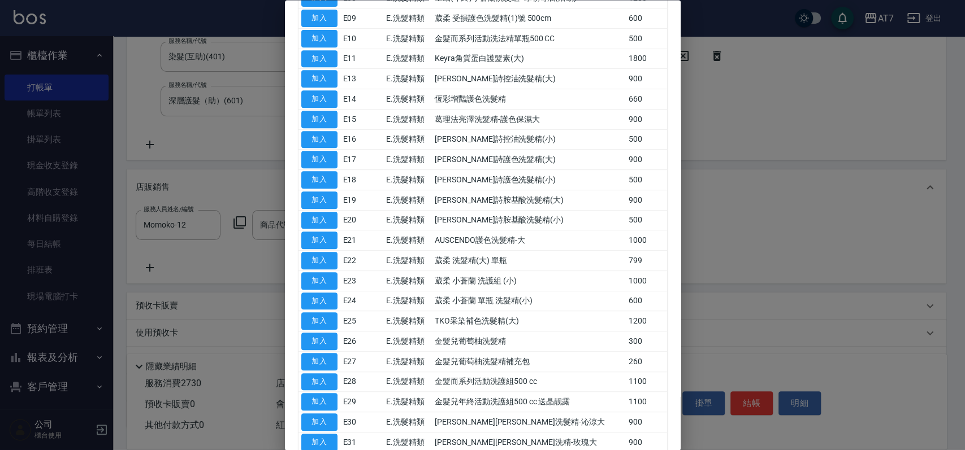
scroll to position [0, 0]
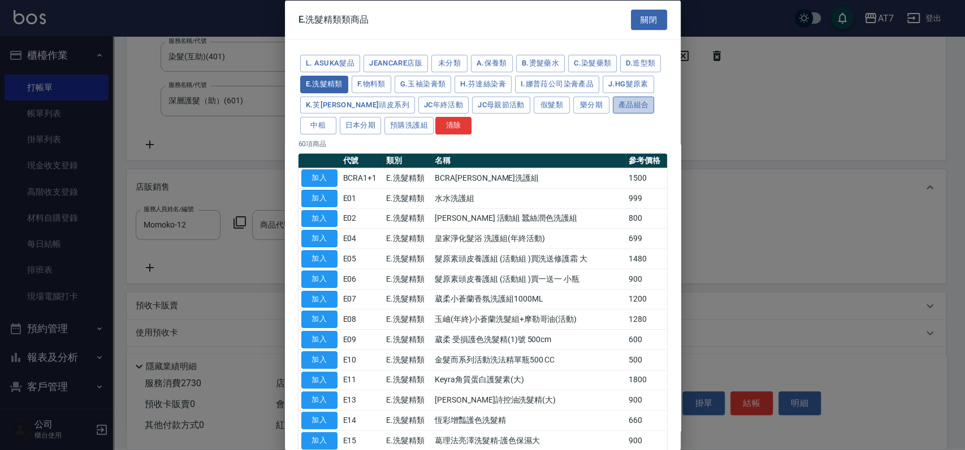
click at [613, 114] on button "產品組合" at bounding box center [634, 105] width 42 height 18
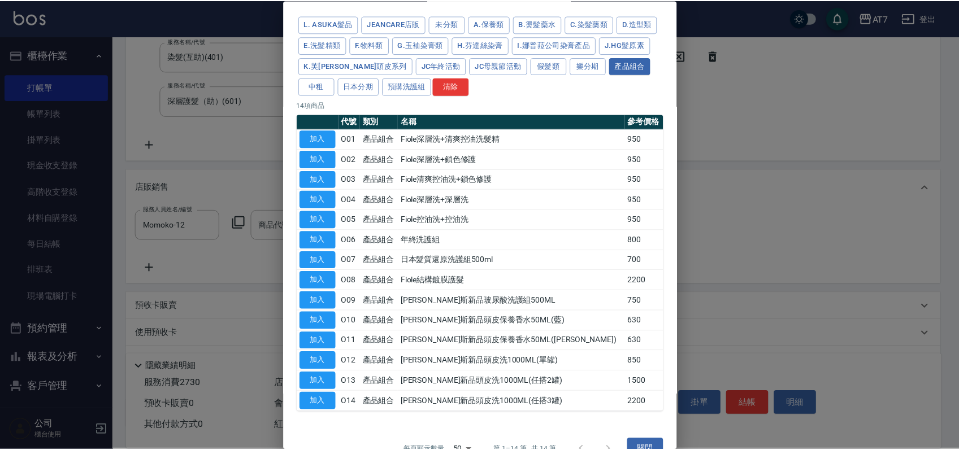
scroll to position [60, 0]
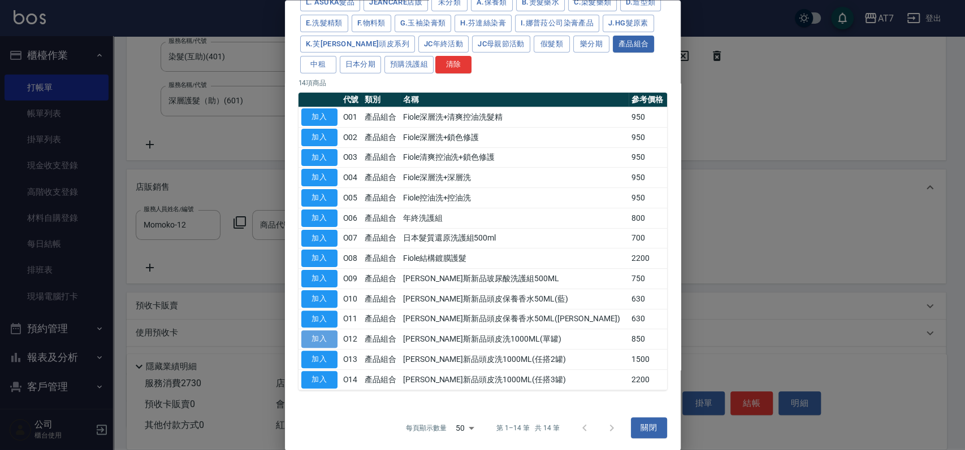
click at [332, 337] on button "加入" at bounding box center [319, 340] width 36 height 18
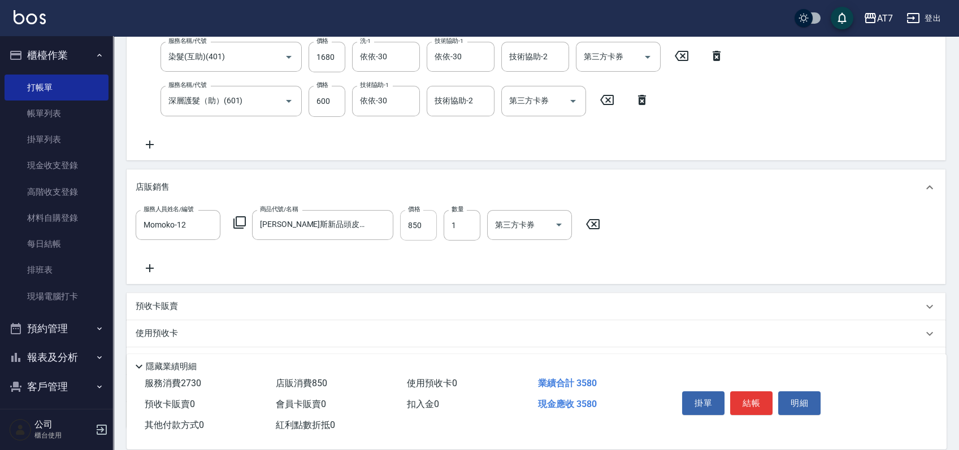
click at [420, 228] on input "850" at bounding box center [418, 225] width 37 height 31
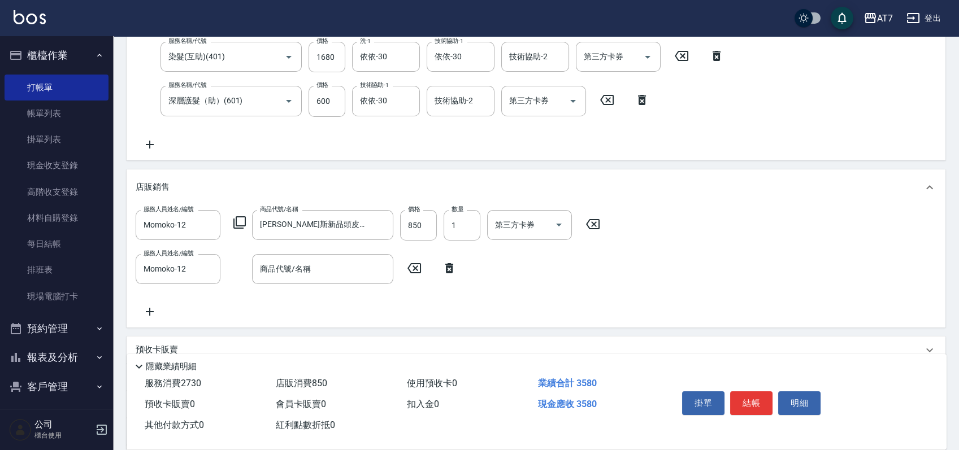
click at [367, 326] on div "服務人員姓名/編號 Momoko-12 服務人員姓名/編號 商品代號/名稱 喬娜斯新品頭皮洗1000ML(單罐) 商品代號/名稱 價格 850 價格 數量 1…" at bounding box center [536, 267] width 819 height 122
click at [344, 262] on input "商品代號/名稱" at bounding box center [322, 269] width 131 height 20
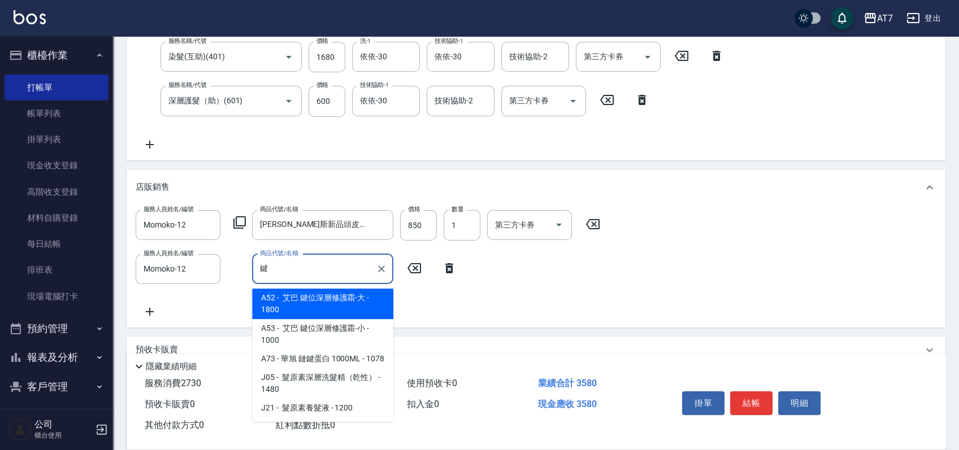
click at [297, 341] on span "A53 - 艾巴 鍵位深層修護霜-小 - 1000" at bounding box center [322, 334] width 141 height 31
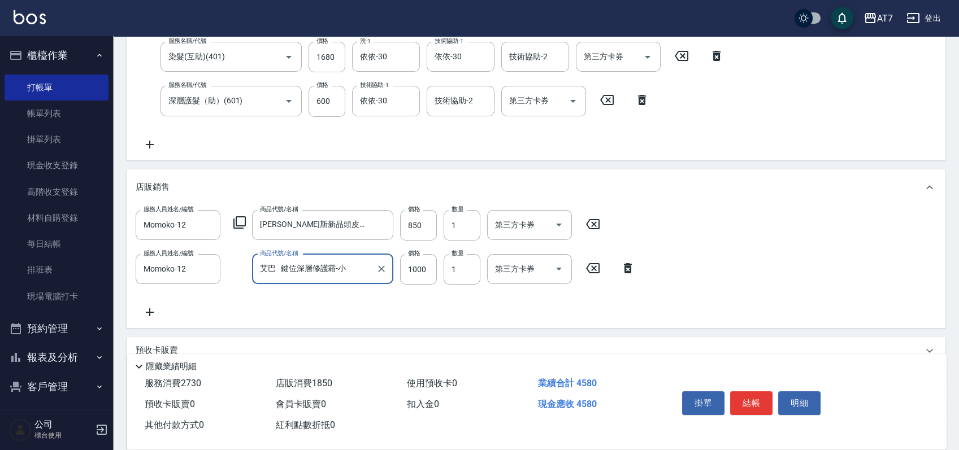
click at [297, 341] on div "預收卡販賣" at bounding box center [536, 350] width 819 height 27
click at [438, 272] on div "服務人員姓名/編號 Momoko-12 服務人員姓名/編號 商品代號/名稱 艾巴 鍵位深層修護霜-小 商品代號/名稱 價格 1000 價格 數量 1 數量 第…" at bounding box center [389, 269] width 506 height 31
click at [420, 267] on input "1000" at bounding box center [418, 269] width 37 height 31
click at [759, 403] on button "結帳" at bounding box center [751, 404] width 42 height 24
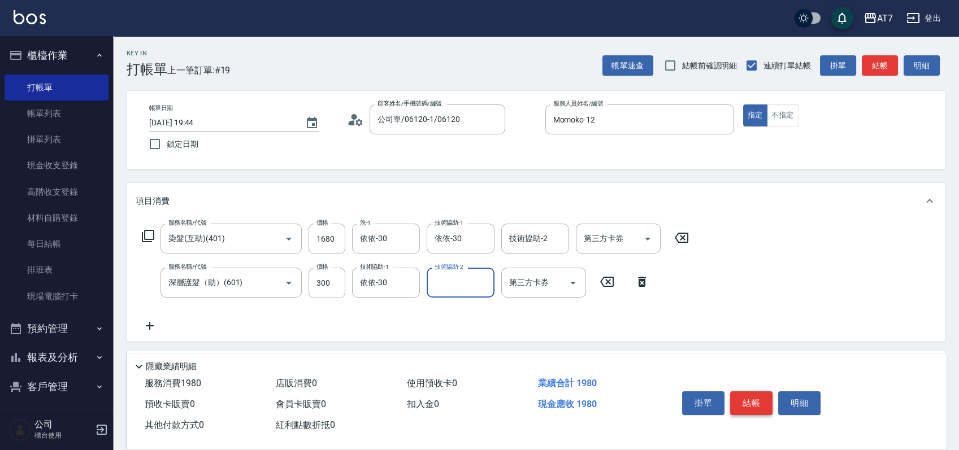
click at [759, 403] on button "結帳" at bounding box center [751, 404] width 42 height 24
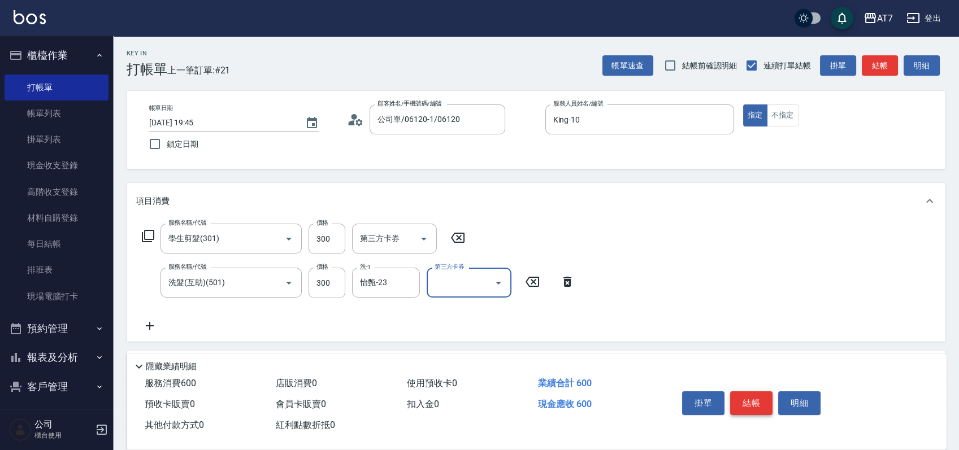
click at [759, 403] on button "結帳" at bounding box center [751, 404] width 42 height 24
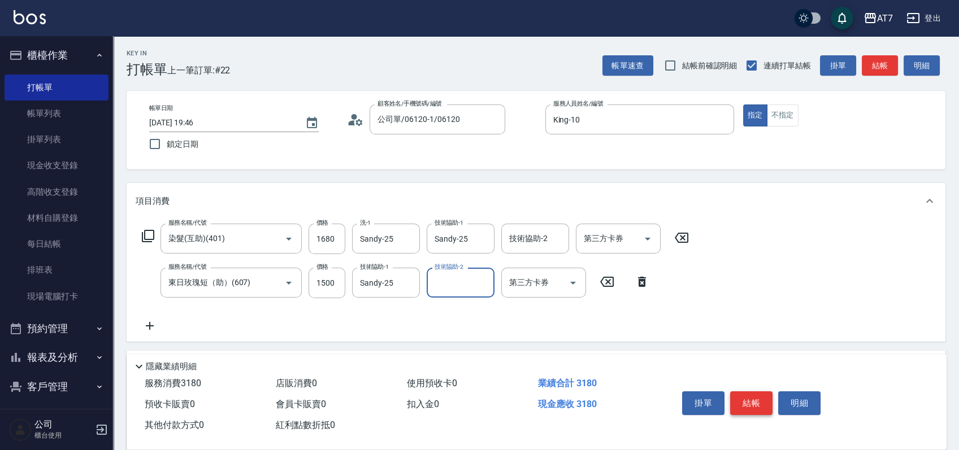
click at [759, 403] on button "結帳" at bounding box center [751, 404] width 42 height 24
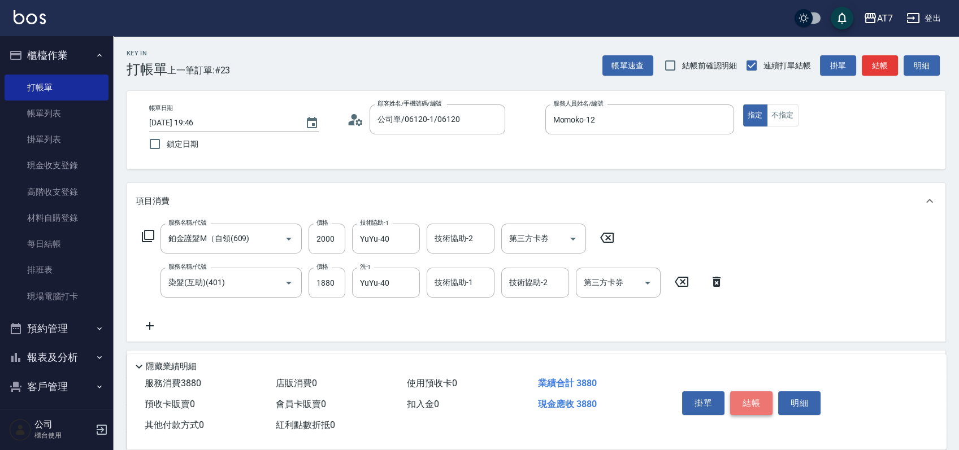
click at [759, 403] on button "結帳" at bounding box center [751, 404] width 42 height 24
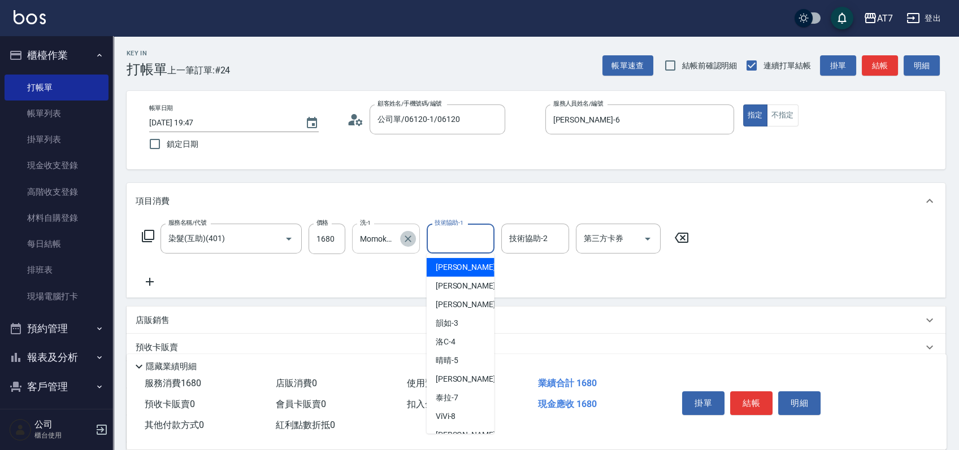
click at [407, 240] on icon "Clear" at bounding box center [407, 238] width 11 height 11
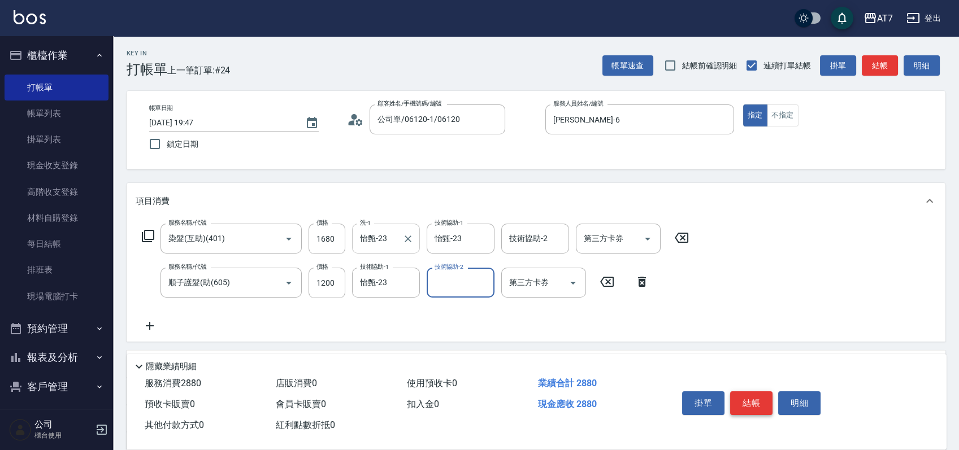
click at [755, 399] on button "結帳" at bounding box center [751, 404] width 42 height 24
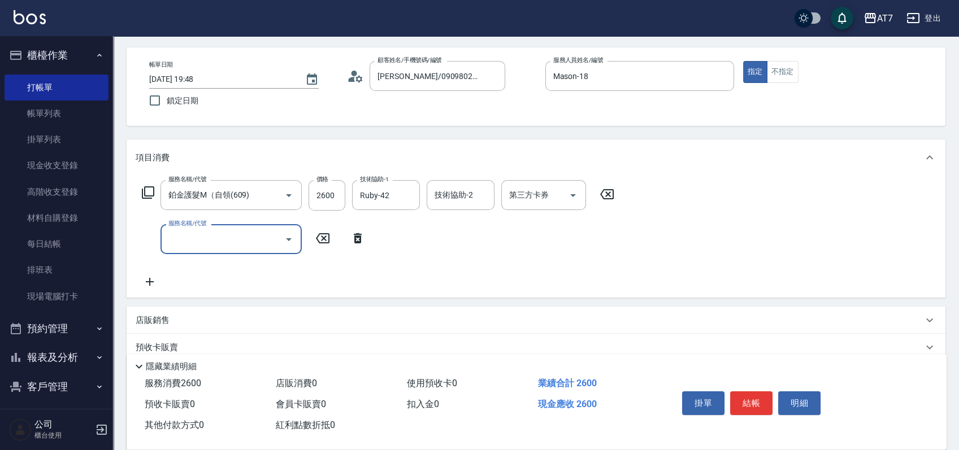
scroll to position [75, 0]
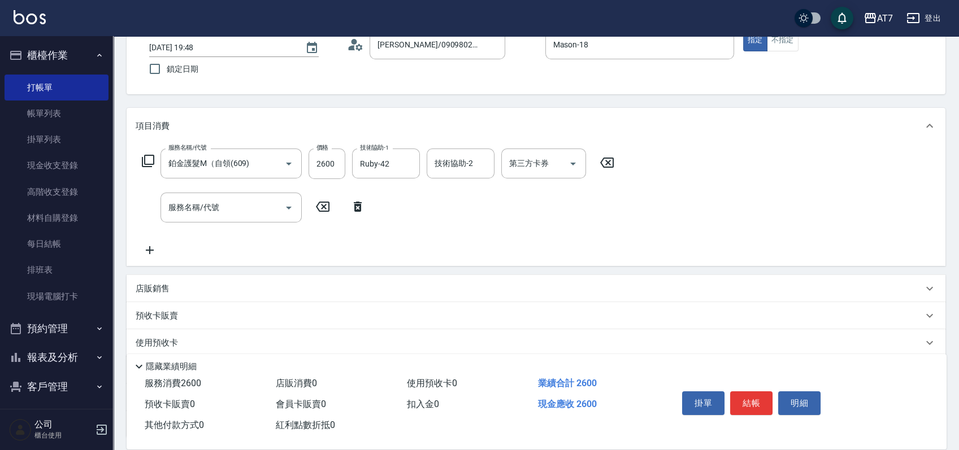
click at [307, 280] on div "店販銷售" at bounding box center [536, 288] width 819 height 27
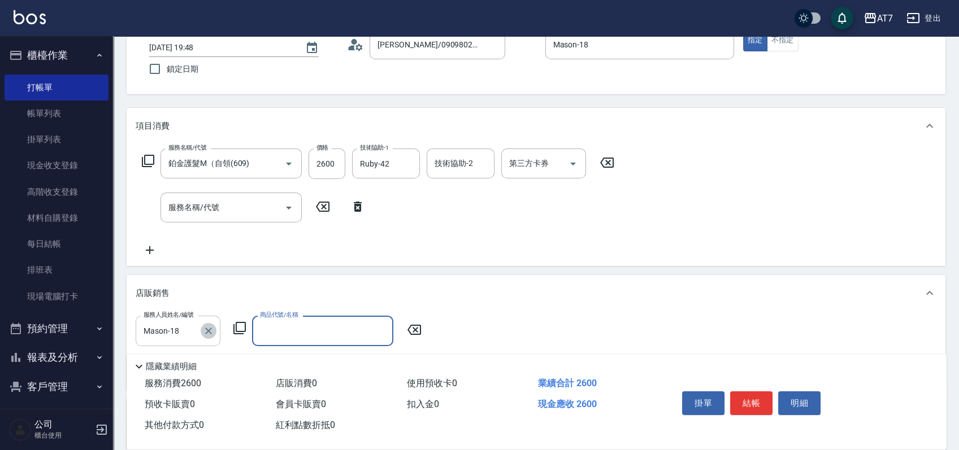
click at [206, 328] on icon "Clear" at bounding box center [208, 331] width 7 height 7
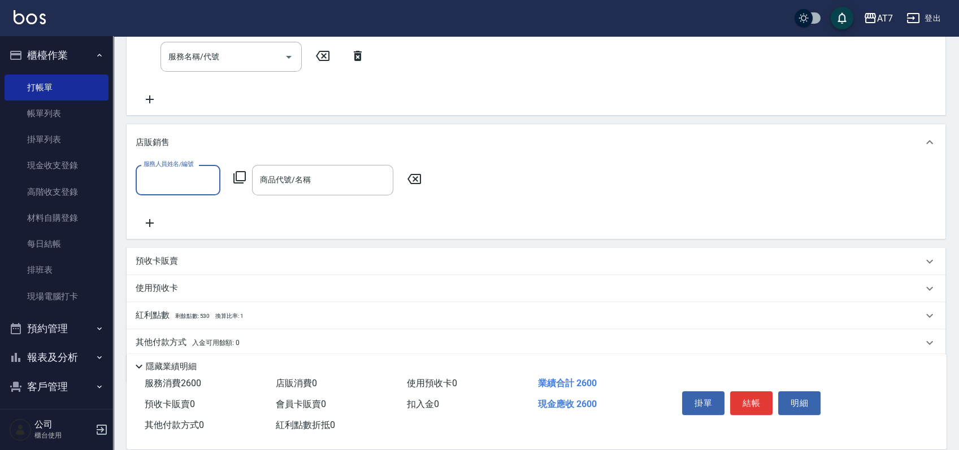
scroll to position [266, 0]
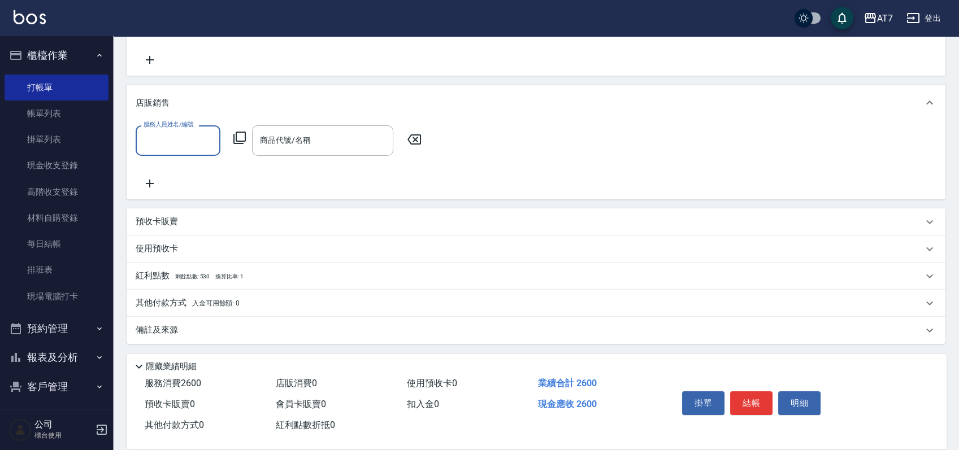
click at [182, 295] on div "其他付款方式 入金可用餘額: 0" at bounding box center [536, 303] width 819 height 27
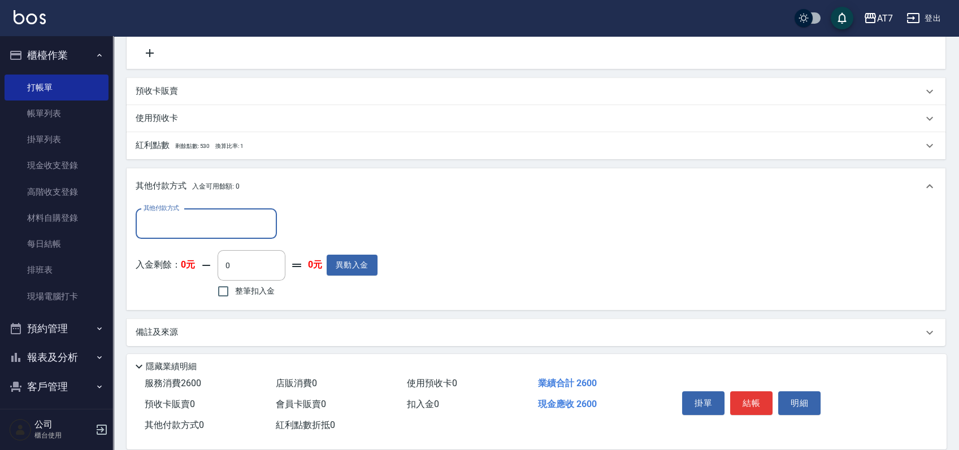
scroll to position [398, 0]
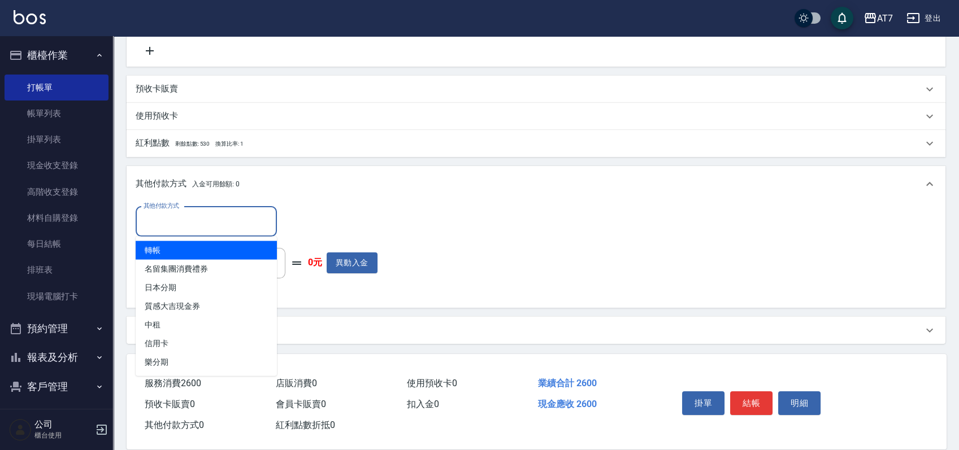
click at [184, 225] on input "其他付款方式" at bounding box center [206, 222] width 131 height 20
click at [177, 254] on span "轉帳" at bounding box center [206, 250] width 141 height 19
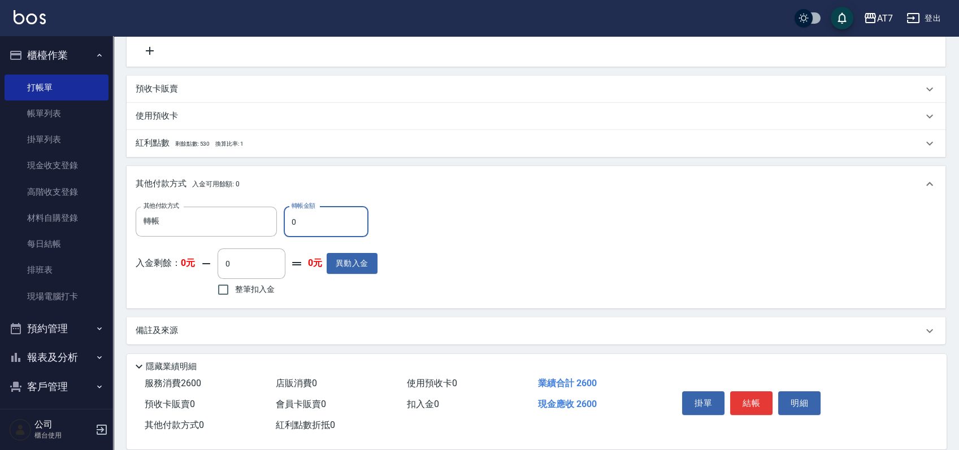
drag, startPoint x: 307, startPoint y: 217, endPoint x: 293, endPoint y: 223, distance: 15.4
click at [293, 223] on input "0" at bounding box center [326, 222] width 85 height 31
click at [753, 403] on button "結帳" at bounding box center [751, 404] width 42 height 24
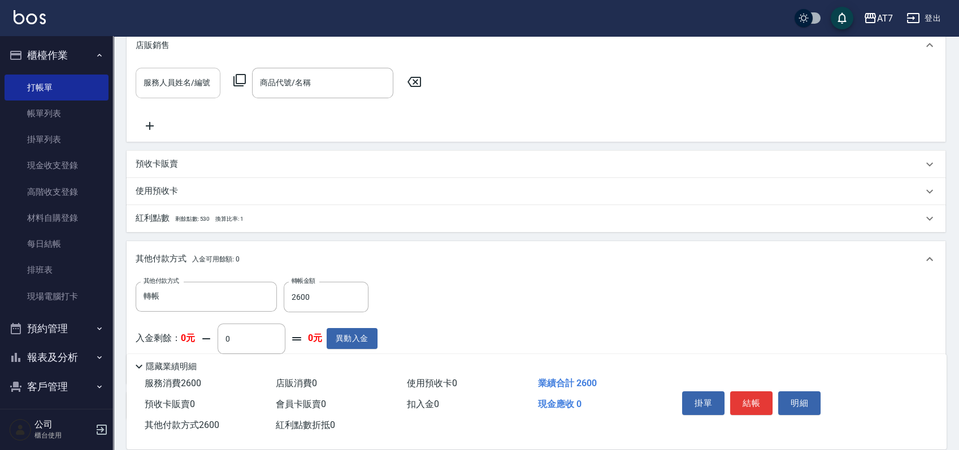
click at [416, 85] on icon at bounding box center [414, 82] width 28 height 14
click at [414, 75] on div "服務人員姓名/編號 服務人員姓名/編號 商品代號/名稱 商品代號/名稱" at bounding box center [282, 83] width 293 height 30
click at [423, 73] on div "服務人員姓名/編號 服務人員姓名/編號 商品代號/名稱 商品代號/名稱" at bounding box center [282, 83] width 293 height 30
click at [411, 77] on icon at bounding box center [414, 82] width 14 height 10
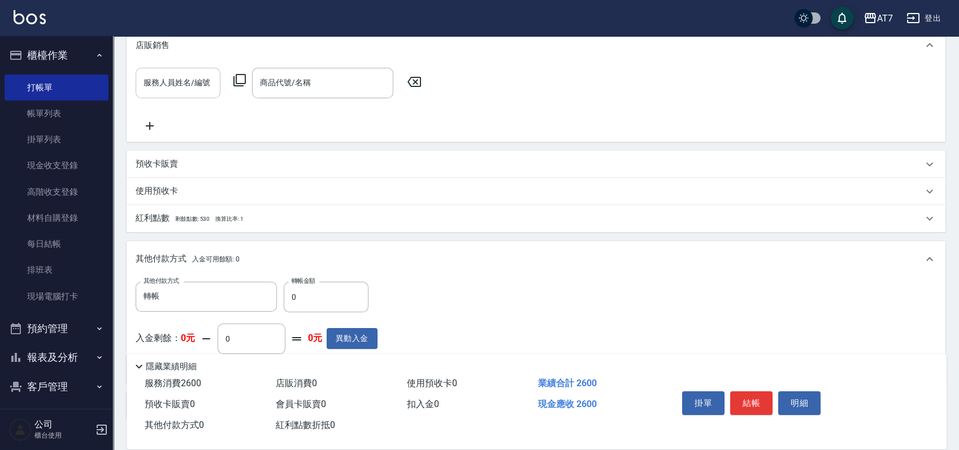
click at [411, 77] on icon at bounding box center [414, 82] width 14 height 10
click at [746, 397] on button "結帳" at bounding box center [751, 404] width 42 height 24
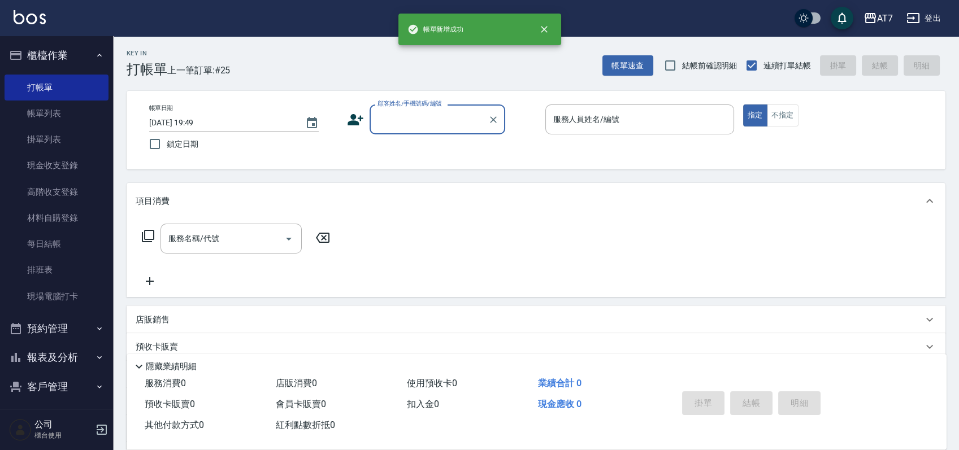
scroll to position [0, 0]
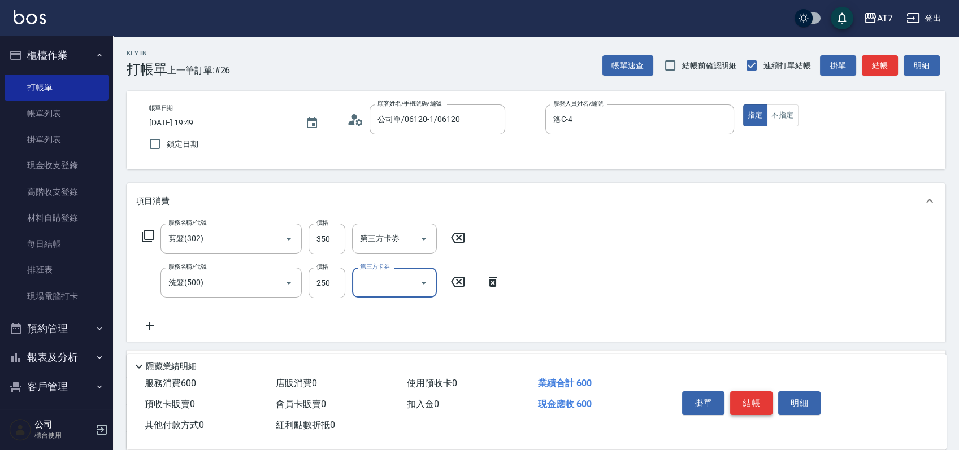
click at [749, 403] on button "結帳" at bounding box center [751, 404] width 42 height 24
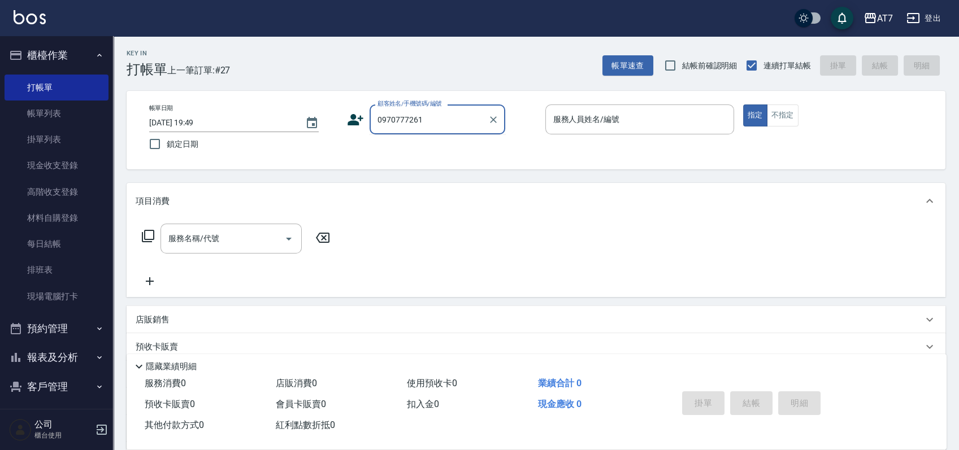
click at [420, 125] on input "0970777261" at bounding box center [429, 120] width 108 height 20
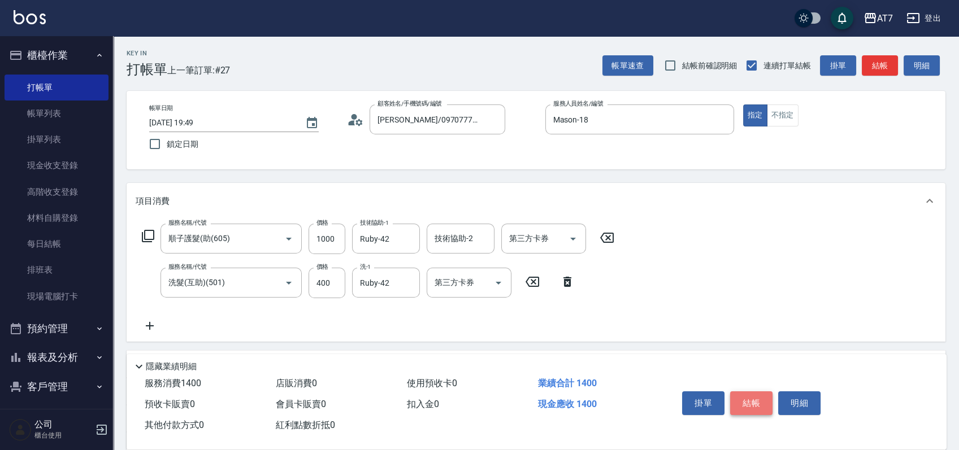
click at [741, 397] on button "結帳" at bounding box center [751, 404] width 42 height 24
click at [334, 237] on input "1680" at bounding box center [327, 239] width 37 height 31
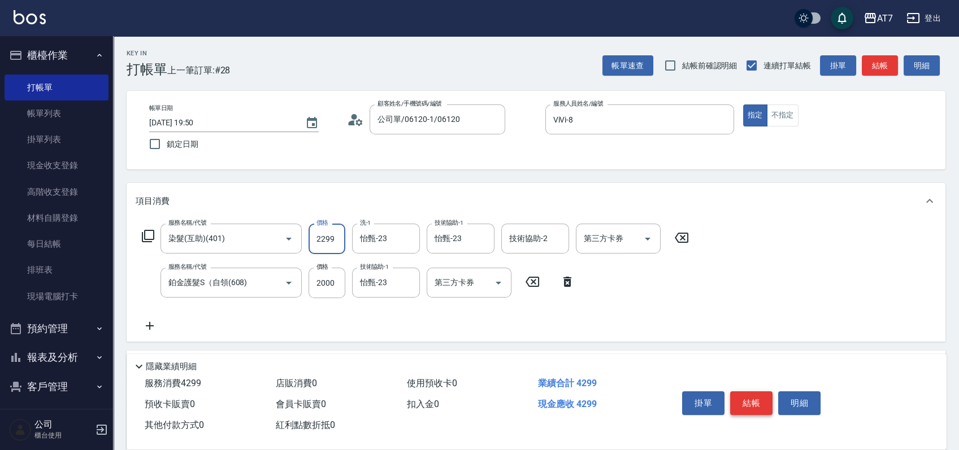
click at [759, 398] on button "結帳" at bounding box center [751, 404] width 42 height 24
click at [480, 237] on icon "Clear" at bounding box center [482, 238] width 11 height 11
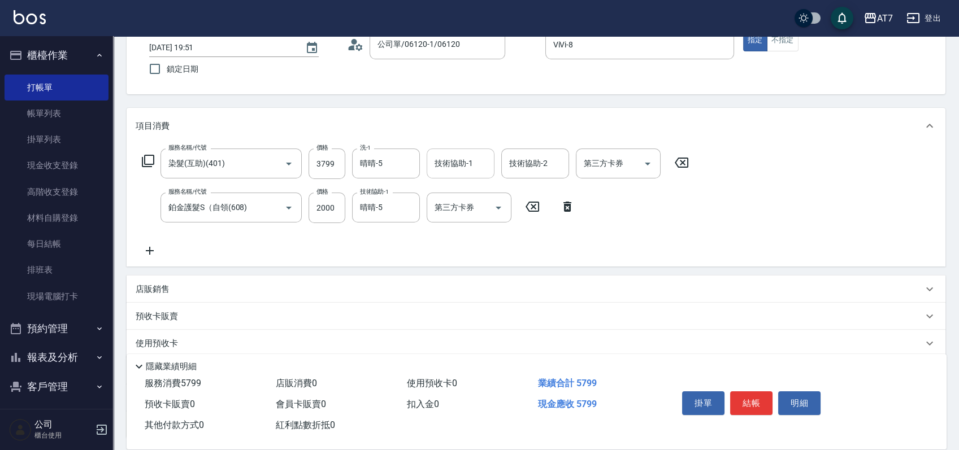
click at [179, 285] on div "店販銷售" at bounding box center [529, 290] width 787 height 12
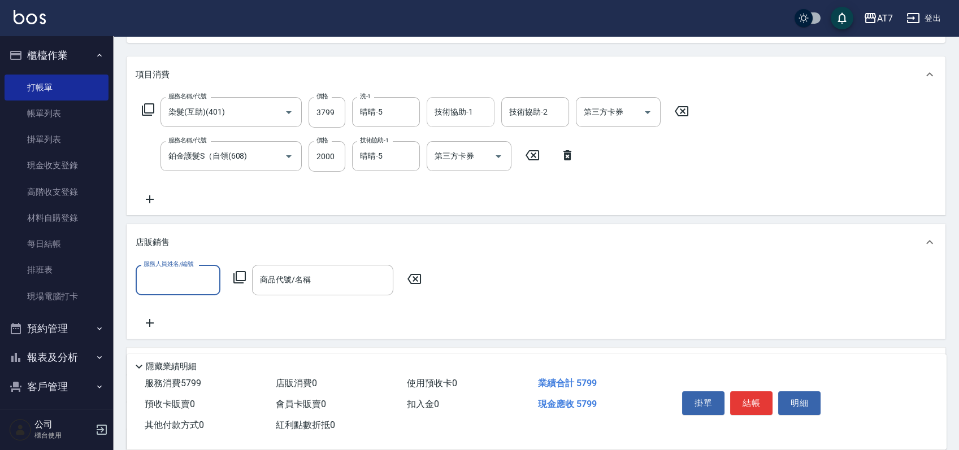
scroll to position [150, 0]
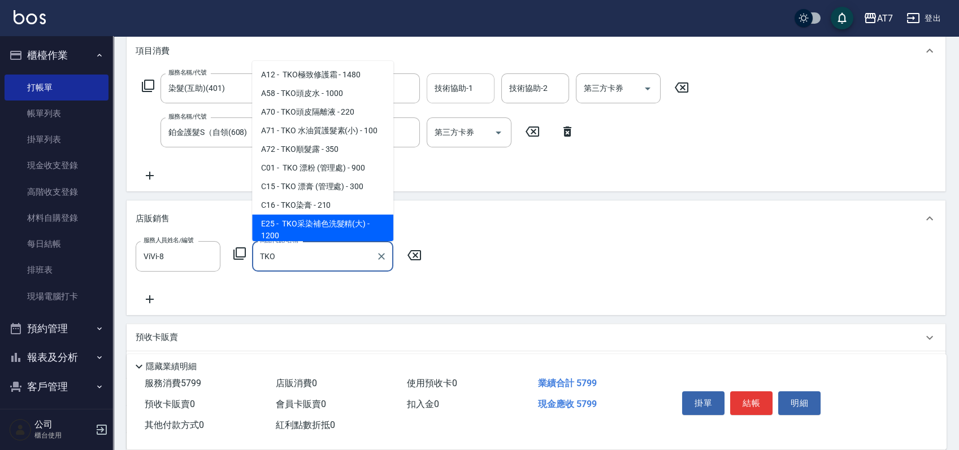
click at [322, 222] on span "E25 - TKO采染補色洗髮精(大) - 1200" at bounding box center [322, 230] width 141 height 31
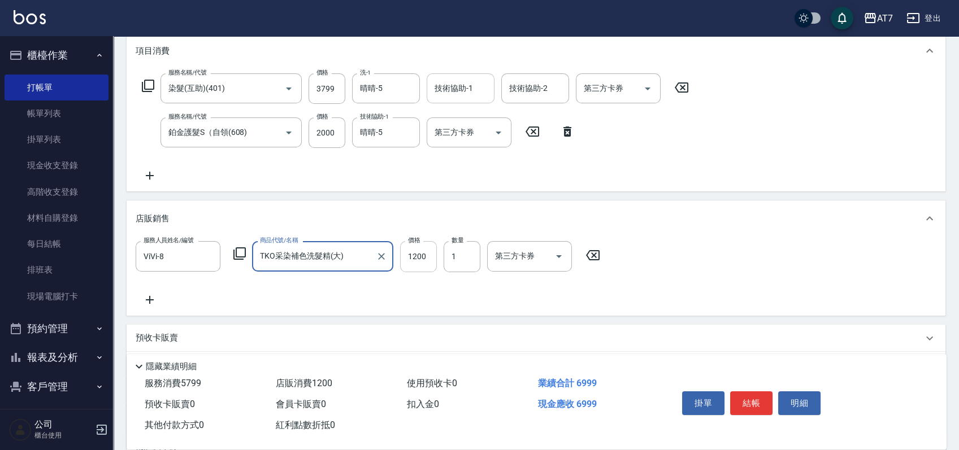
click at [429, 260] on input "1200" at bounding box center [418, 256] width 37 height 31
click at [746, 395] on button "結帳" at bounding box center [751, 404] width 42 height 24
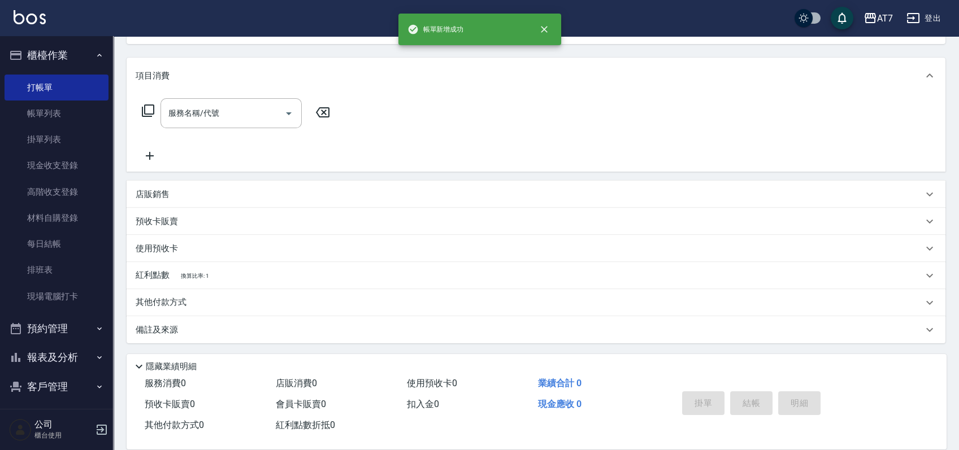
scroll to position [0, 0]
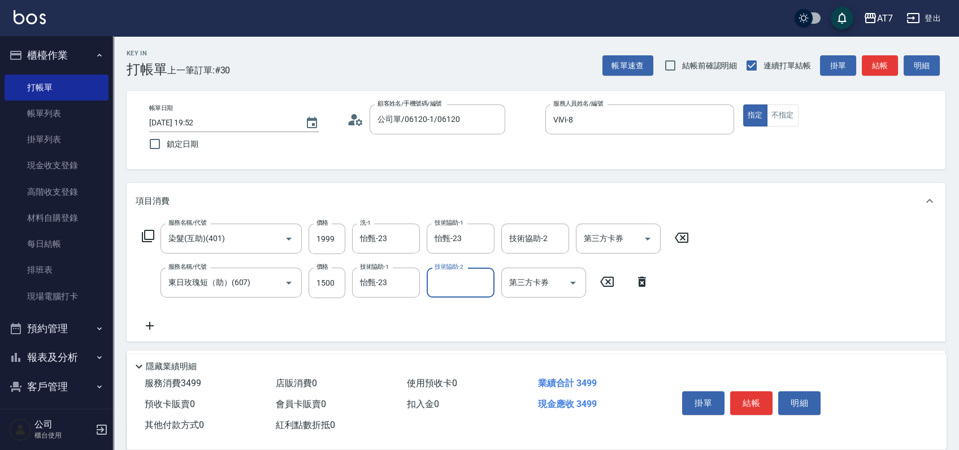
click at [746, 396] on button "結帳" at bounding box center [751, 404] width 42 height 24
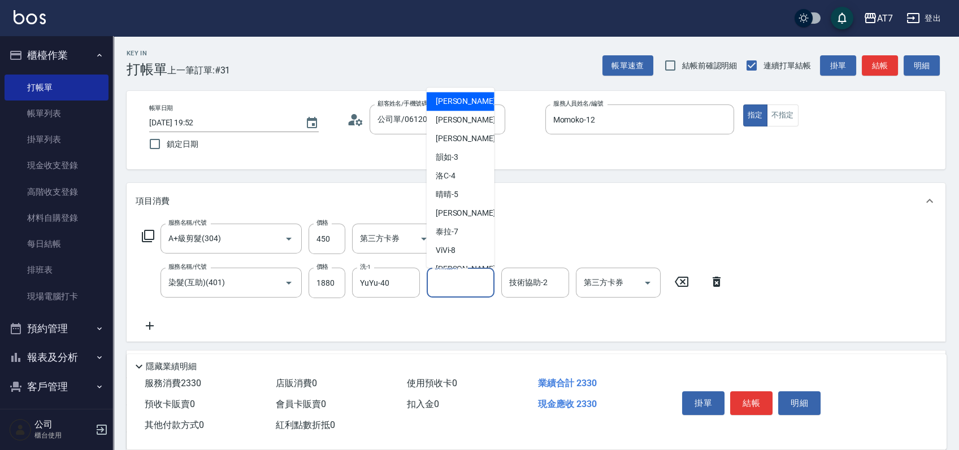
click at [449, 285] on input "技術協助-1" at bounding box center [461, 283] width 58 height 20
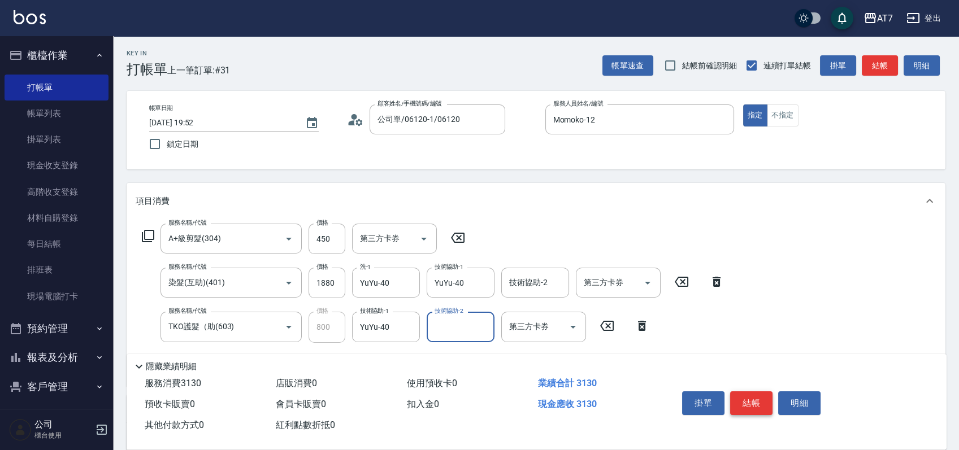
click at [757, 397] on button "結帳" at bounding box center [751, 404] width 42 height 24
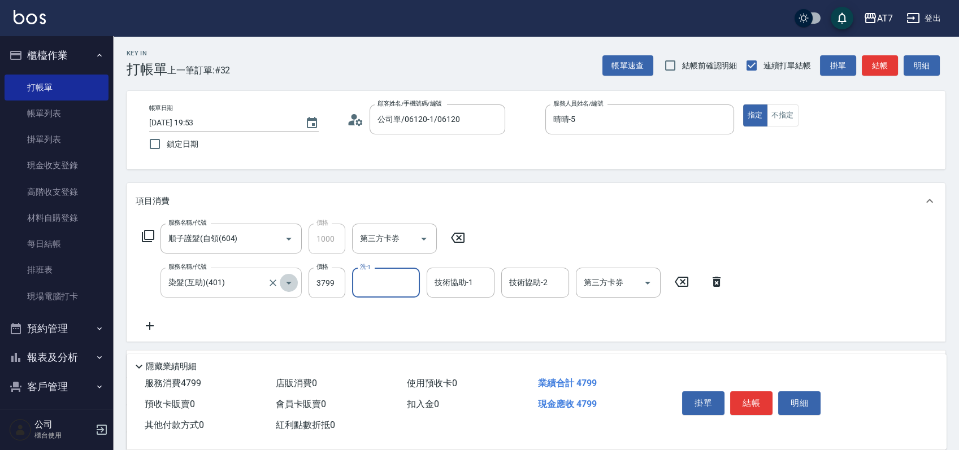
click at [280, 284] on button "Open" at bounding box center [289, 283] width 18 height 18
click at [275, 283] on icon "Clear" at bounding box center [272, 282] width 11 height 11
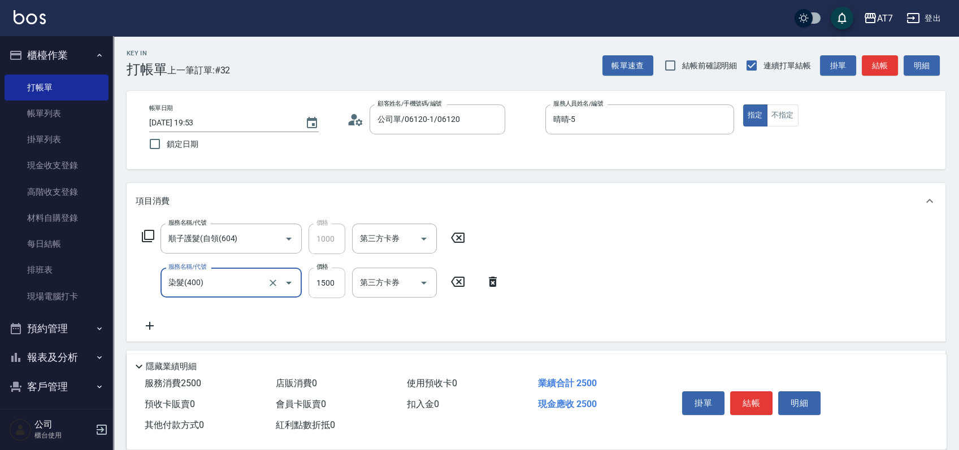
click at [327, 283] on input "1500" at bounding box center [327, 283] width 37 height 31
click at [761, 403] on button "結帳" at bounding box center [751, 404] width 42 height 24
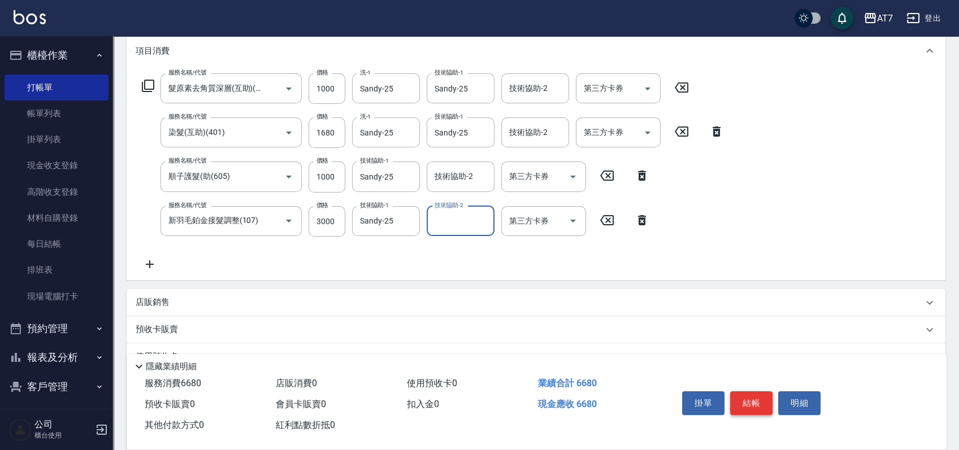
click at [755, 400] on button "結帳" at bounding box center [751, 404] width 42 height 24
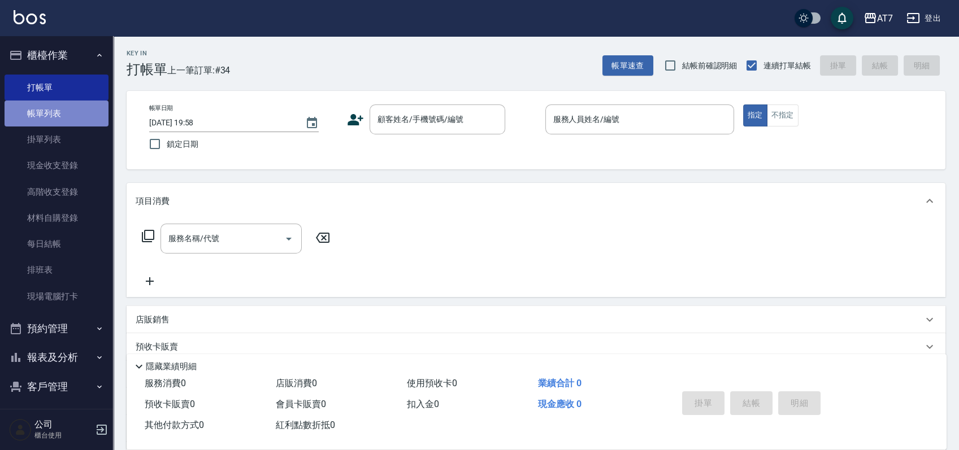
click at [77, 106] on link "帳單列表" at bounding box center [57, 114] width 104 height 26
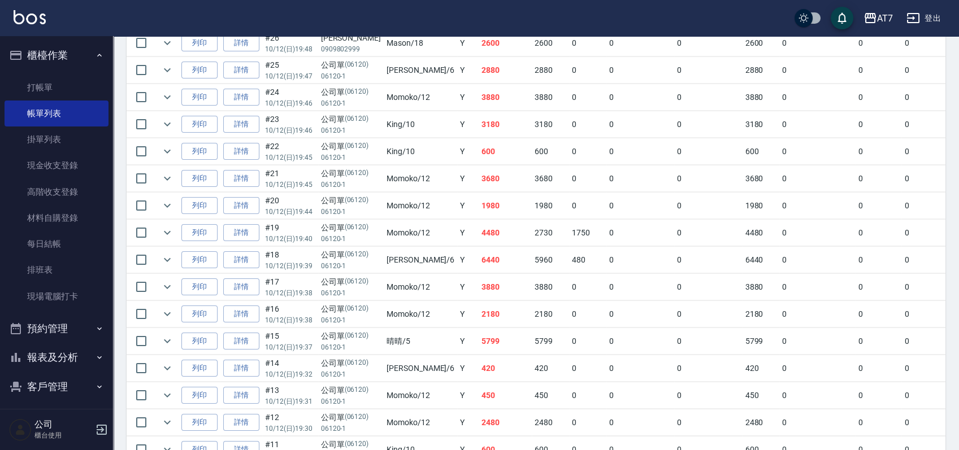
scroll to position [602, 0]
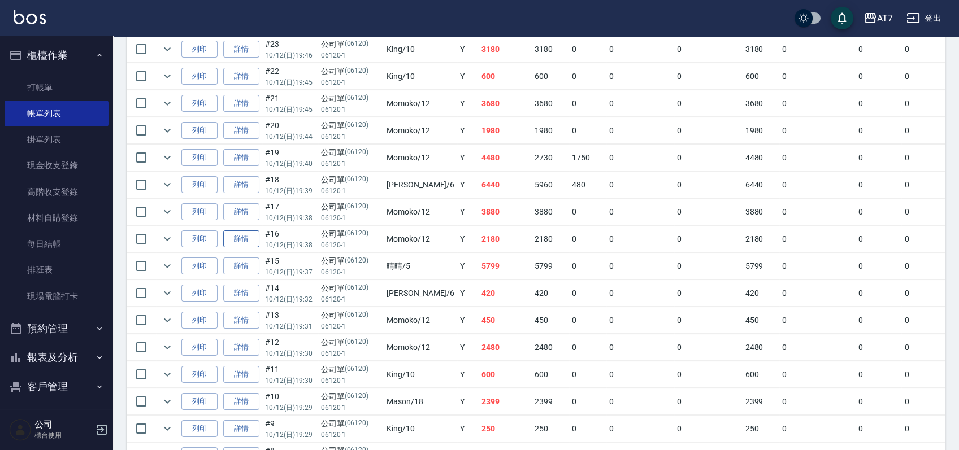
click at [240, 233] on link "詳情" at bounding box center [241, 240] width 36 height 18
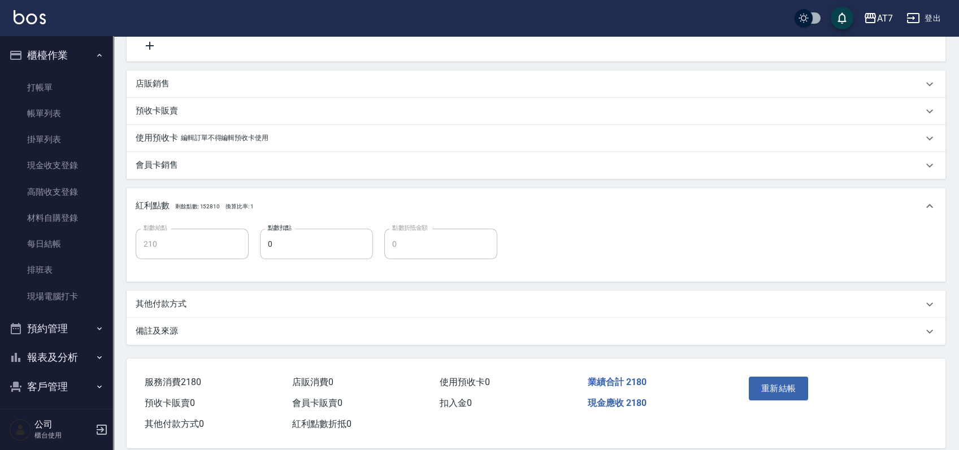
scroll to position [342, 0]
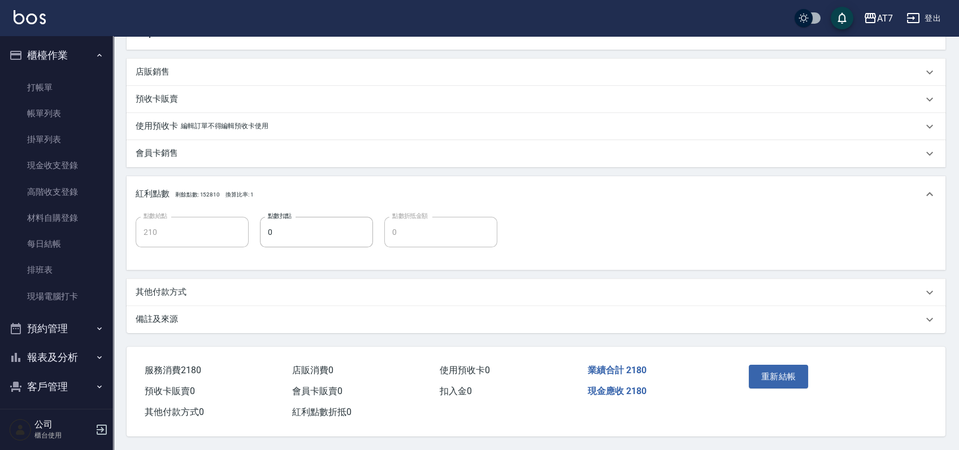
click at [190, 292] on div "其他付款方式" at bounding box center [529, 292] width 787 height 12
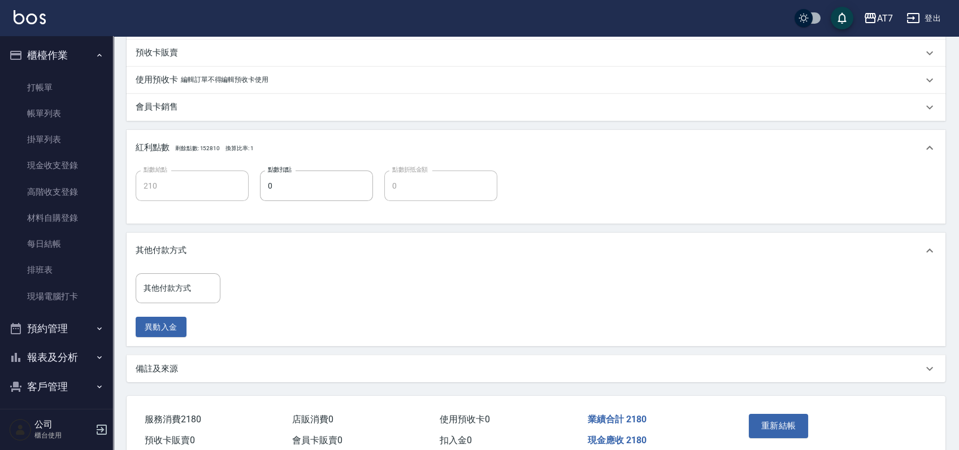
scroll to position [417, 0]
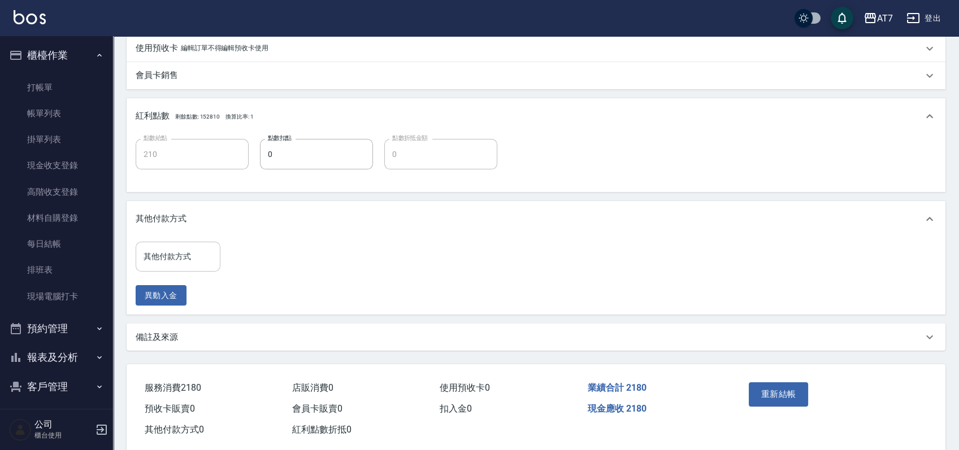
click at [190, 264] on input "其他付款方式" at bounding box center [178, 257] width 75 height 20
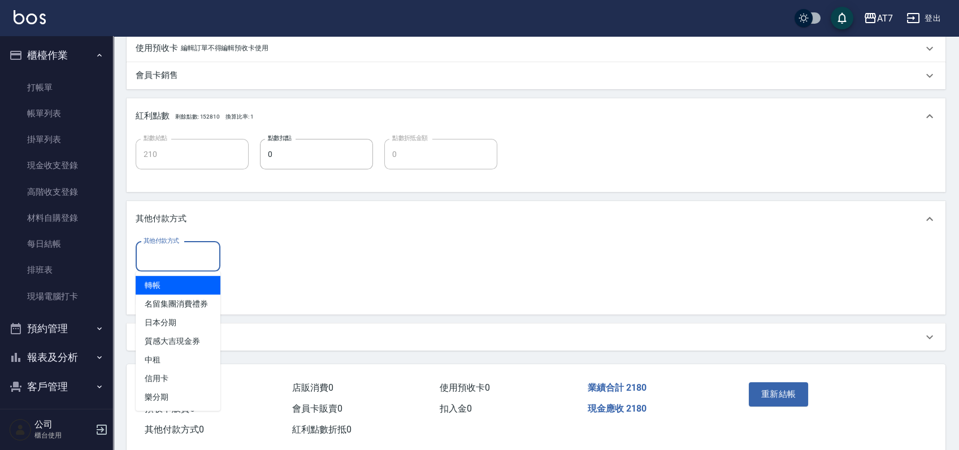
click at [188, 283] on span "轉帳" at bounding box center [178, 285] width 85 height 19
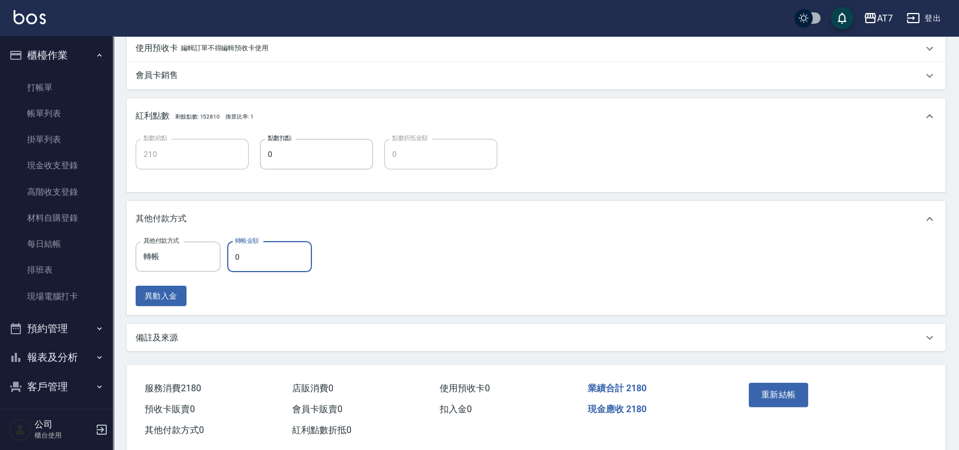
click at [249, 251] on input "0" at bounding box center [269, 257] width 85 height 31
click at [792, 400] on button "重新結帳" at bounding box center [779, 395] width 60 height 24
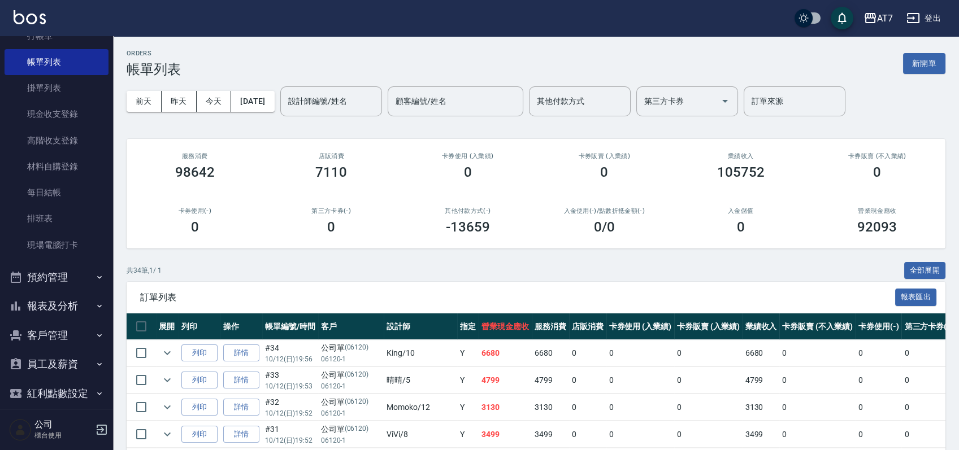
scroll to position [75, 0]
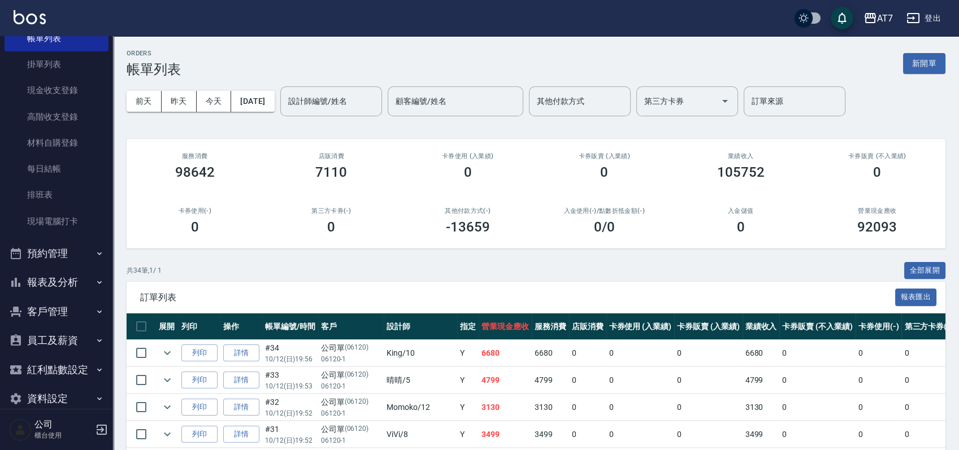
click at [62, 275] on button "報表及分析" at bounding box center [57, 282] width 104 height 29
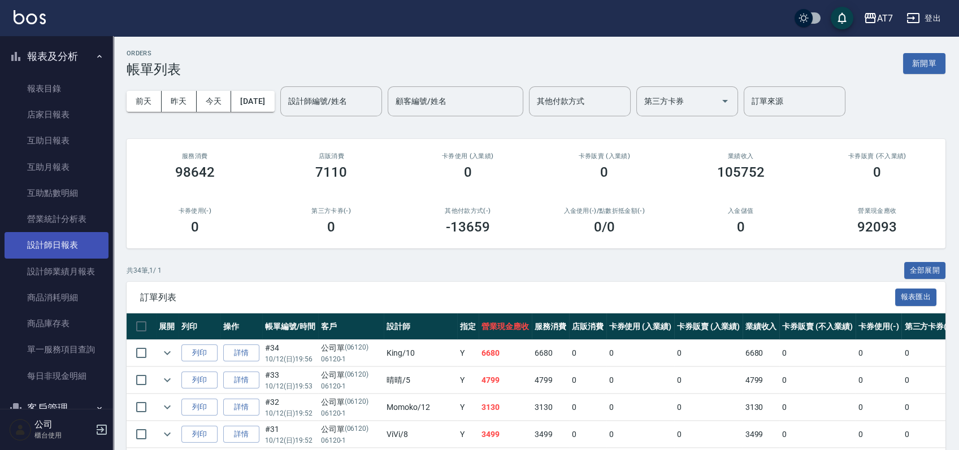
scroll to position [376, 0]
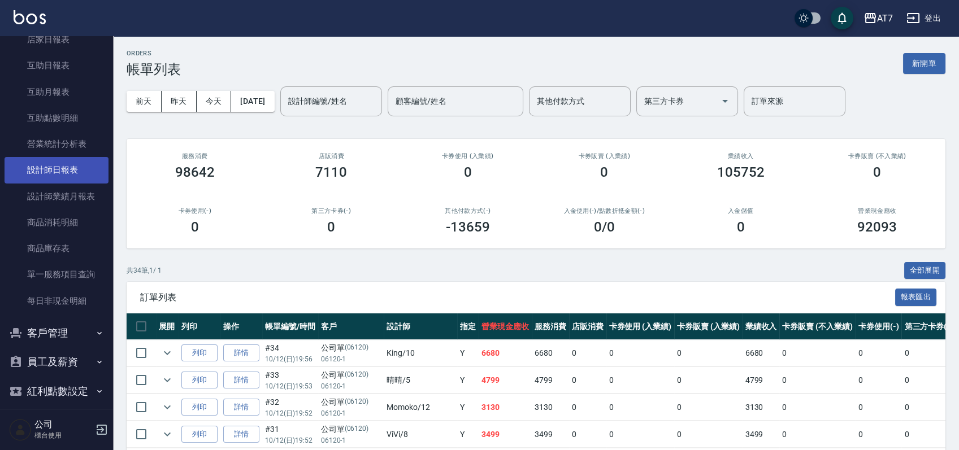
click at [70, 174] on link "設計師日報表" at bounding box center [57, 170] width 104 height 26
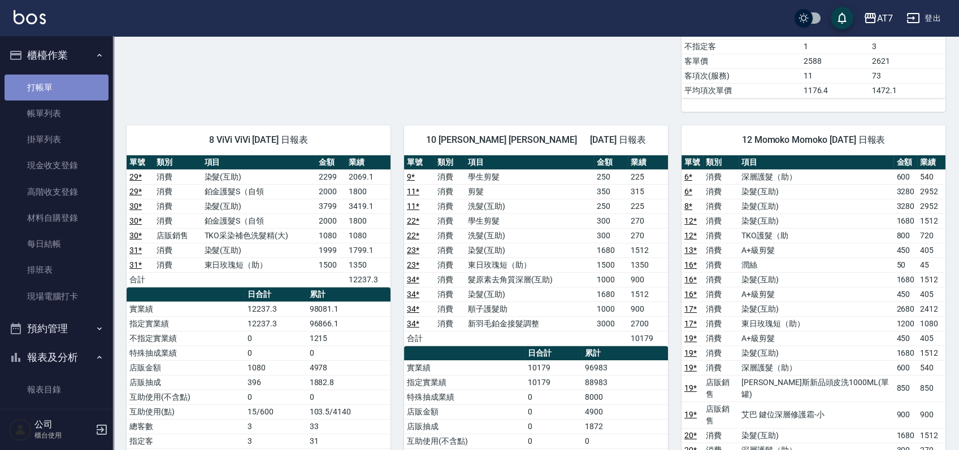
click at [71, 90] on link "打帳單" at bounding box center [57, 88] width 104 height 26
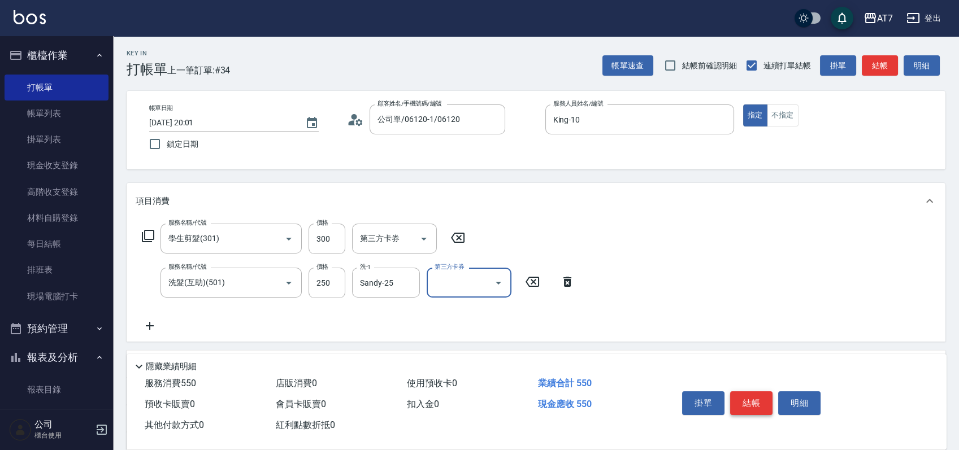
click at [762, 392] on button "結帳" at bounding box center [751, 404] width 42 height 24
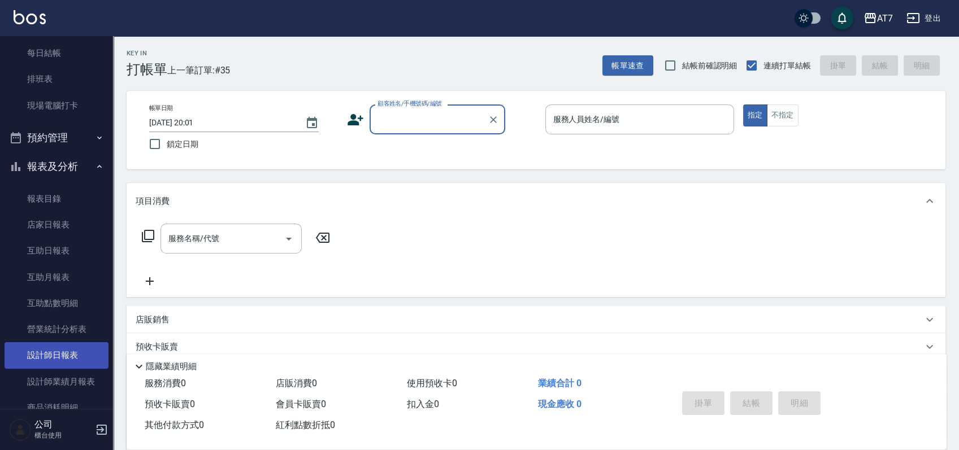
scroll to position [226, 0]
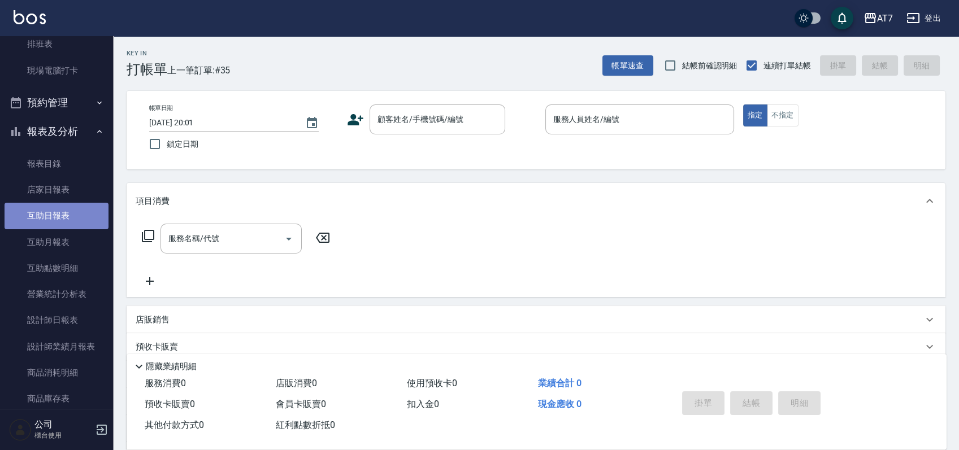
click at [71, 216] on link "互助日報表" at bounding box center [57, 216] width 104 height 26
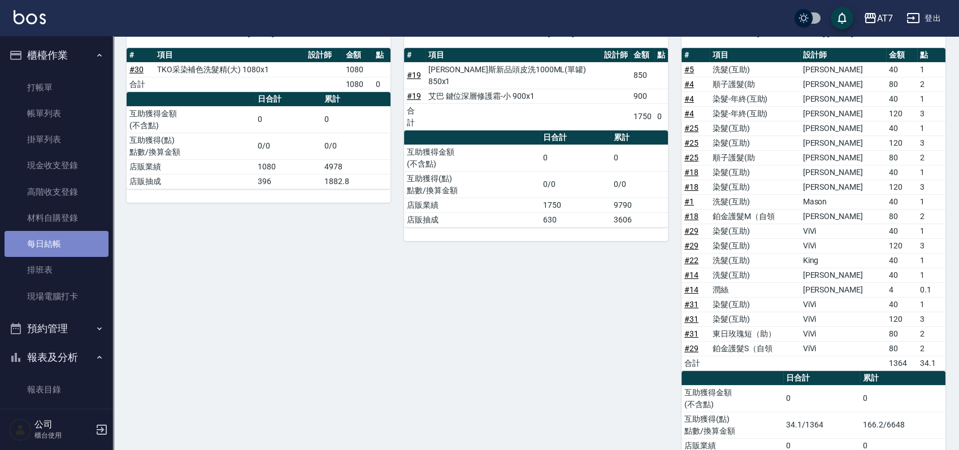
click at [77, 240] on link "每日結帳" at bounding box center [57, 244] width 104 height 26
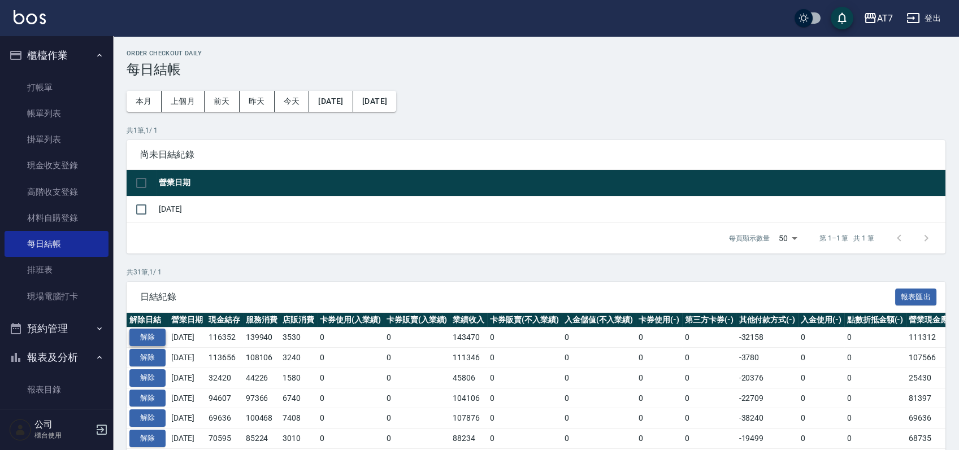
click at [158, 332] on button "解除" at bounding box center [147, 338] width 36 height 18
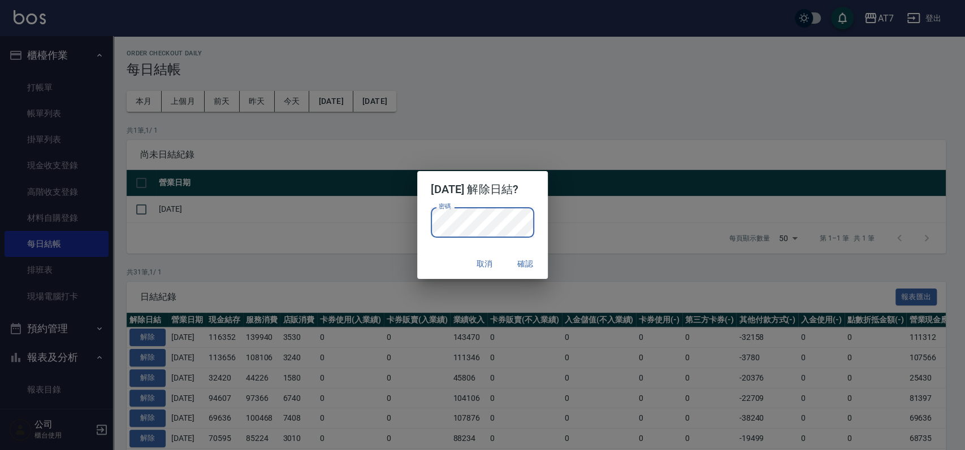
click at [541, 218] on div "密碼 密碼" at bounding box center [482, 228] width 131 height 42
click at [540, 267] on button "確認" at bounding box center [525, 264] width 36 height 21
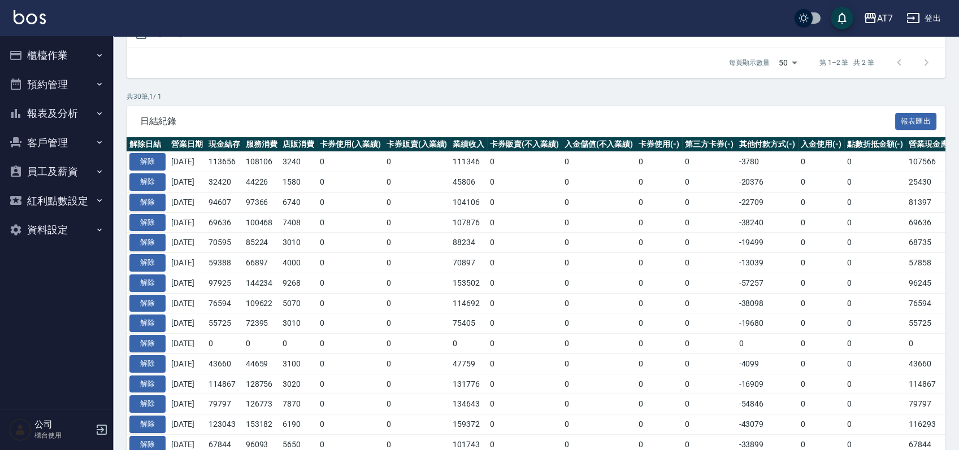
scroll to position [226, 0]
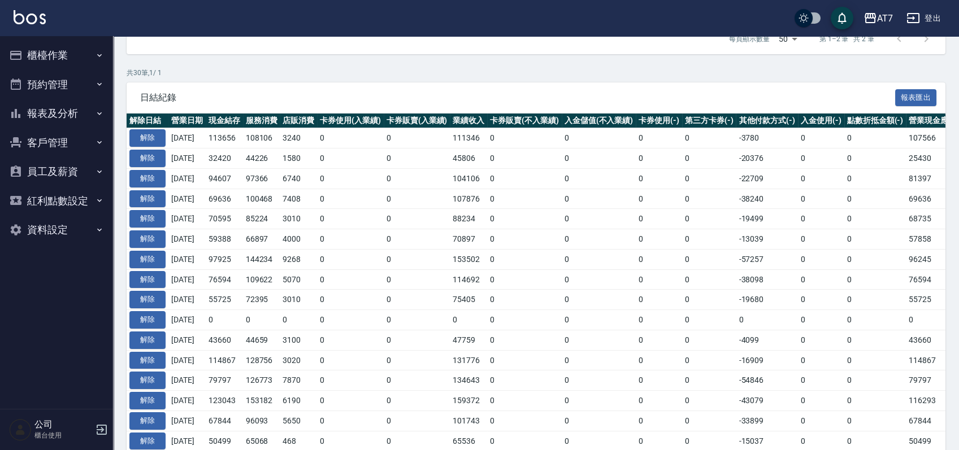
click at [79, 57] on button "櫃檯作業" at bounding box center [57, 55] width 104 height 29
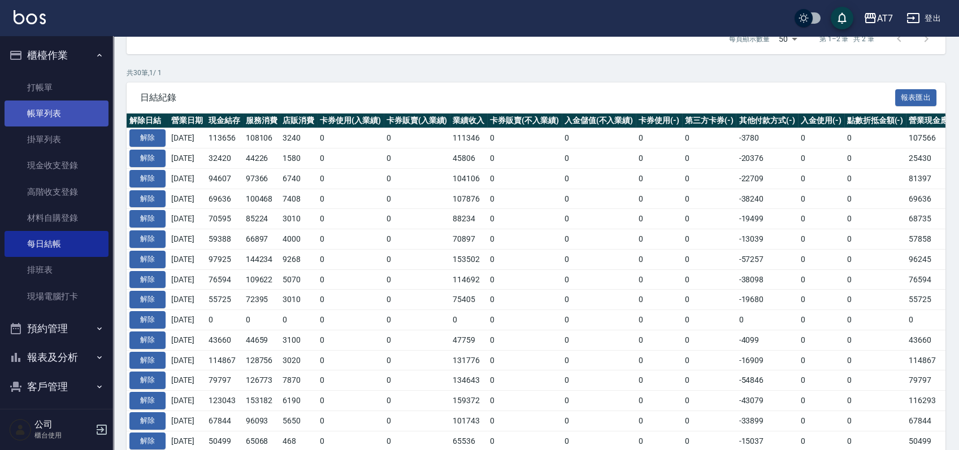
click at [66, 110] on link "帳單列表" at bounding box center [57, 114] width 104 height 26
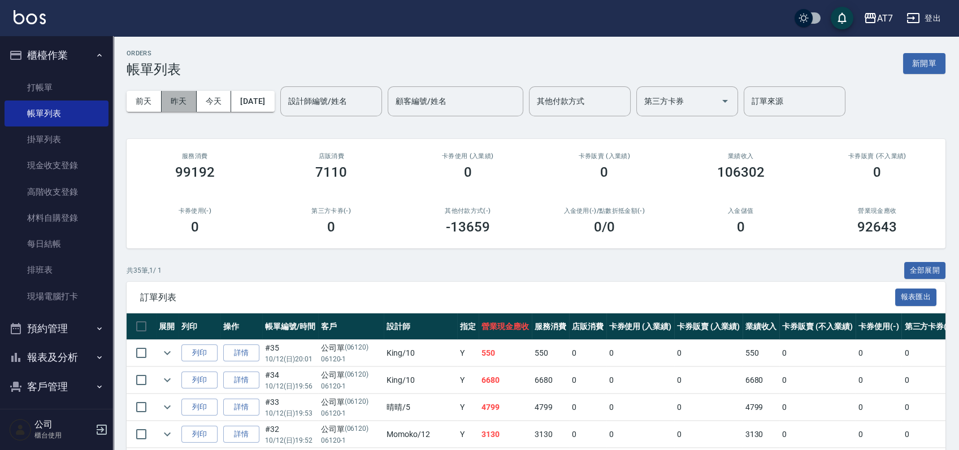
click at [166, 97] on button "昨天" at bounding box center [179, 101] width 35 height 21
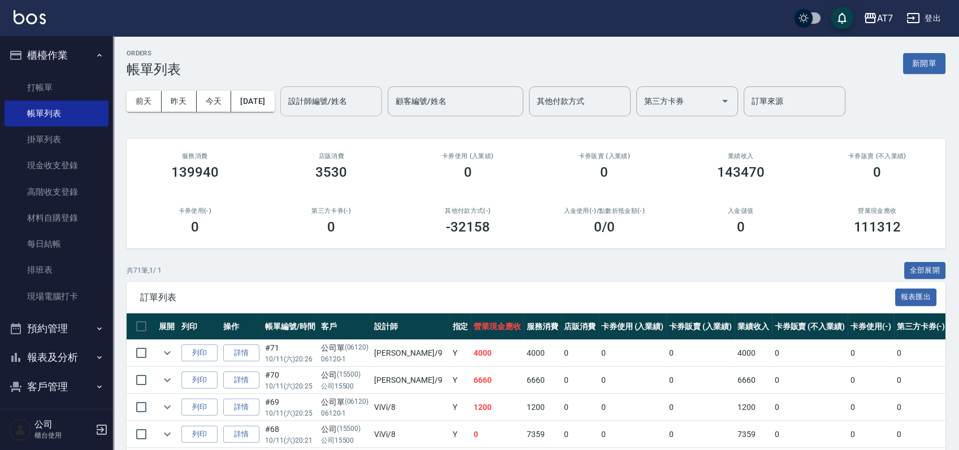
click at [327, 98] on input "設計師編號/姓名" at bounding box center [331, 102] width 92 height 20
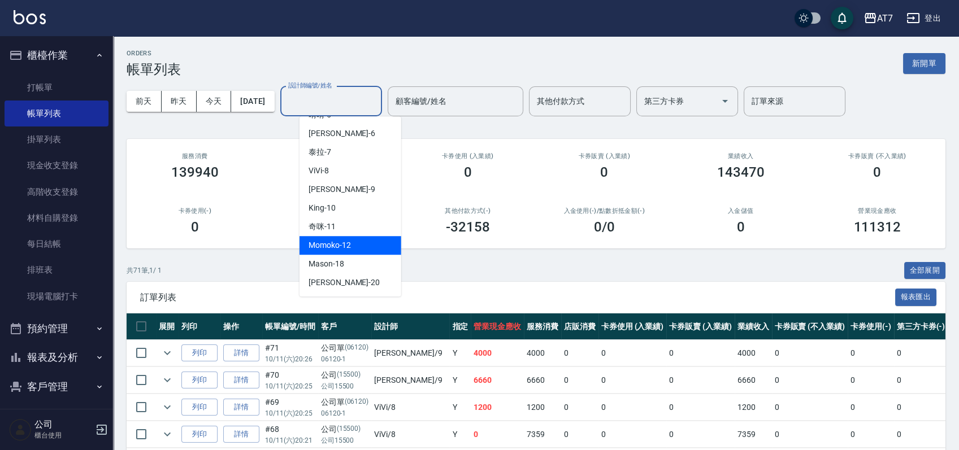
scroll to position [75, 0]
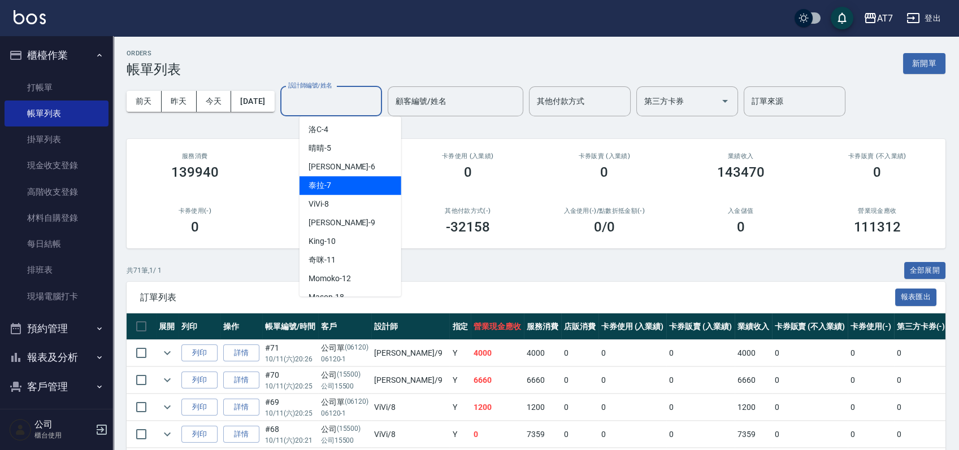
click at [346, 191] on div "泰拉 -7" at bounding box center [350, 185] width 102 height 19
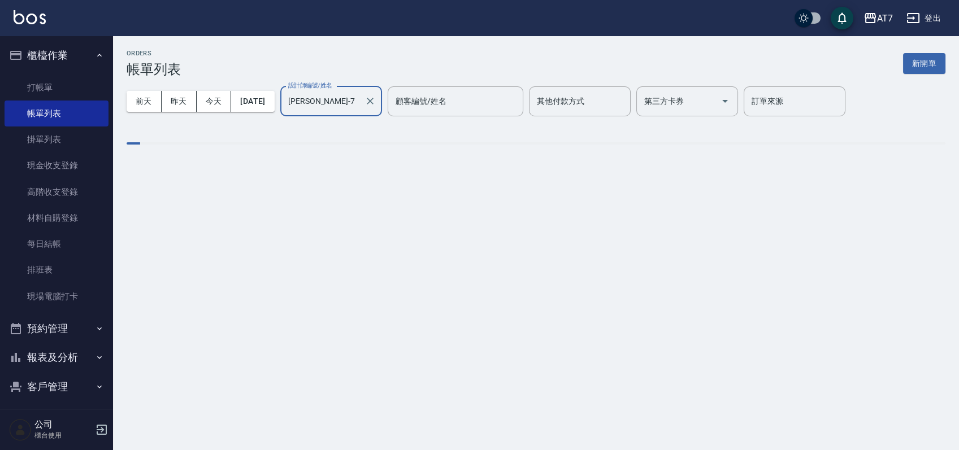
type input "泰拉-7"
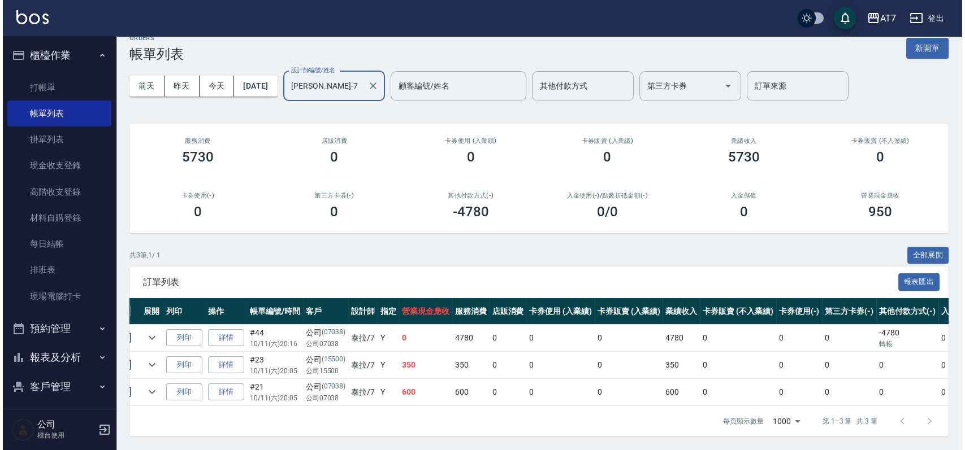
scroll to position [0, 0]
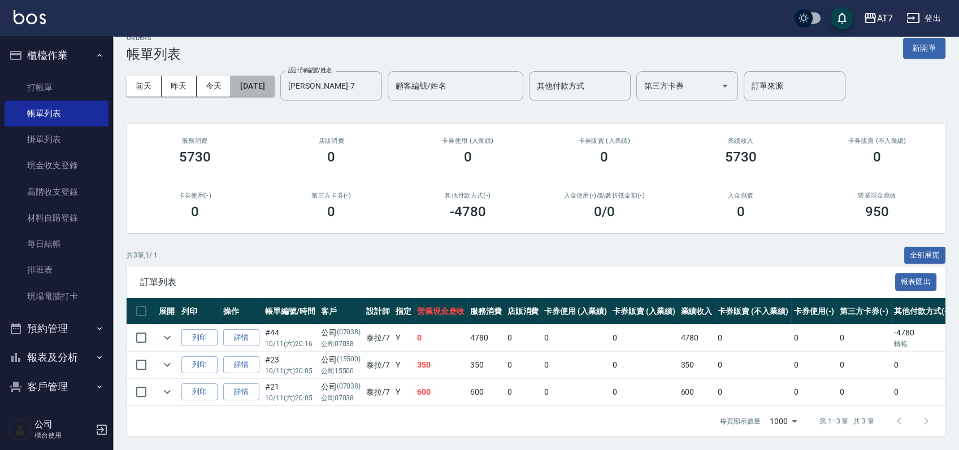
click at [272, 76] on button "[DATE]" at bounding box center [252, 86] width 43 height 21
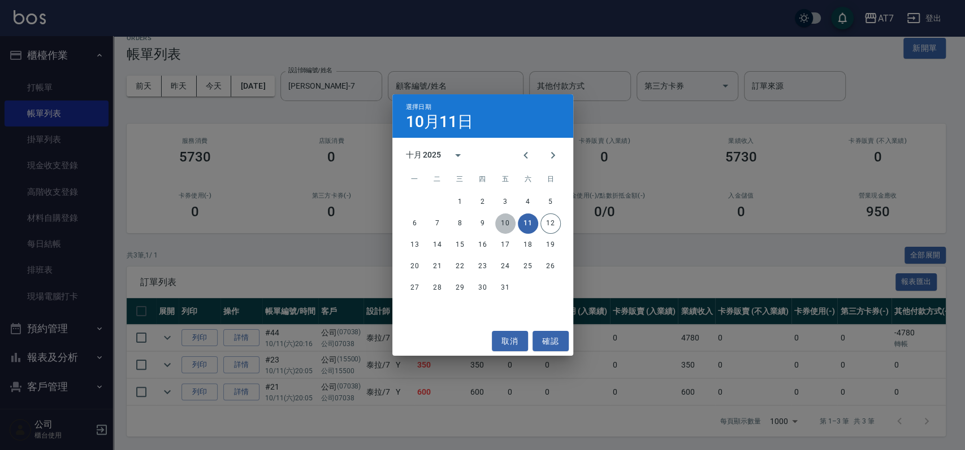
click at [506, 224] on button "10" at bounding box center [505, 224] width 20 height 20
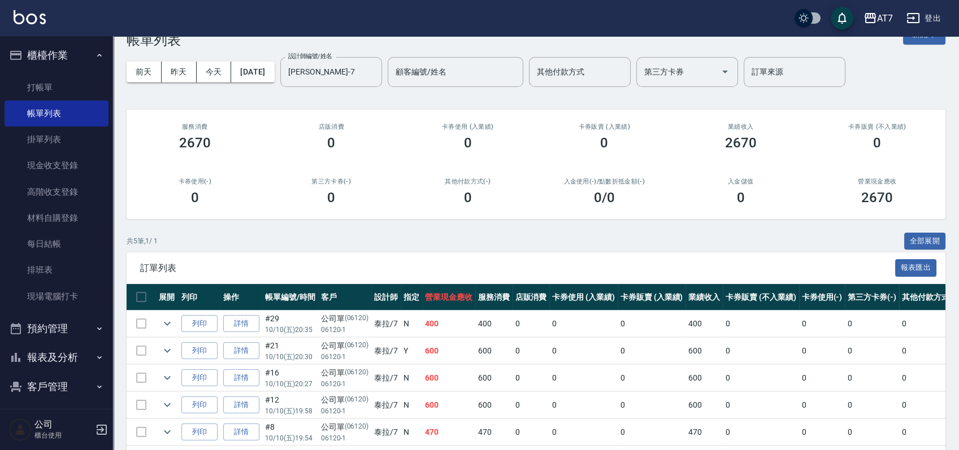
scroll to position [75, 0]
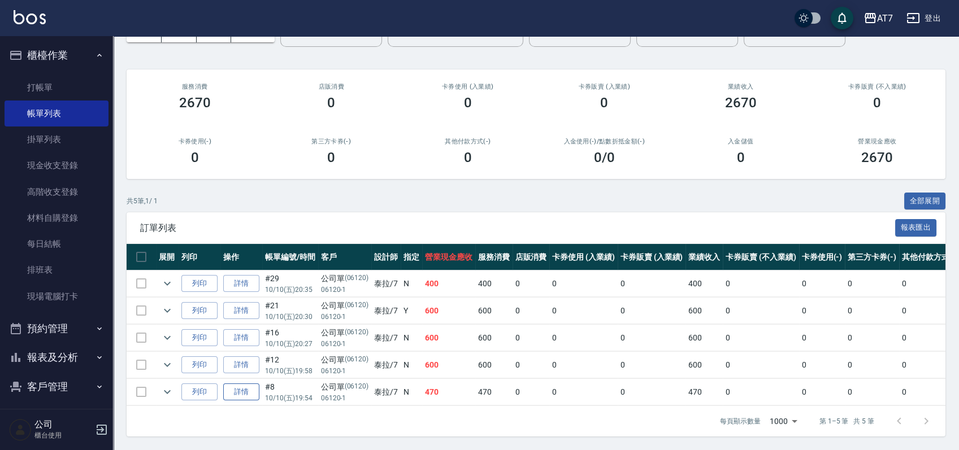
click at [229, 385] on link "詳情" at bounding box center [241, 393] width 36 height 18
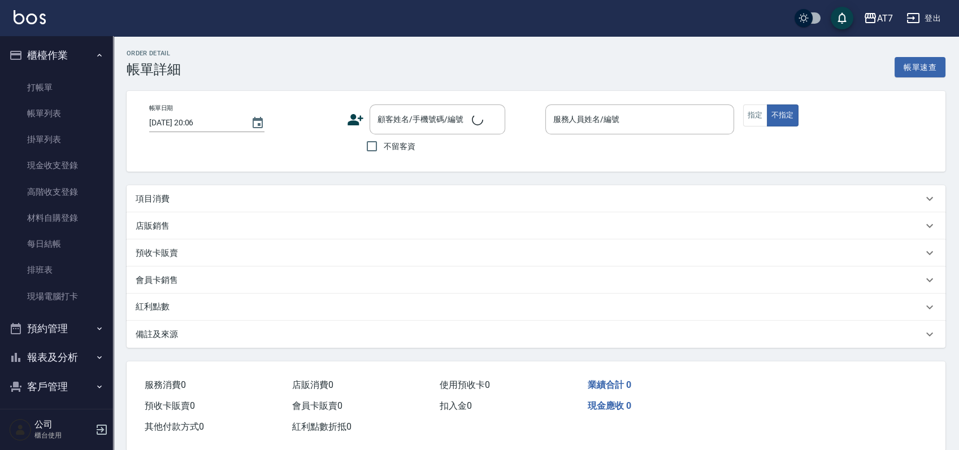
type input "2025/10/10 19:54"
type input "泰拉-7"
type input "40"
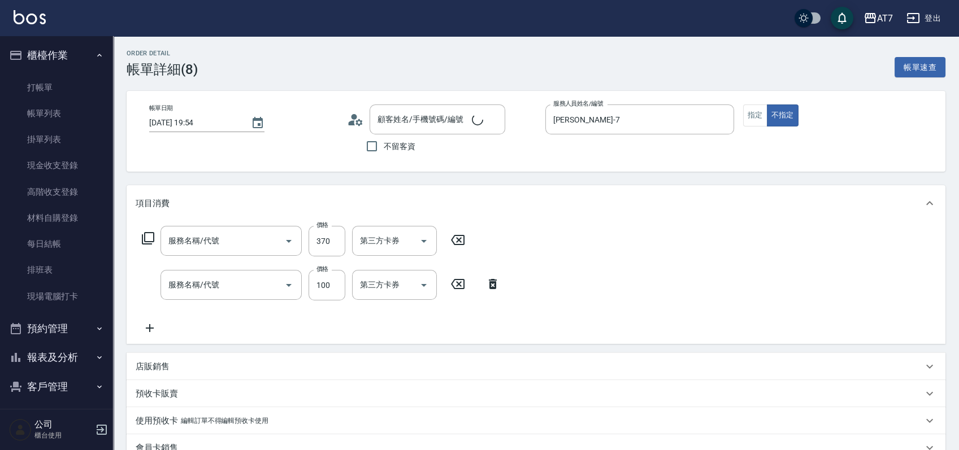
type input "公司單/06120-1/06120"
type input "攪色洗髮(505)"
type input "精油-快速修護髮(互助)(503)"
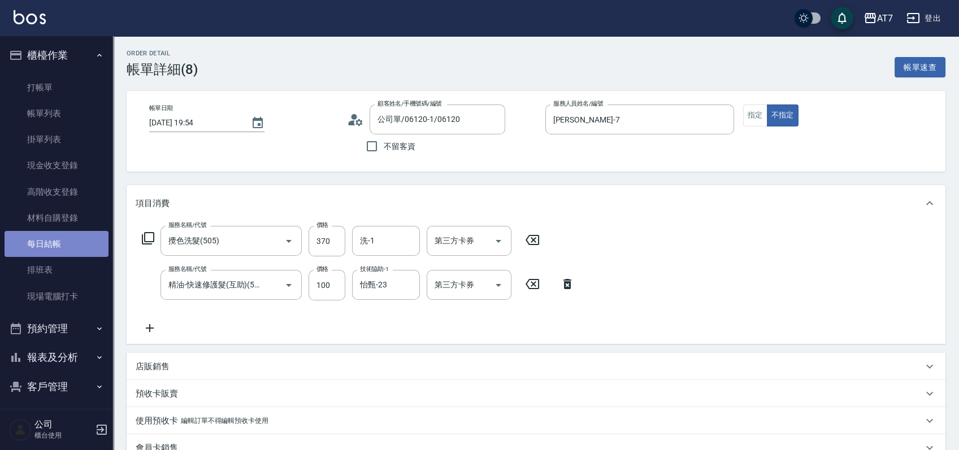
click at [79, 244] on link "每日結帳" at bounding box center [57, 244] width 104 height 26
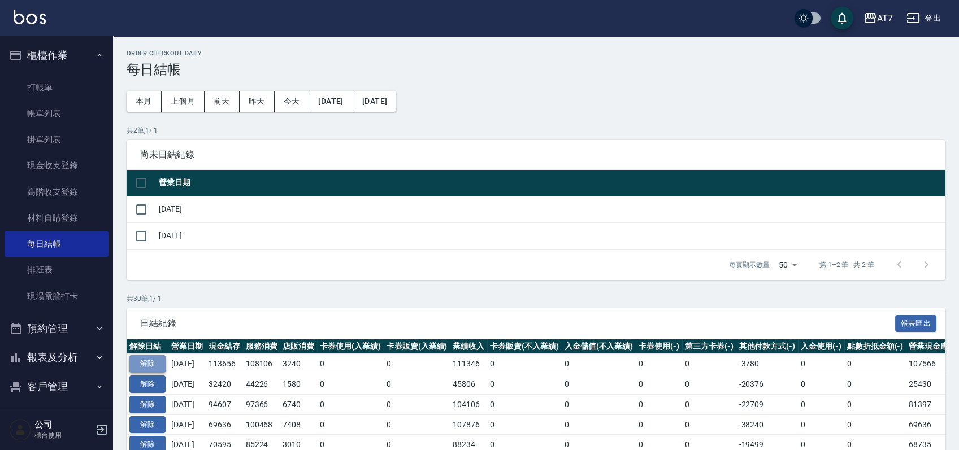
click at [146, 366] on button "解除" at bounding box center [147, 364] width 36 height 18
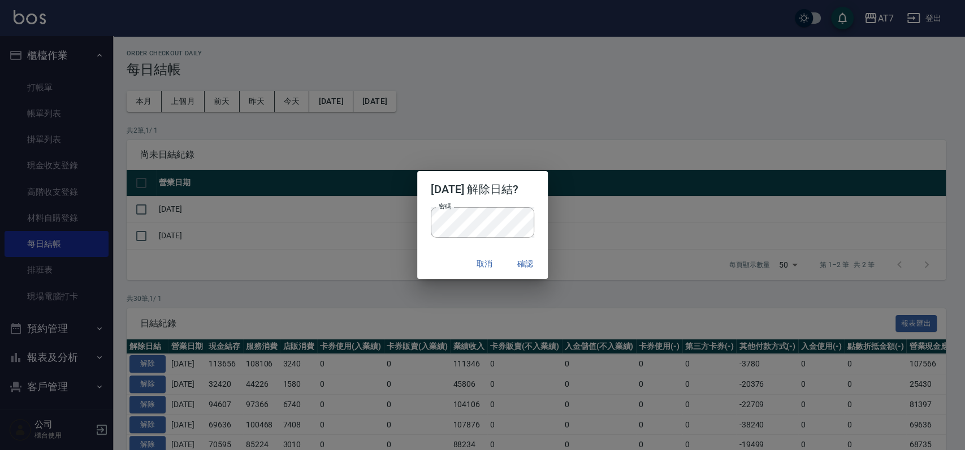
click at [534, 216] on p "密碼 密碼" at bounding box center [482, 222] width 103 height 31
click at [542, 265] on button "確認" at bounding box center [525, 264] width 36 height 21
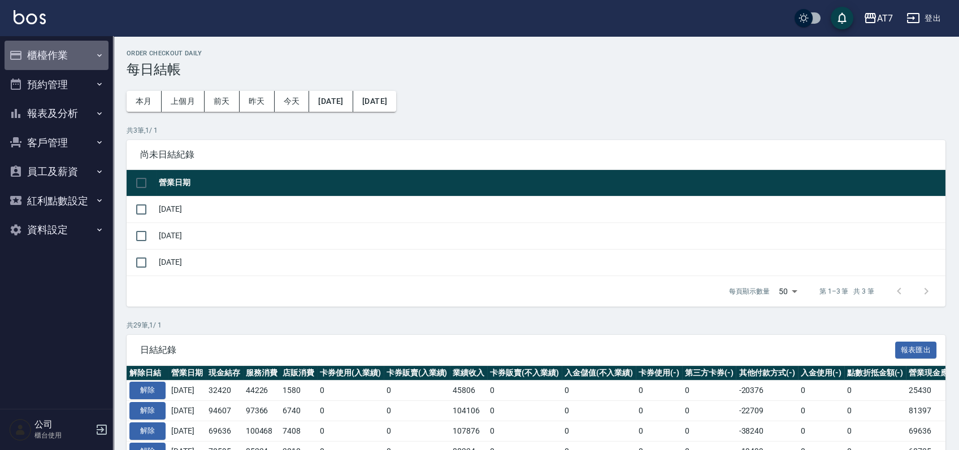
click at [71, 58] on button "櫃檯作業" at bounding box center [57, 55] width 104 height 29
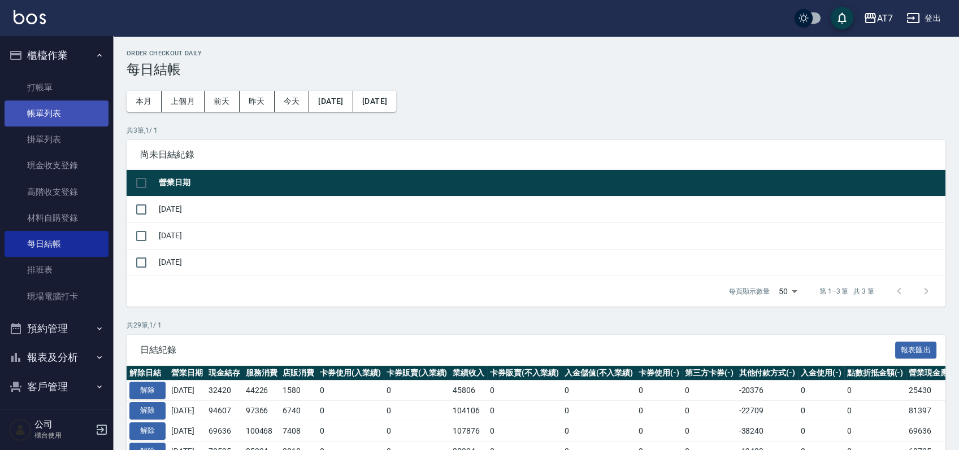
click at [54, 107] on link "帳單列表" at bounding box center [57, 114] width 104 height 26
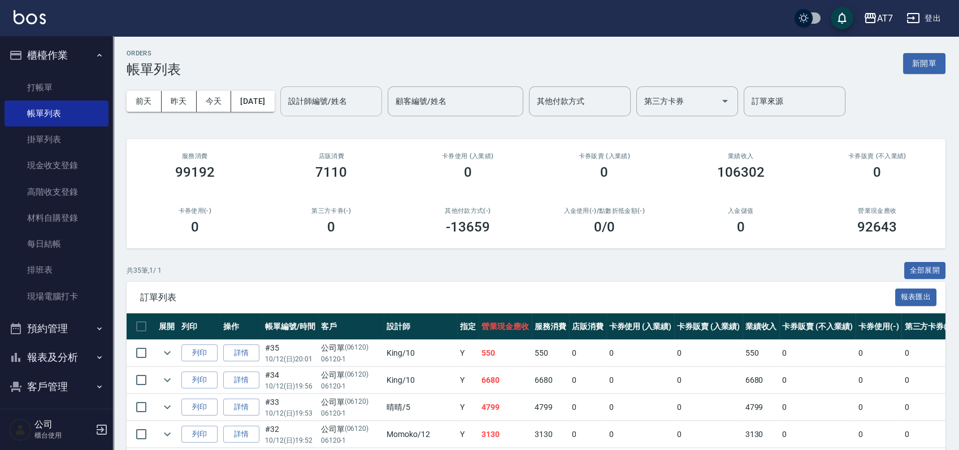
click at [353, 97] on input "設計師編號/姓名" at bounding box center [331, 102] width 92 height 20
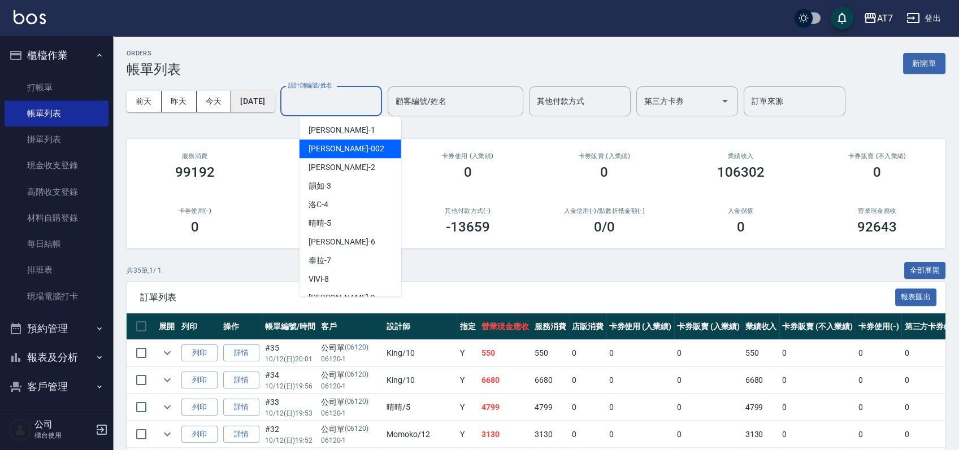
click at [262, 101] on button "[DATE]" at bounding box center [252, 101] width 43 height 21
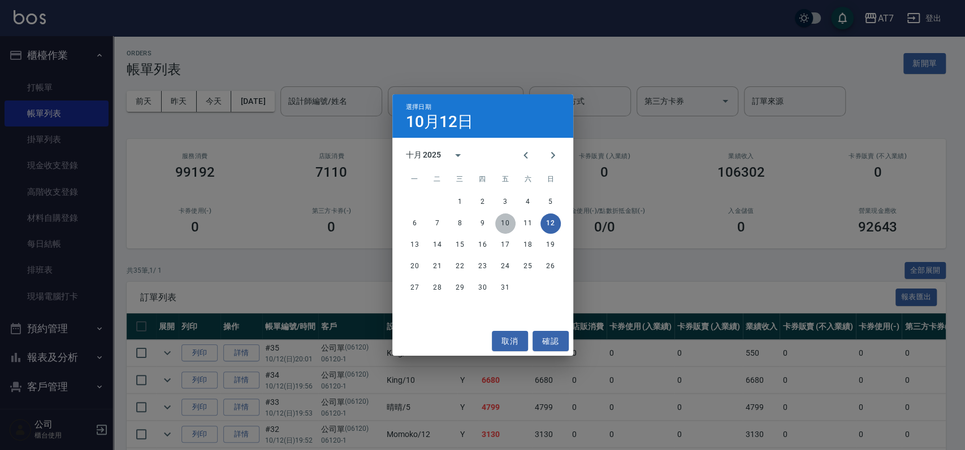
click at [505, 219] on button "10" at bounding box center [505, 224] width 20 height 20
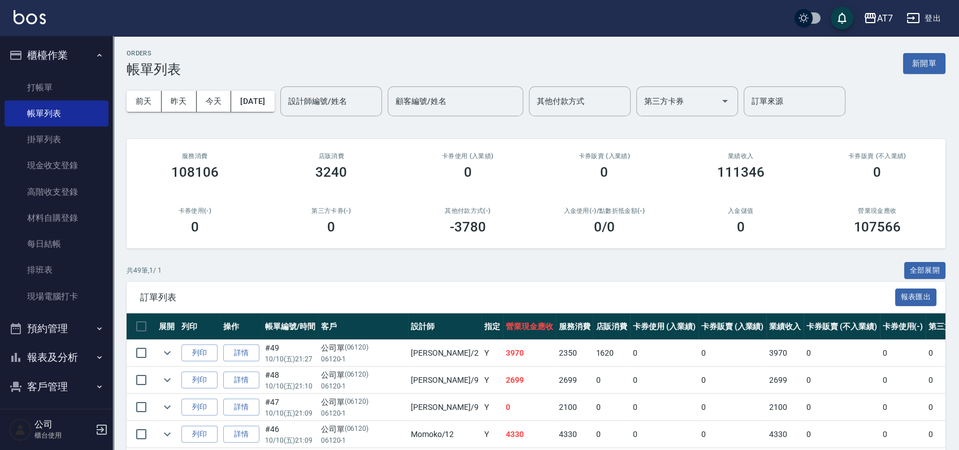
click at [355, 102] on input "設計師編號/姓名" at bounding box center [331, 102] width 92 height 20
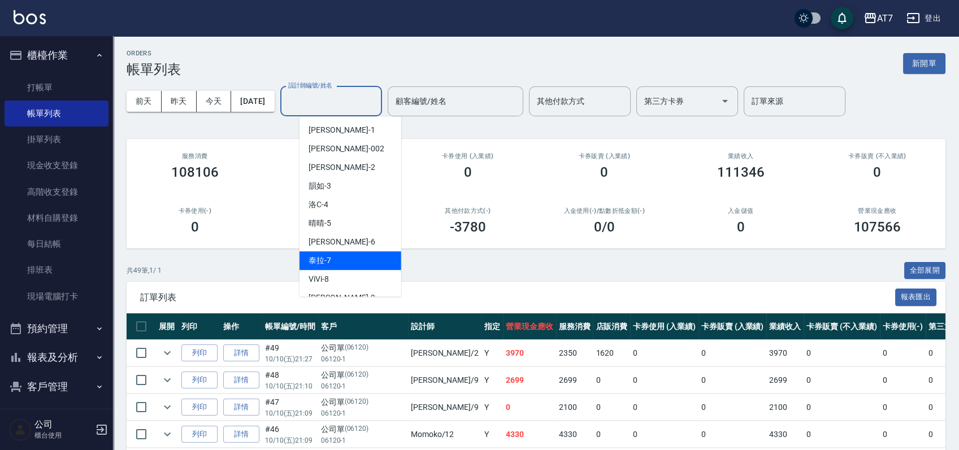
click at [350, 259] on div "[PERSON_NAME] -7" at bounding box center [350, 260] width 102 height 19
type input "[PERSON_NAME]-7"
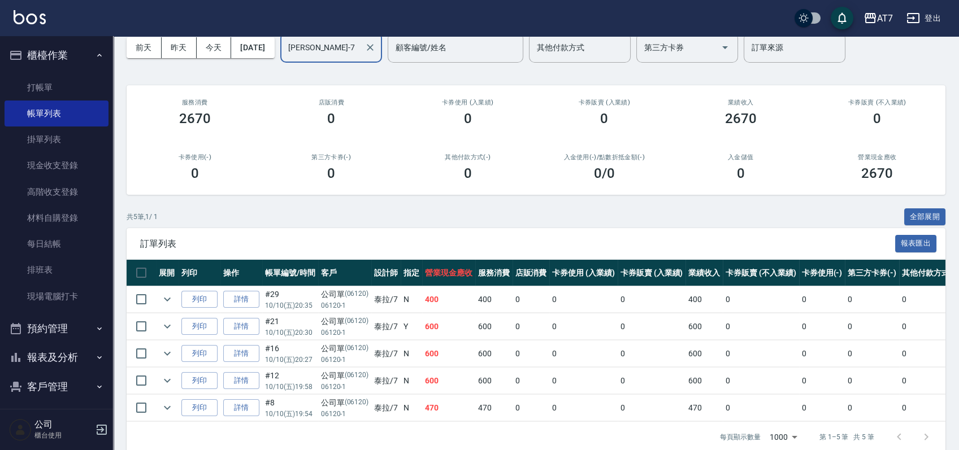
scroll to position [75, 0]
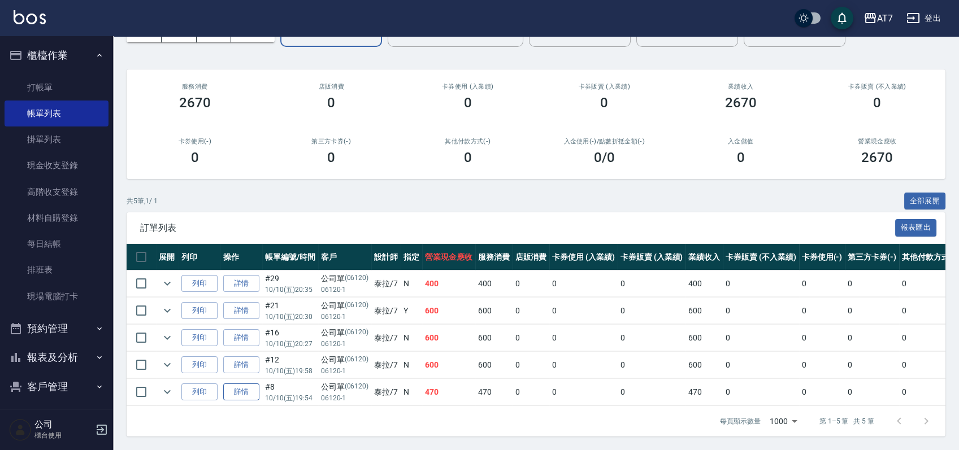
click at [236, 387] on link "詳情" at bounding box center [241, 393] width 36 height 18
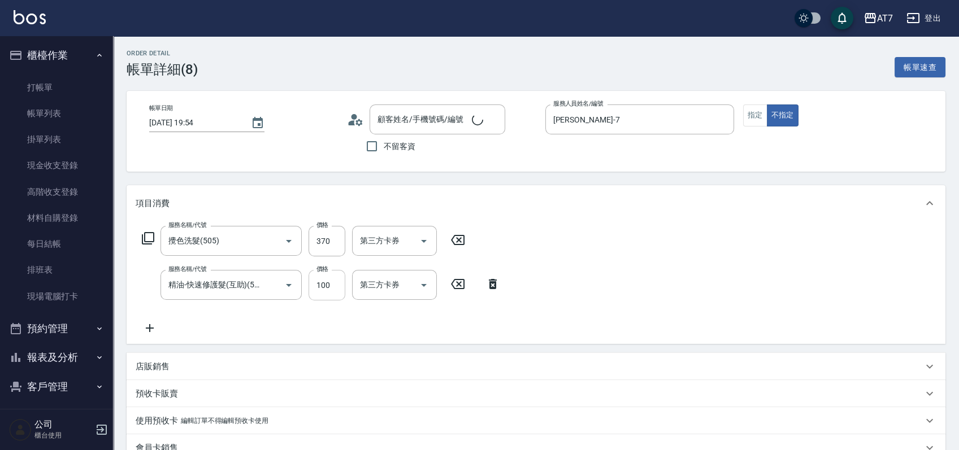
type input "[DATE] 19:54"
type input "[PERSON_NAME]-7"
type input "40"
type input "攪色洗髮(505)"
type input "精油-快速修護髮(互助)(503)"
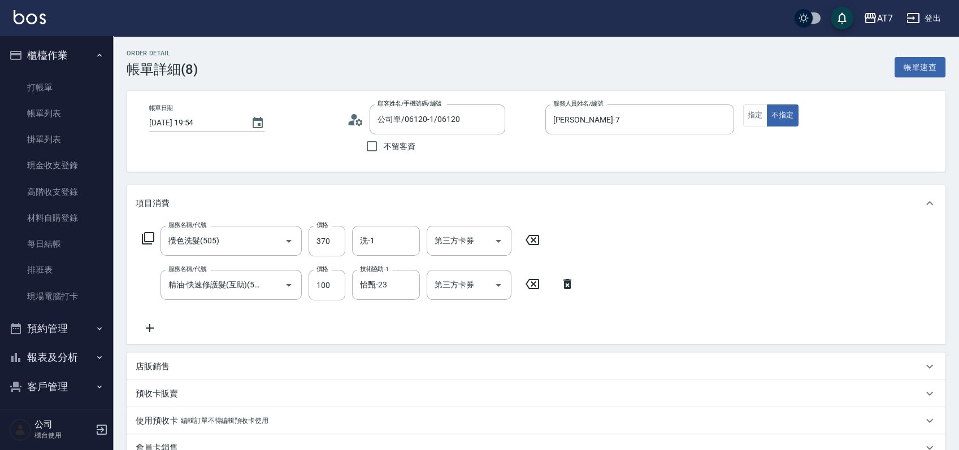
type input "公司單/06120-1/06120"
click at [535, 239] on icon at bounding box center [532, 240] width 28 height 14
type input "10"
click at [538, 286] on icon at bounding box center [532, 284] width 14 height 10
type input "0"
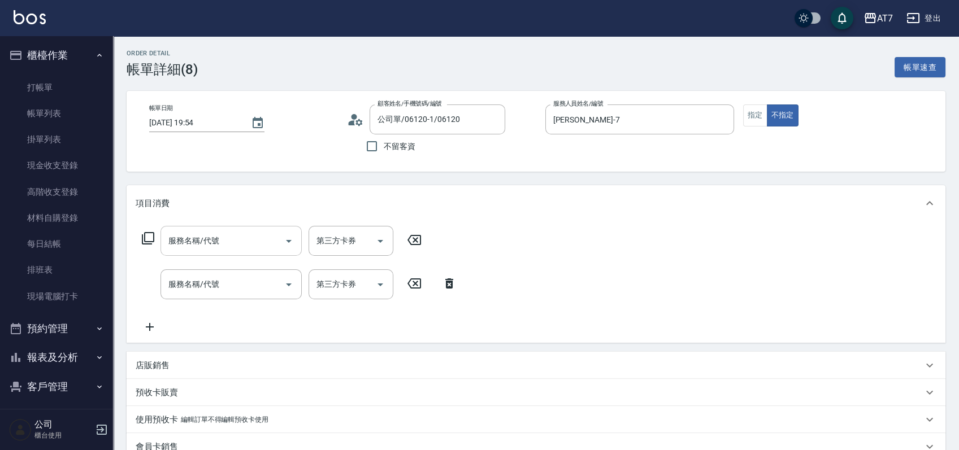
click at [244, 245] on input "服務名稱/代號" at bounding box center [223, 241] width 114 height 20
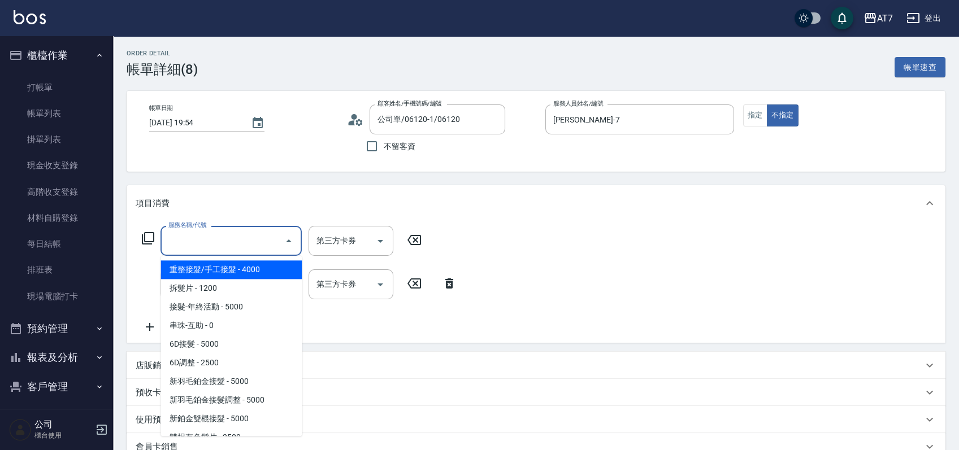
type input "5"
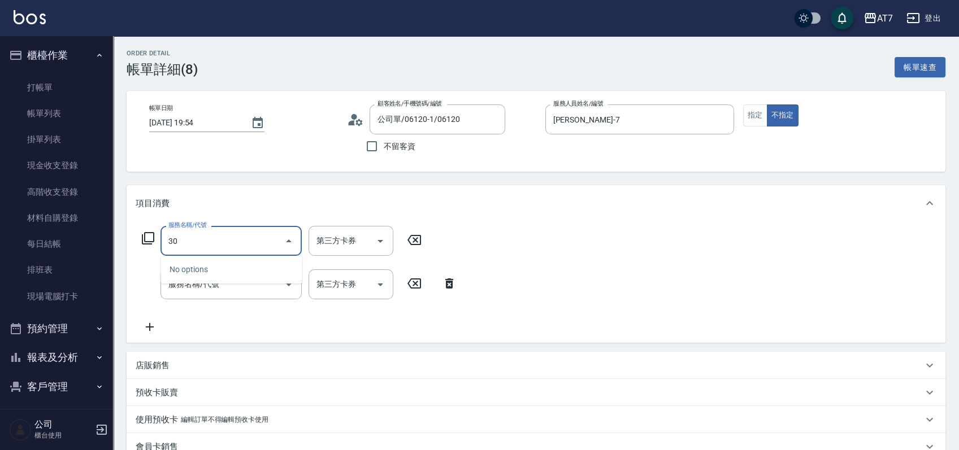
type input "3"
type input "501"
type input "30"
type input "洗髮(互助)(501)"
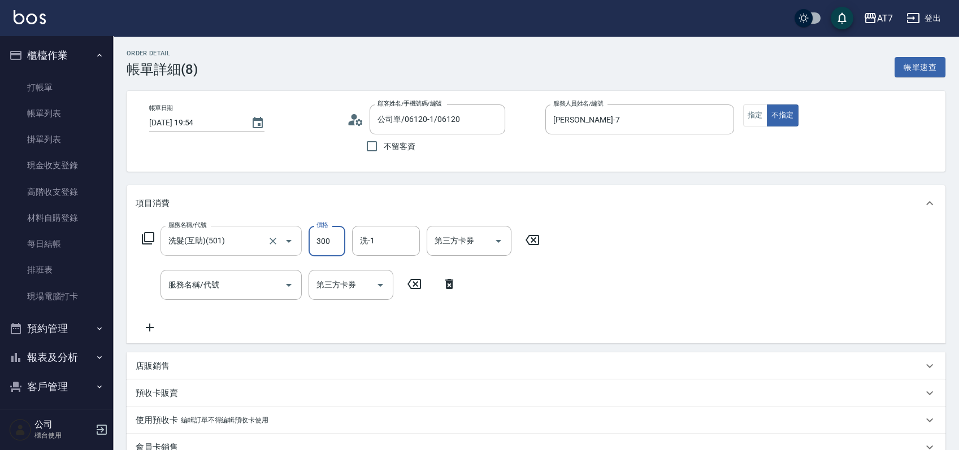
type input "0"
type input "35"
type input "30"
type input "350"
type input "怡甄-23"
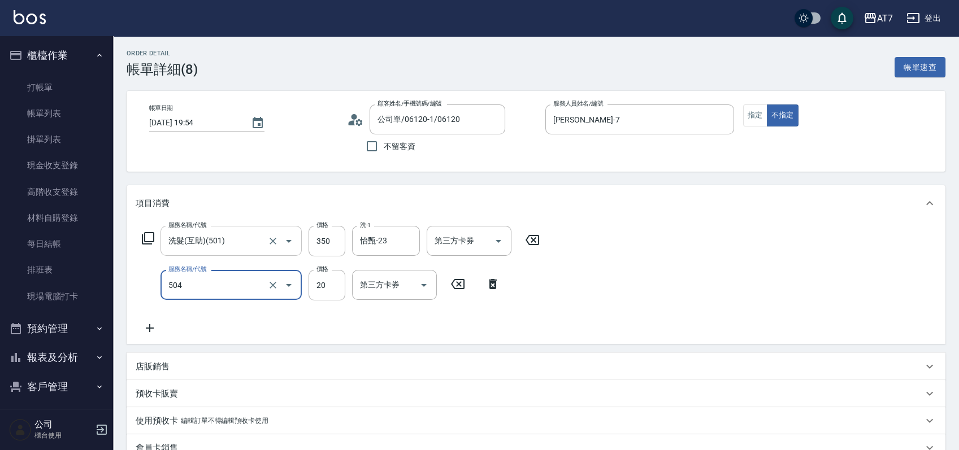
type input "潤絲(504)"
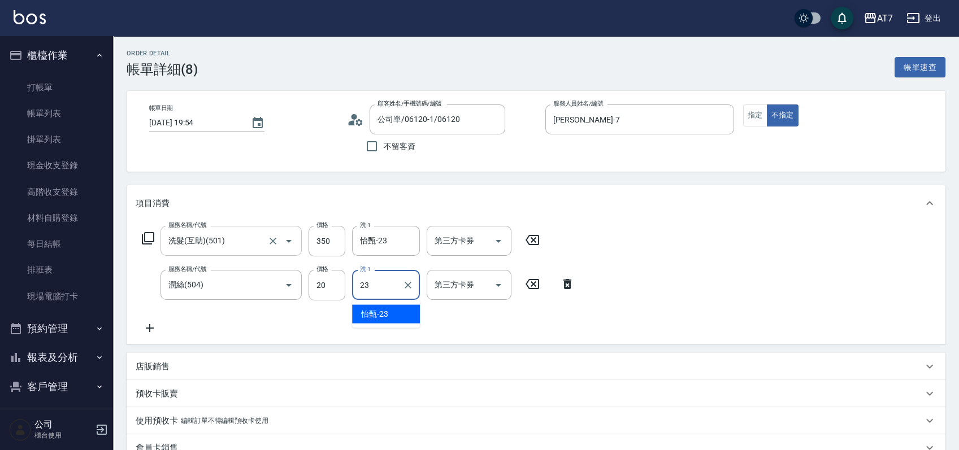
type input "怡甄-23"
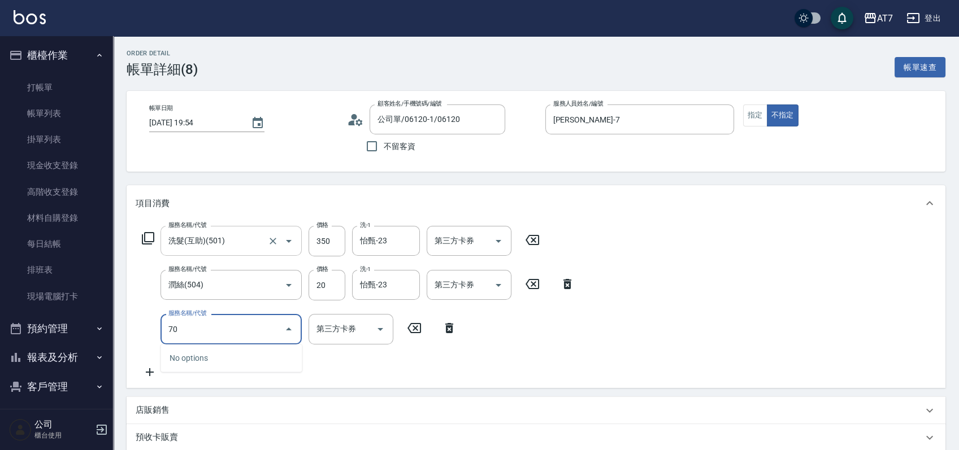
type input "700"
type input "40"
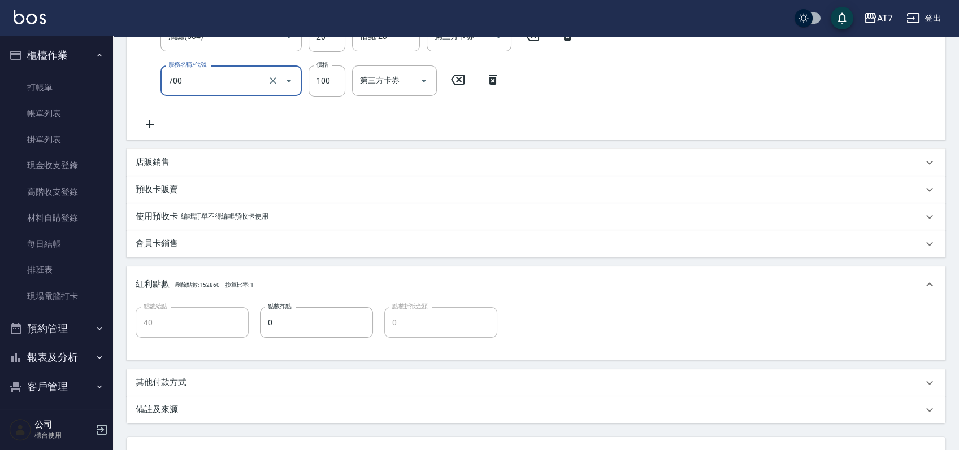
scroll to position [342, 0]
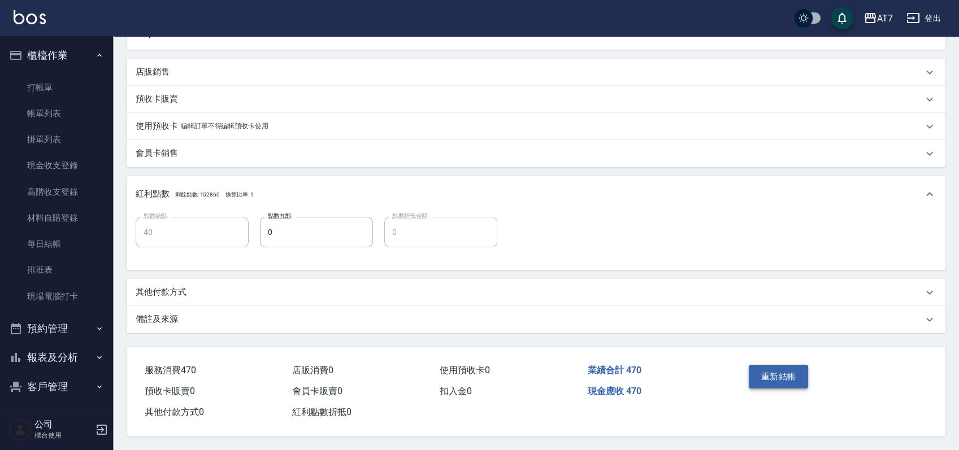
type input "基本造型-夾直&電棒(700)"
click at [779, 376] on button "重新結帳" at bounding box center [779, 377] width 60 height 24
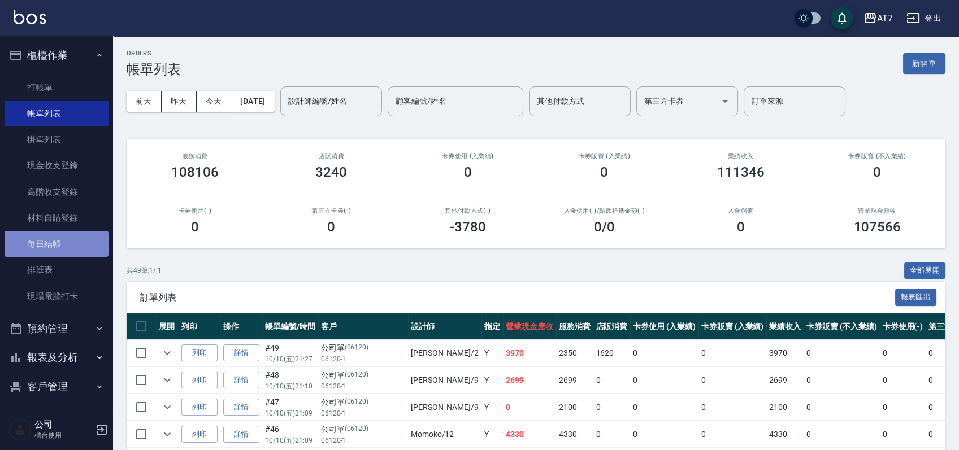
click at [81, 242] on link "每日結帳" at bounding box center [57, 244] width 104 height 26
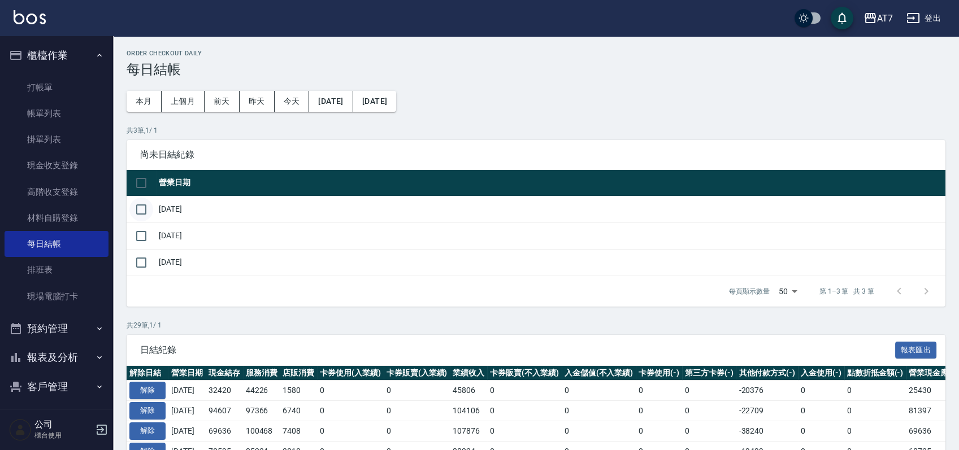
click at [139, 210] on input "checkbox" at bounding box center [141, 210] width 24 height 24
checkbox input "true"
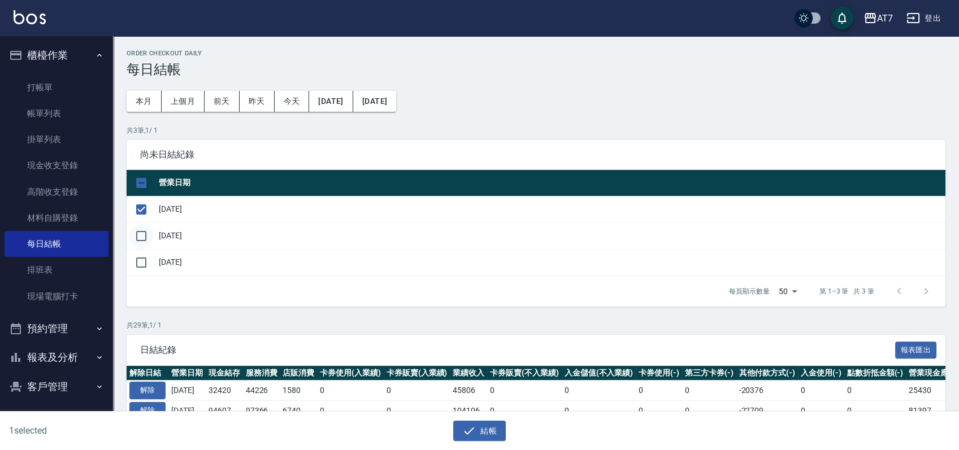
click at [142, 236] on input "checkbox" at bounding box center [141, 236] width 24 height 24
checkbox input "true"
click at [144, 258] on input "checkbox" at bounding box center [141, 263] width 24 height 24
checkbox input "true"
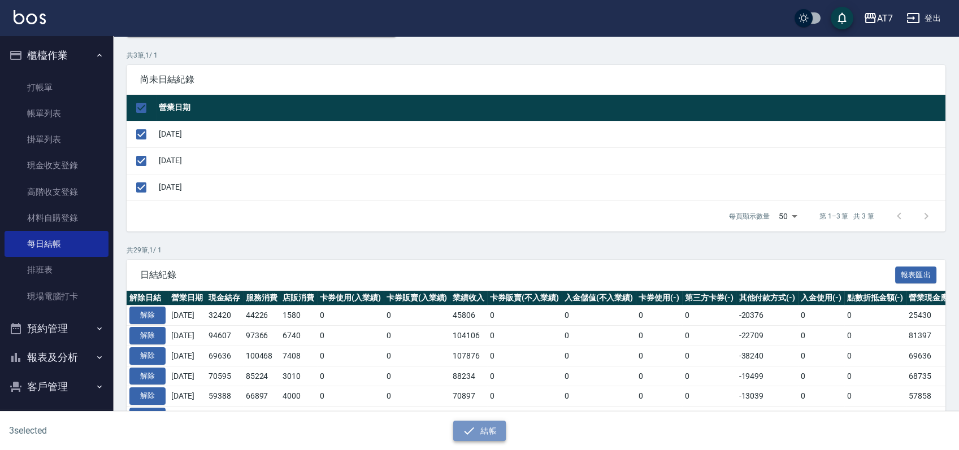
click at [494, 427] on button "結帳" at bounding box center [479, 431] width 53 height 21
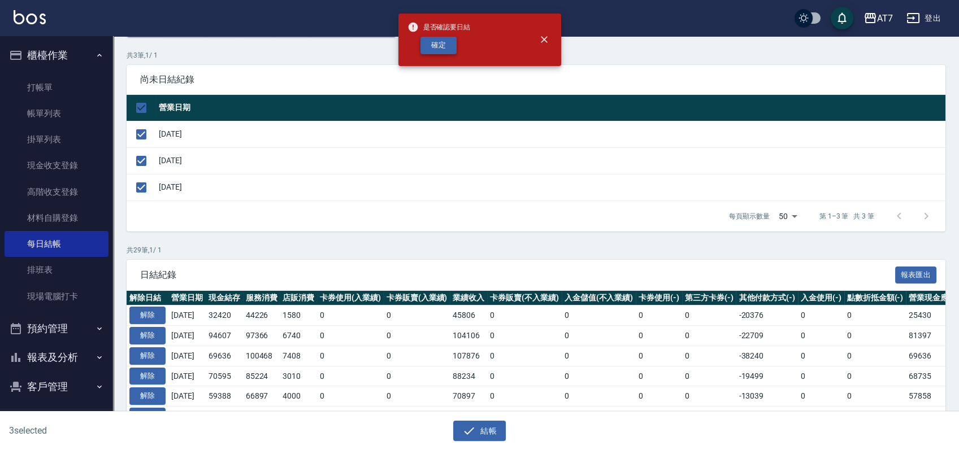
click at [437, 41] on button "確定" at bounding box center [438, 46] width 36 height 18
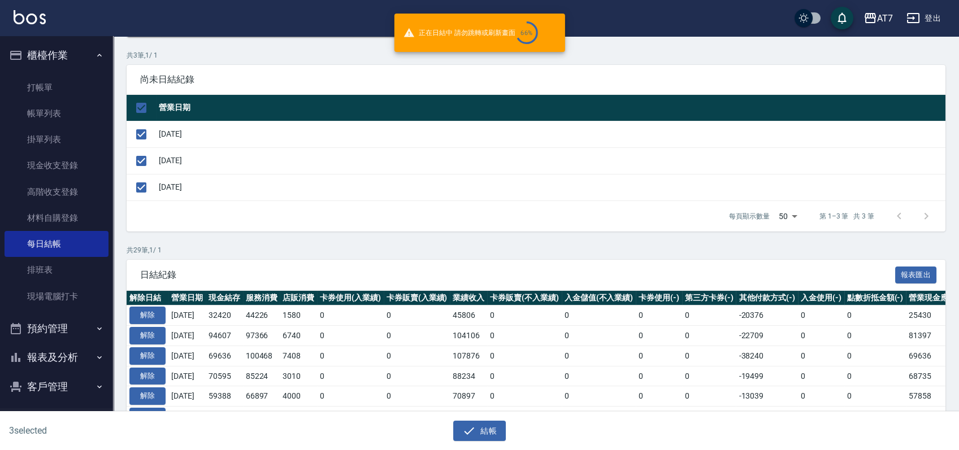
checkbox input "false"
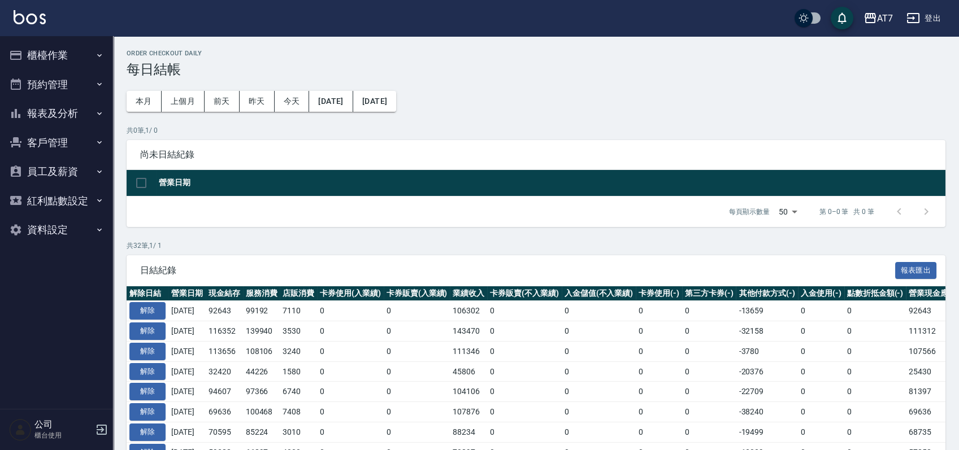
click at [75, 108] on button "報表及分析" at bounding box center [57, 113] width 104 height 29
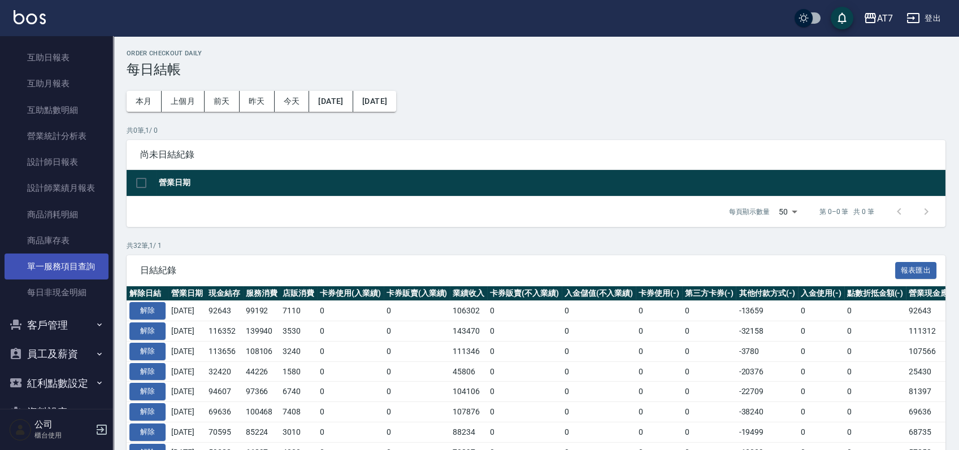
scroll to position [150, 0]
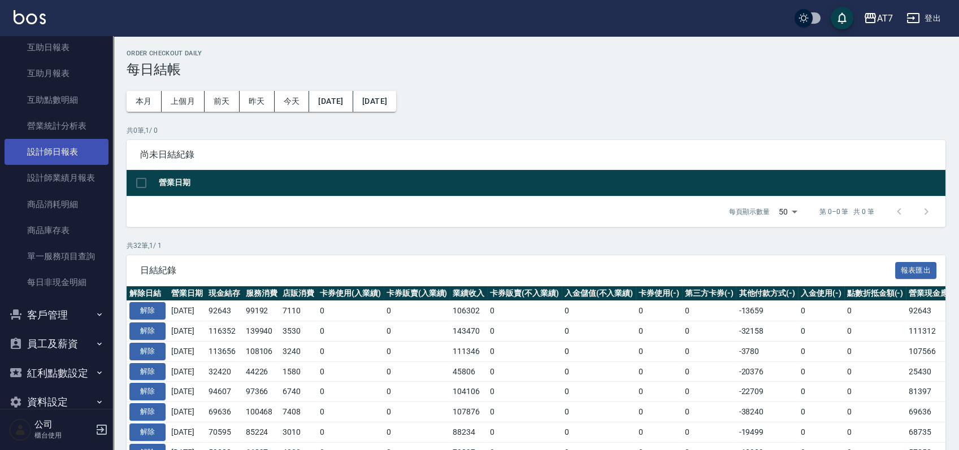
click at [84, 157] on link "設計師日報表" at bounding box center [57, 152] width 104 height 26
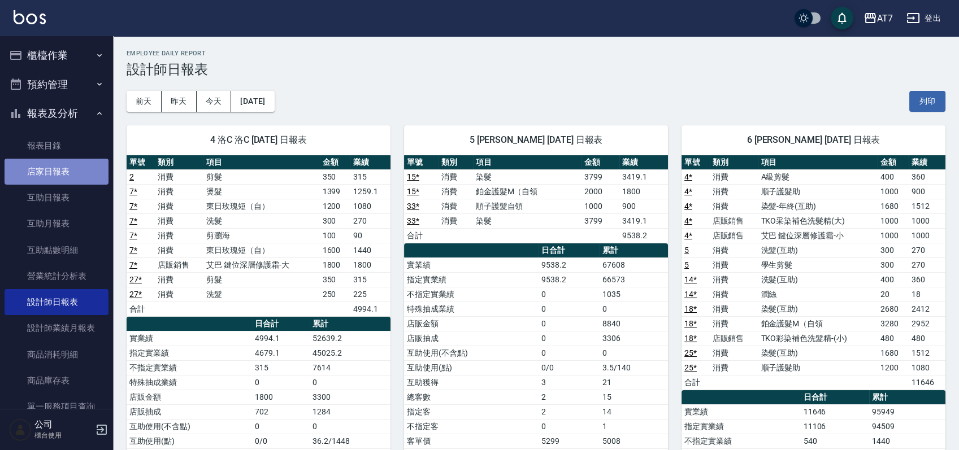
click at [68, 165] on link "店家日報表" at bounding box center [57, 172] width 104 height 26
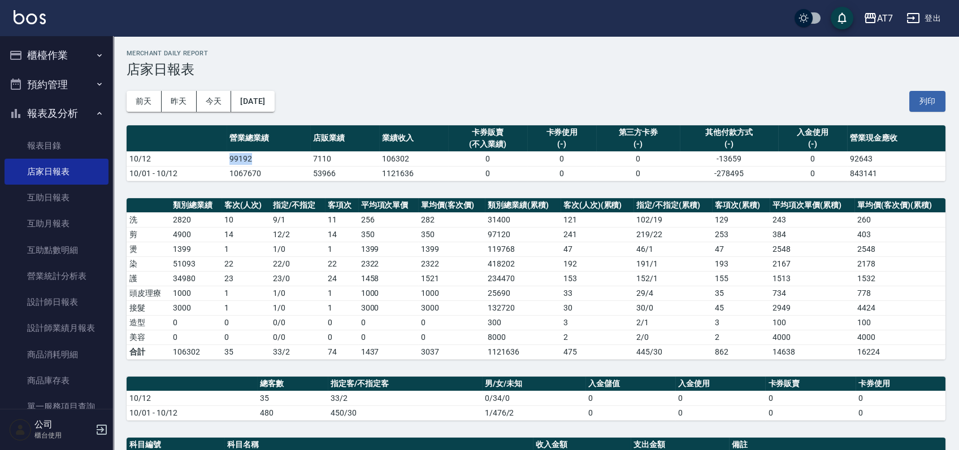
drag, startPoint x: 228, startPoint y: 161, endPoint x: 267, endPoint y: 161, distance: 38.4
click at [267, 161] on td "99192" at bounding box center [269, 158] width 84 height 15
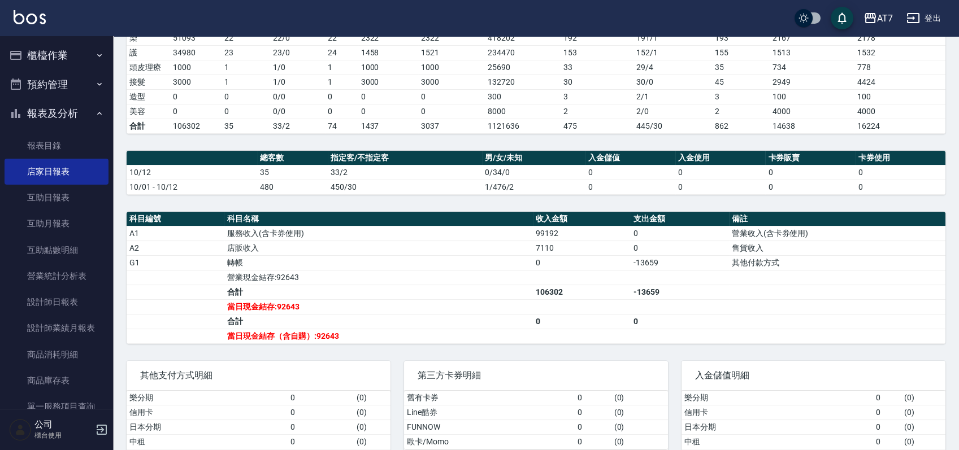
scroll to position [294, 0]
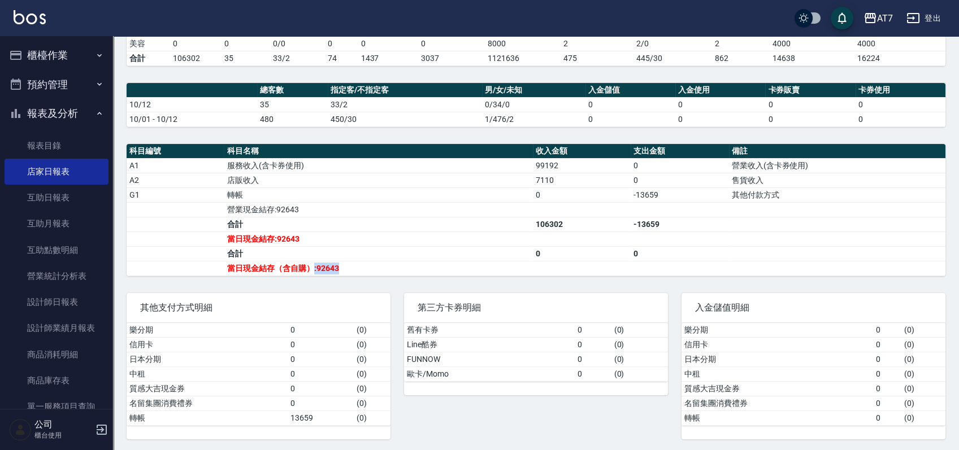
drag, startPoint x: 312, startPoint y: 265, endPoint x: 339, endPoint y: 265, distance: 27.1
click at [339, 265] on td "當日現金結存（含自購）:92643" at bounding box center [378, 268] width 309 height 15
click at [73, 45] on button "櫃檯作業" at bounding box center [57, 55] width 104 height 29
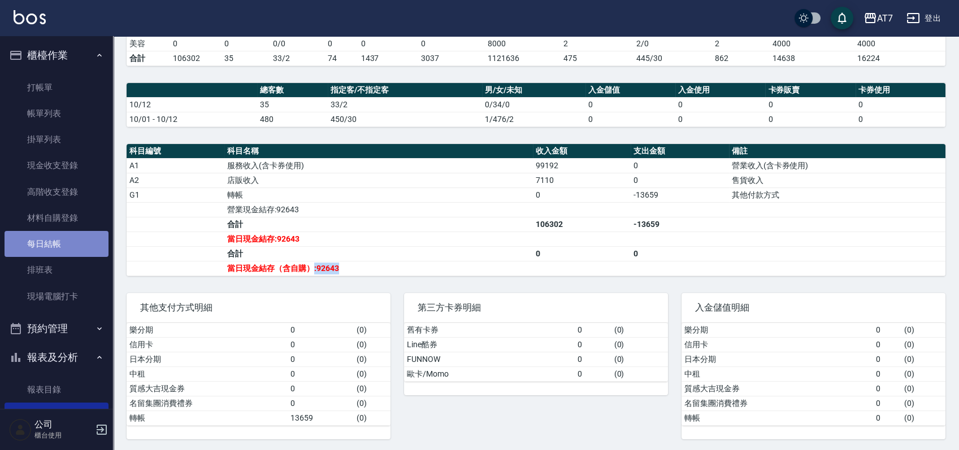
click at [68, 240] on link "每日結帳" at bounding box center [57, 244] width 104 height 26
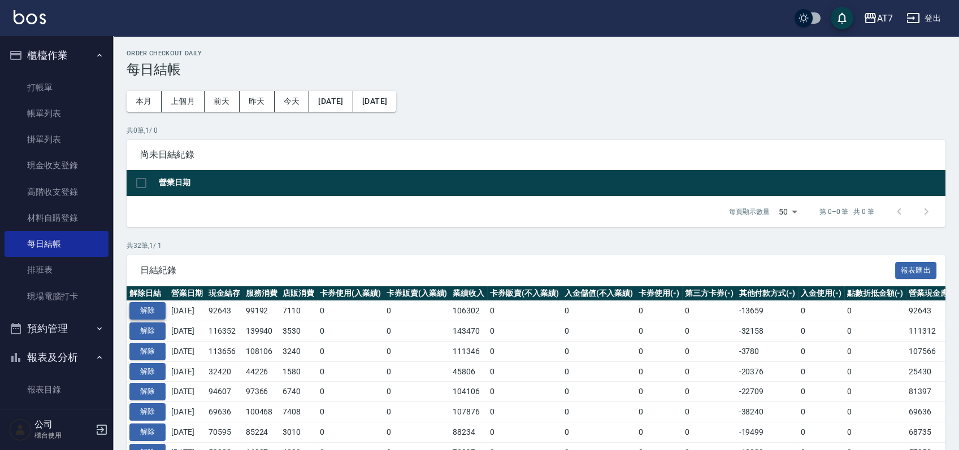
click at [151, 315] on button "解除" at bounding box center [147, 311] width 36 height 18
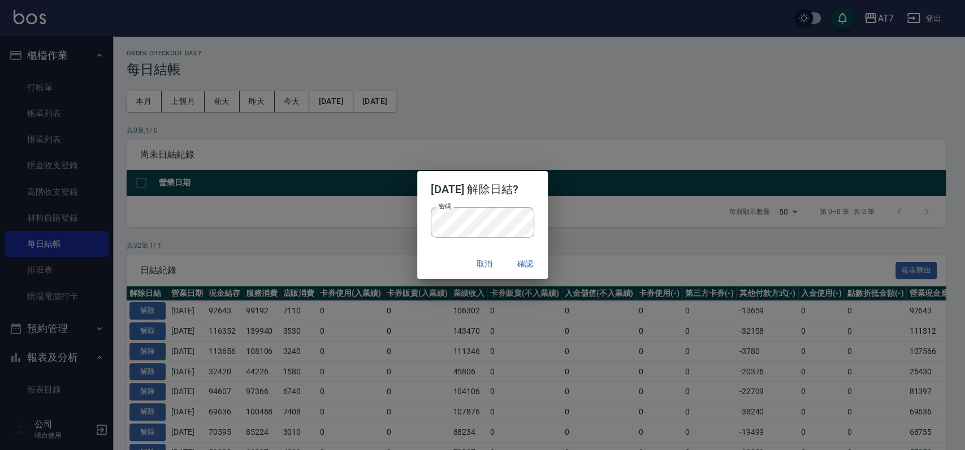
click at [546, 214] on div "密碼 密碼" at bounding box center [482, 228] width 131 height 42
click at [540, 212] on div "密碼 密碼" at bounding box center [482, 228] width 131 height 42
click at [518, 261] on button "確認" at bounding box center [525, 264] width 36 height 21
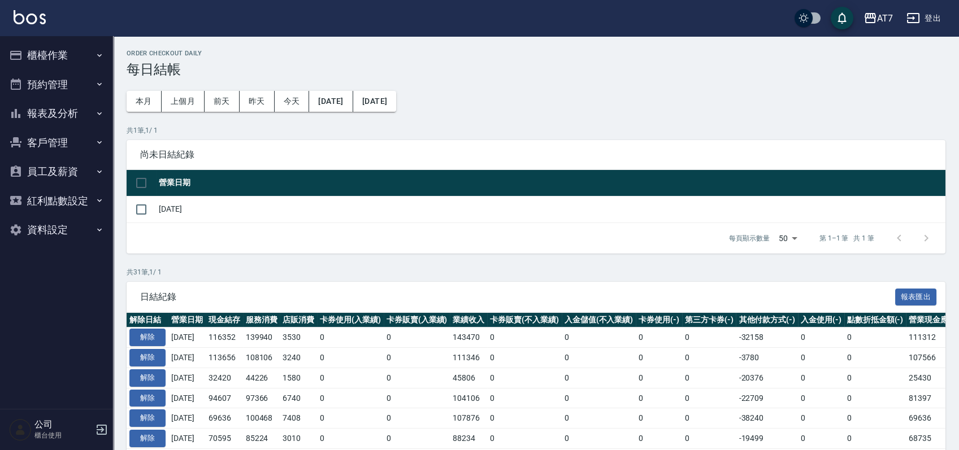
click at [78, 46] on button "櫃檯作業" at bounding box center [57, 55] width 104 height 29
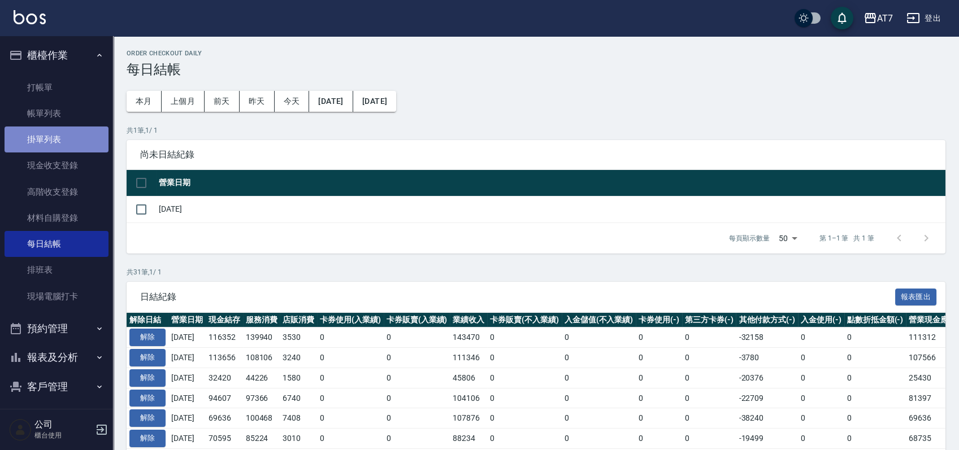
click at [61, 141] on link "掛單列表" at bounding box center [57, 140] width 104 height 26
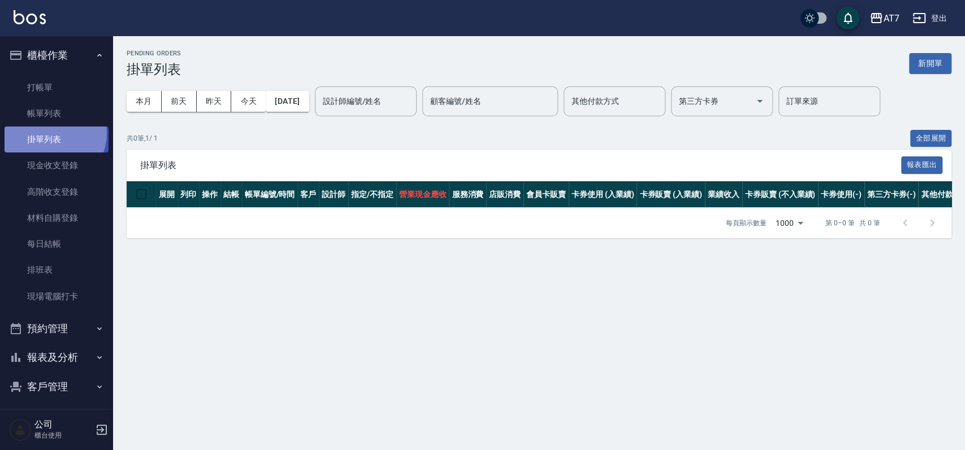
click at [50, 133] on link "掛單列表" at bounding box center [57, 140] width 104 height 26
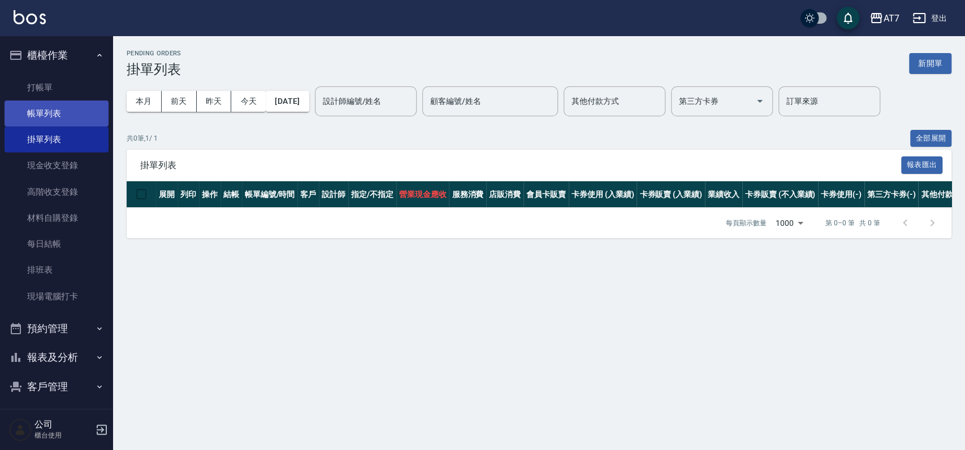
click at [57, 120] on link "帳單列表" at bounding box center [57, 114] width 104 height 26
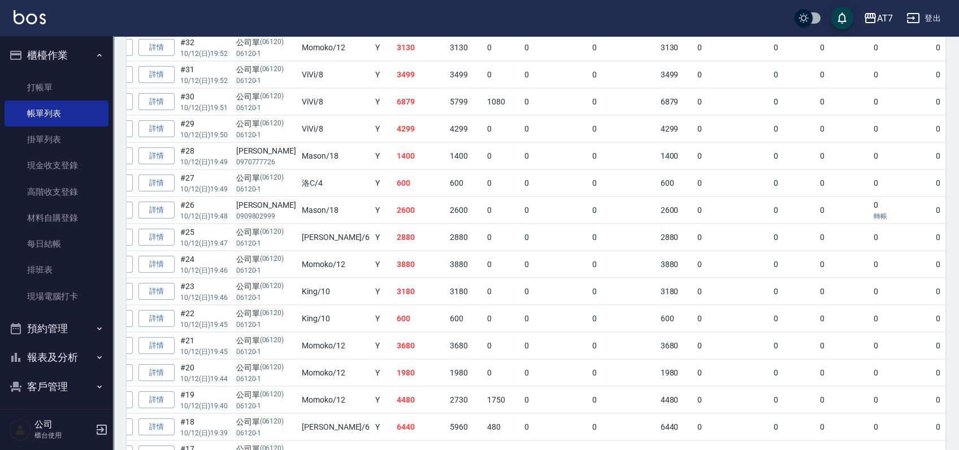
scroll to position [362, 0]
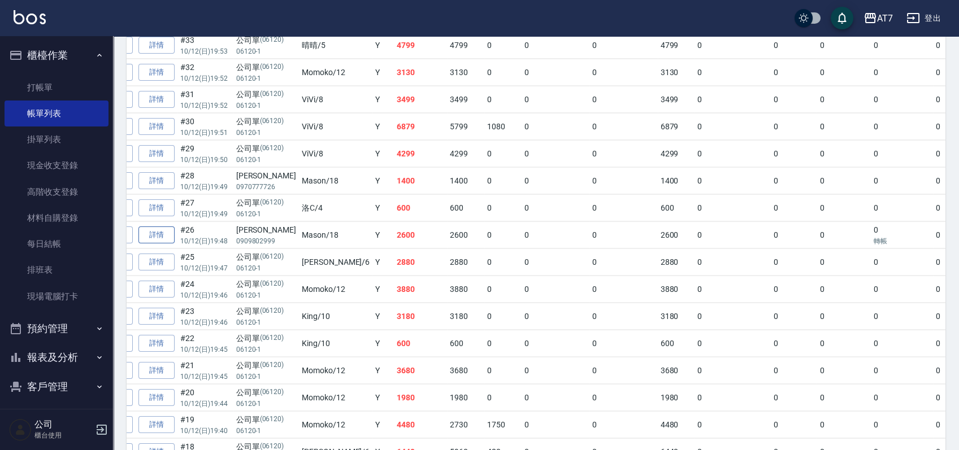
click at [156, 232] on link "詳情" at bounding box center [156, 236] width 36 height 18
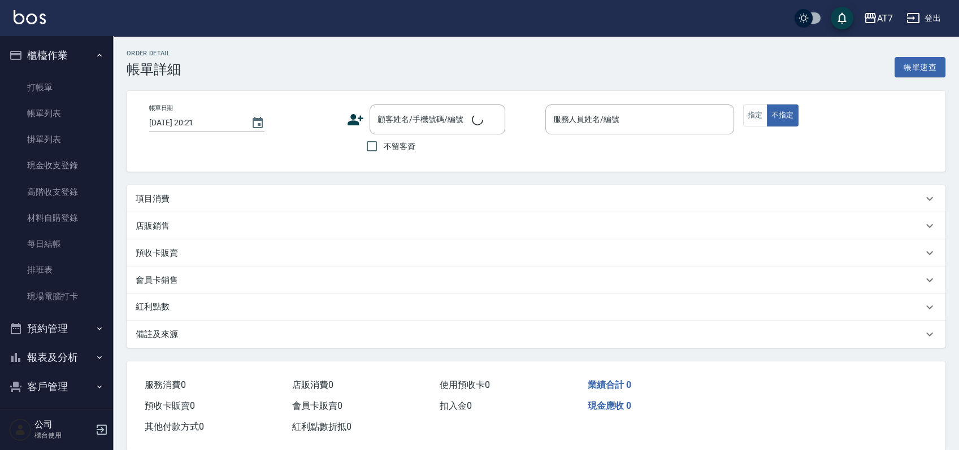
type input "[DATE] 19:48"
type input "Mason-18"
type input "260"
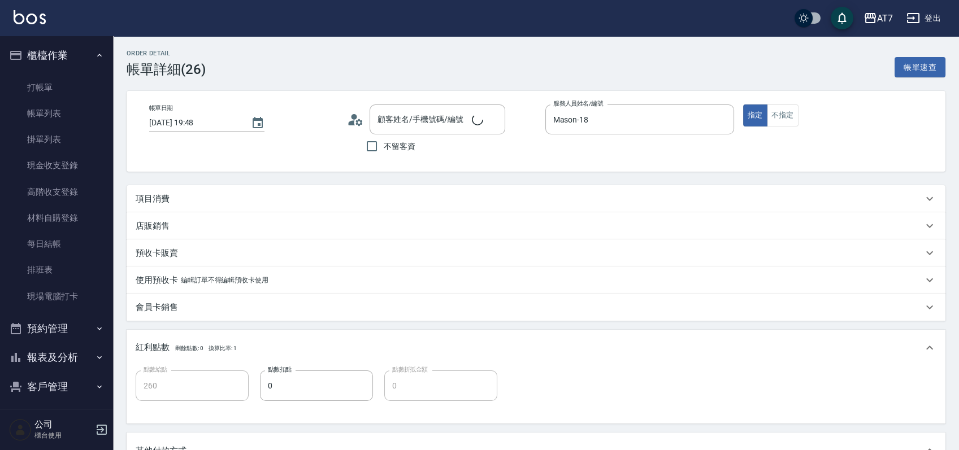
type input "[PERSON_NAME]/0909802999/null"
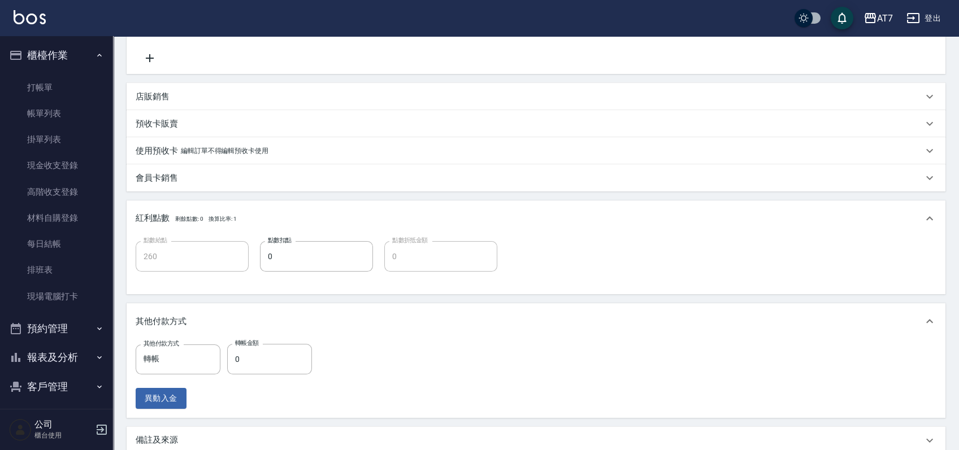
type input "鉑金護髮M（自領(609)"
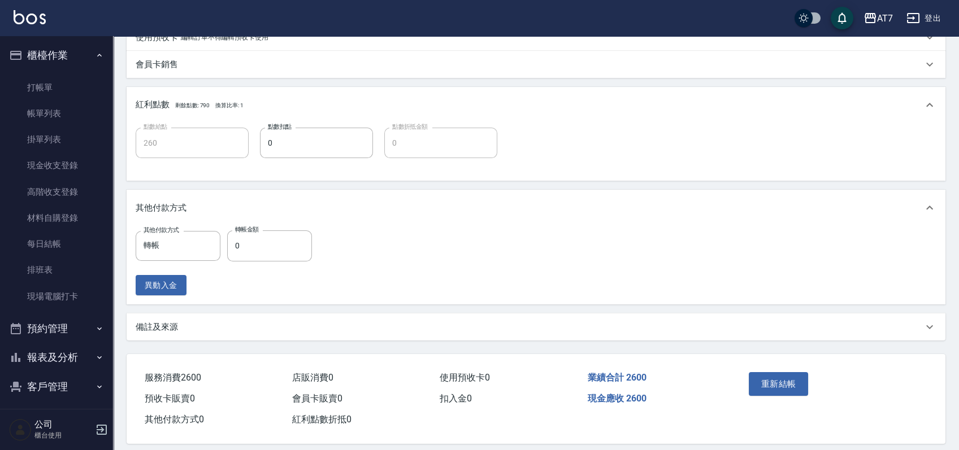
scroll to position [350, 0]
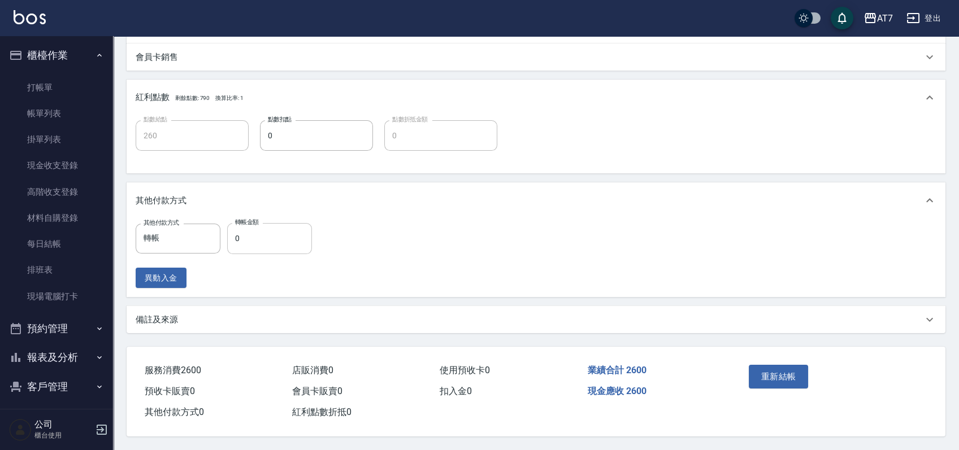
click at [262, 233] on input "0" at bounding box center [269, 238] width 85 height 31
type input "250"
type input "260"
type input "0"
type input "2600"
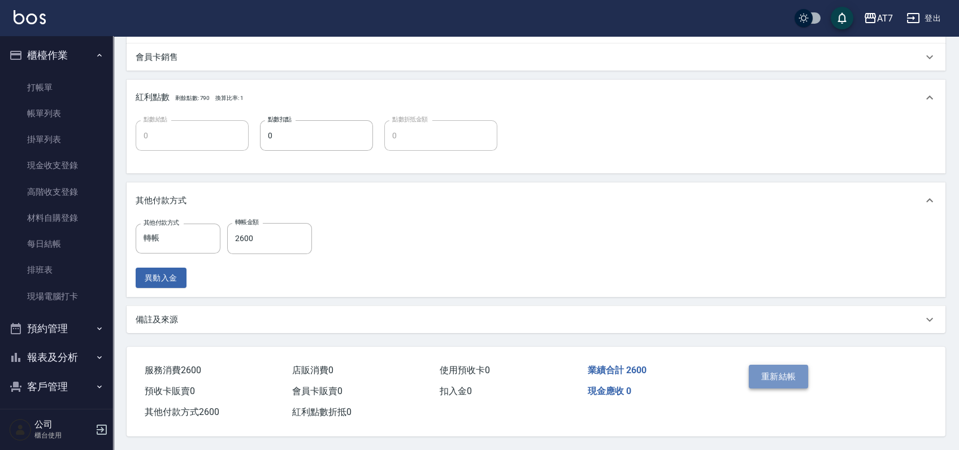
click at [789, 379] on button "重新結帳" at bounding box center [779, 377] width 60 height 24
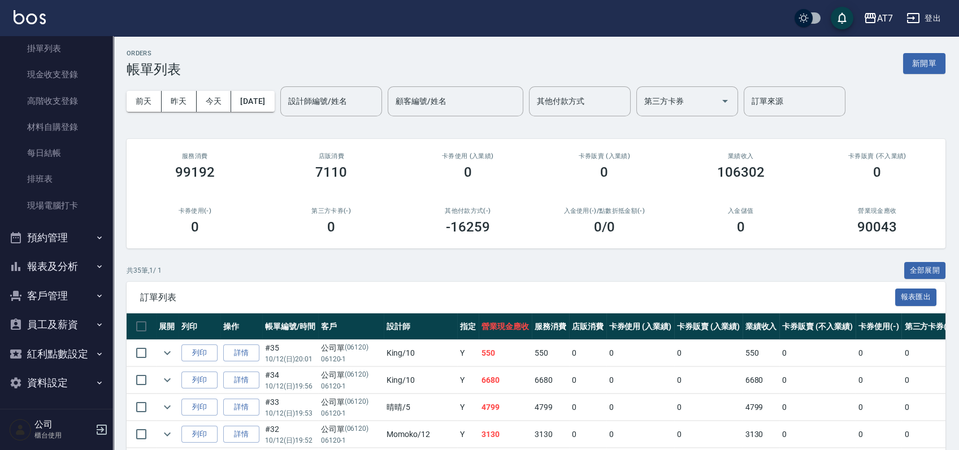
scroll to position [93, 0]
click at [89, 257] on button "報表及分析" at bounding box center [57, 264] width 104 height 29
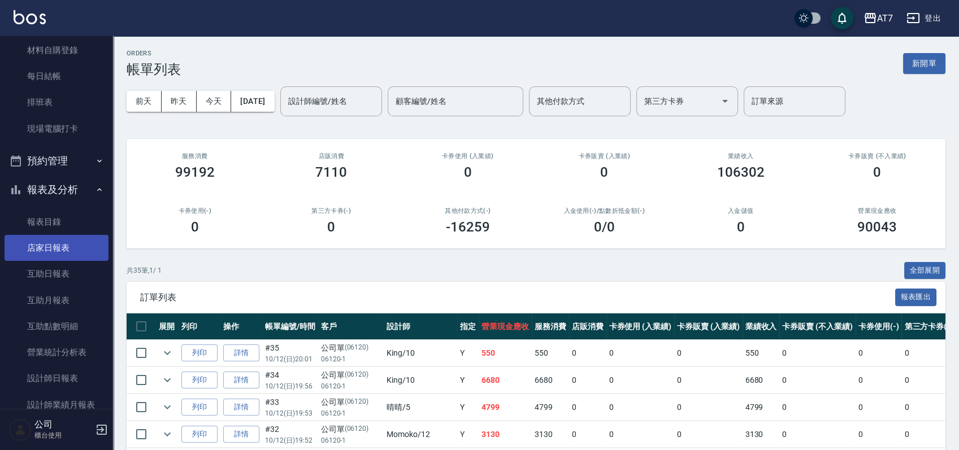
click at [71, 249] on link "店家日報表" at bounding box center [57, 248] width 104 height 26
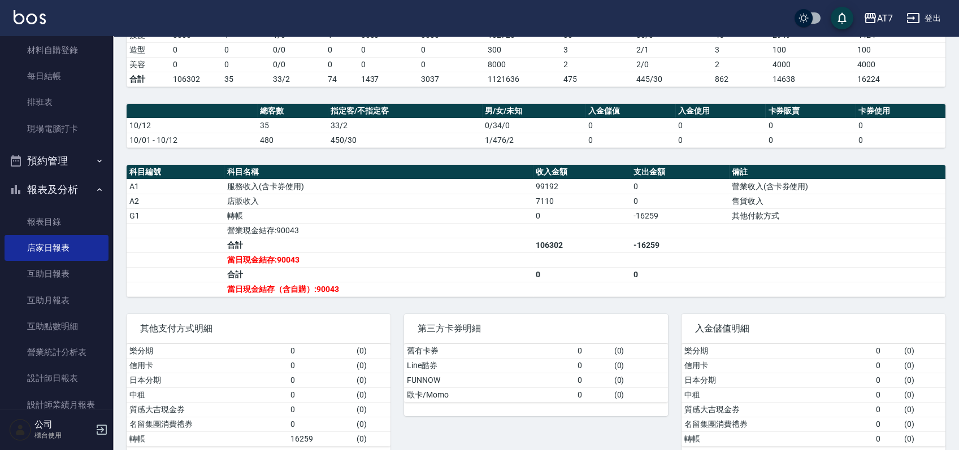
scroll to position [294, 0]
